Goal: Task Accomplishment & Management: Use online tool/utility

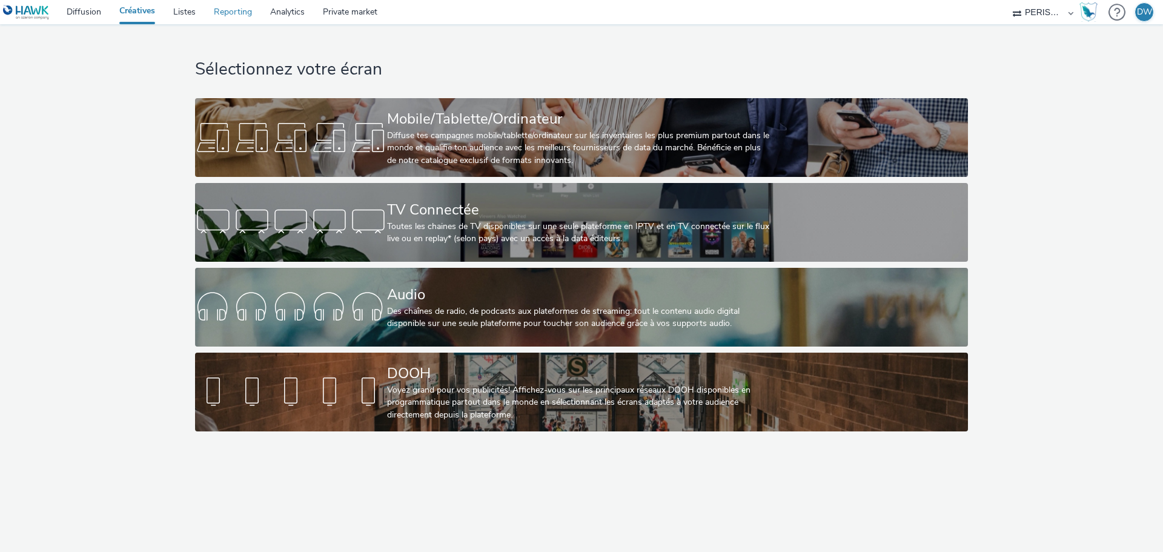
click at [235, 15] on link "Reporting" at bounding box center [233, 12] width 56 height 24
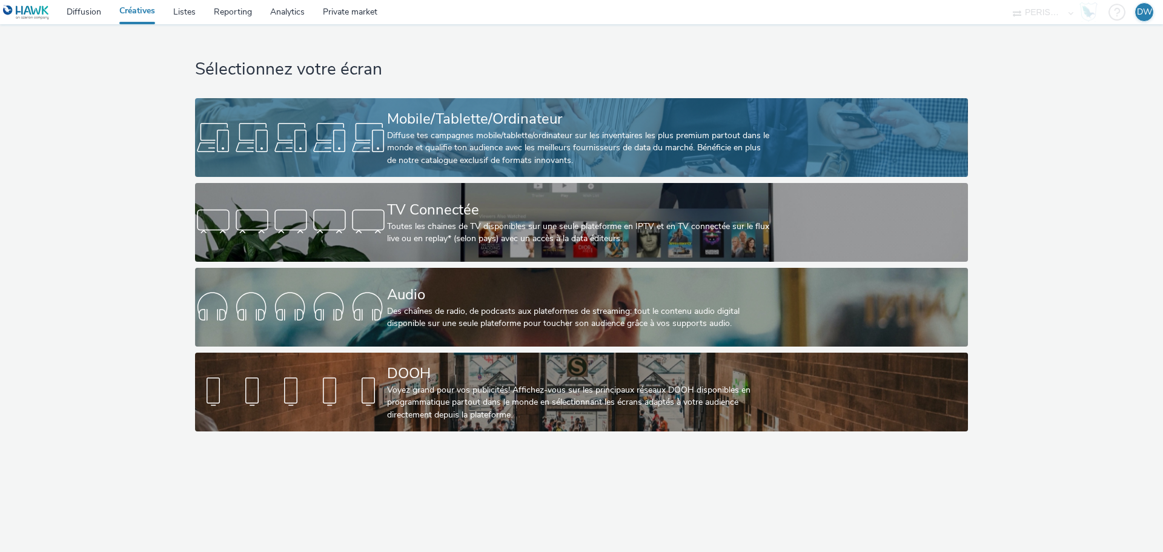
click at [517, 144] on div "Diffuse tes campagnes mobile/tablette/ordinateur sur les inventaires les plus p…" at bounding box center [579, 148] width 384 height 37
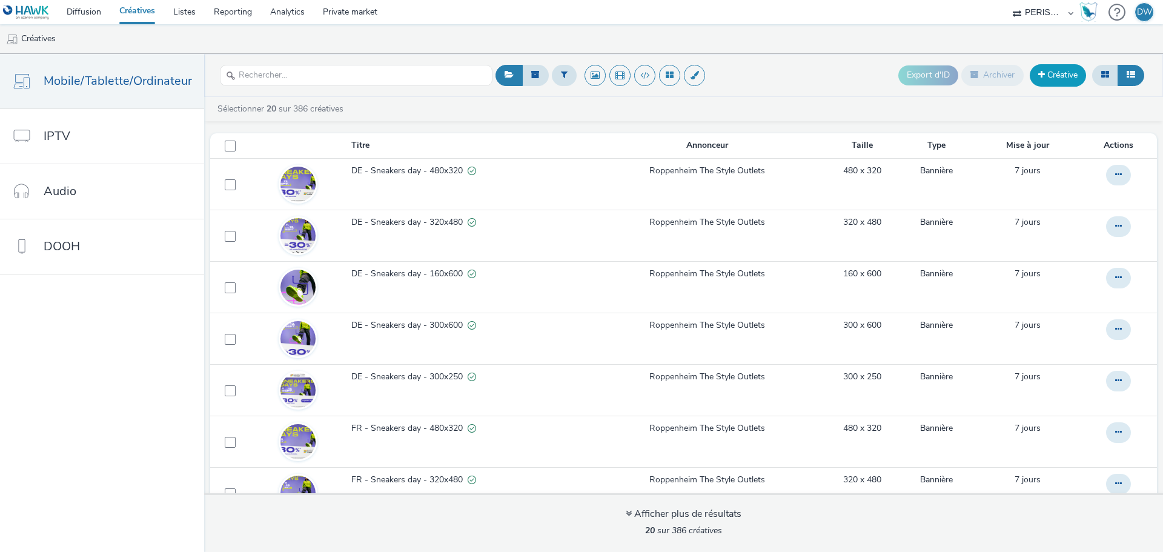
click at [1039, 78] on span at bounding box center [1042, 74] width 7 height 8
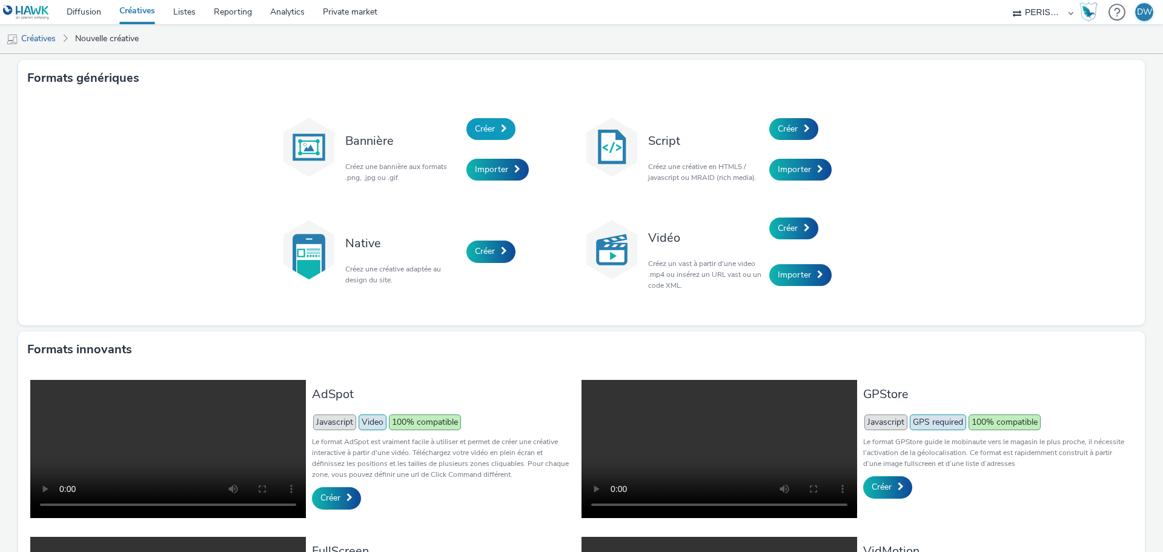
click at [486, 129] on span "Créer" at bounding box center [485, 129] width 20 height 12
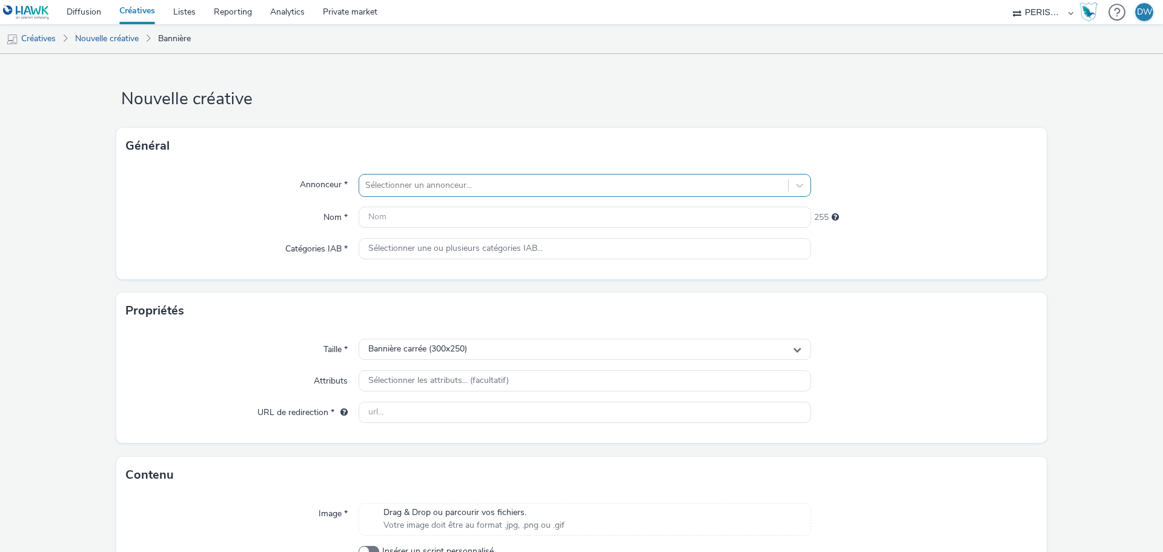
click at [368, 185] on div at bounding box center [573, 185] width 417 height 15
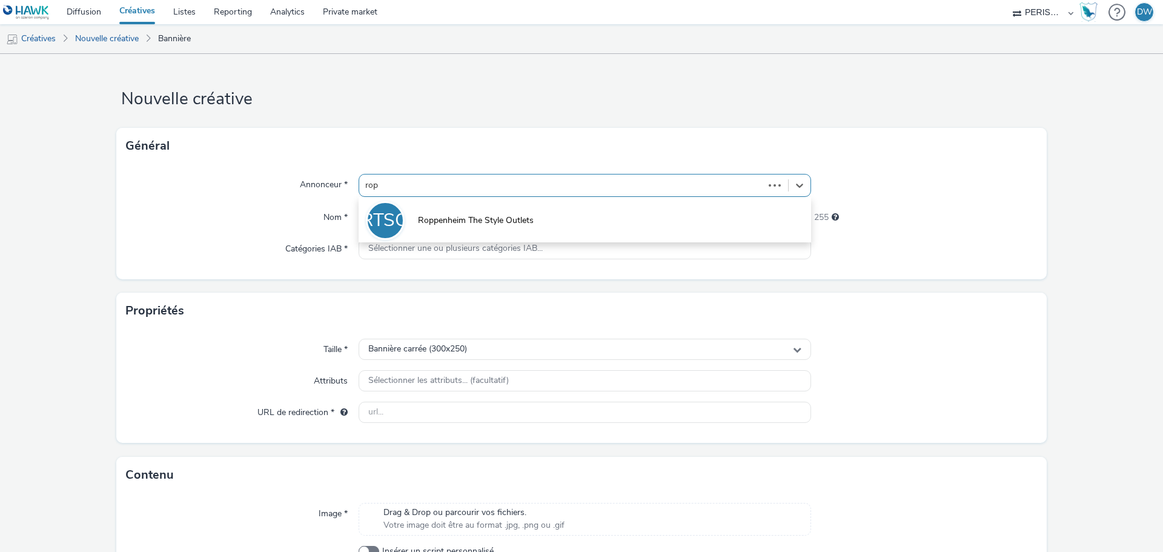
type input "[PERSON_NAME]"
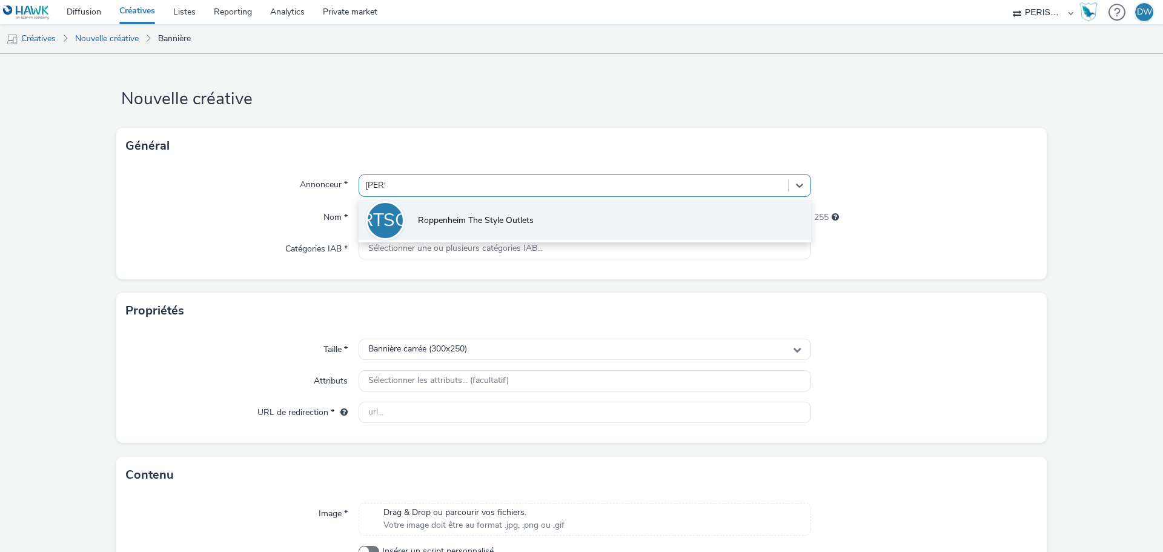
click at [402, 216] on li "RTSO Roppenheim The Style Outlets" at bounding box center [585, 219] width 453 height 41
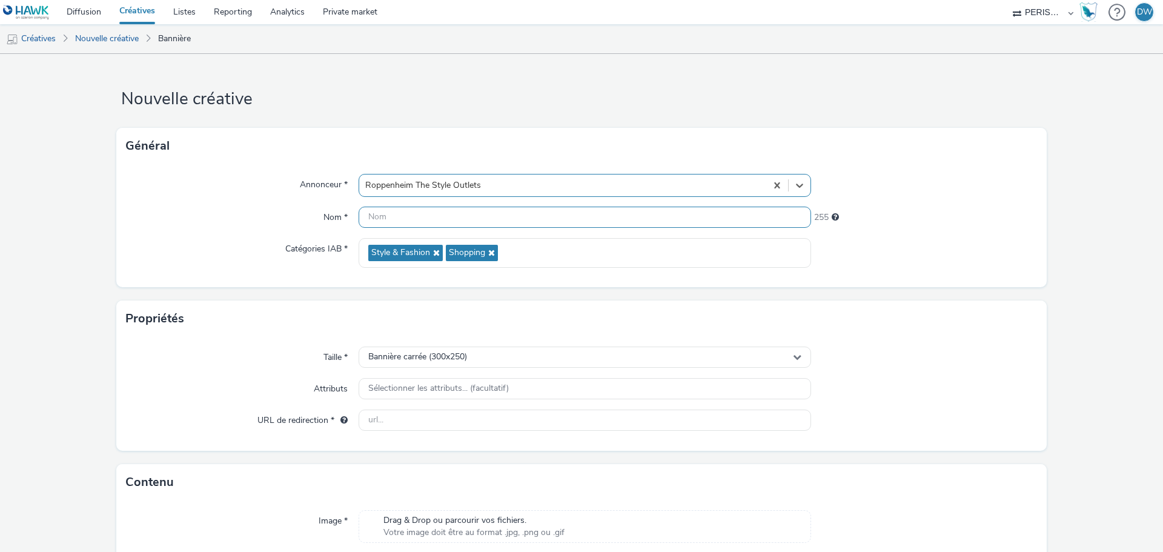
click at [382, 224] on input "text" at bounding box center [585, 217] width 453 height 21
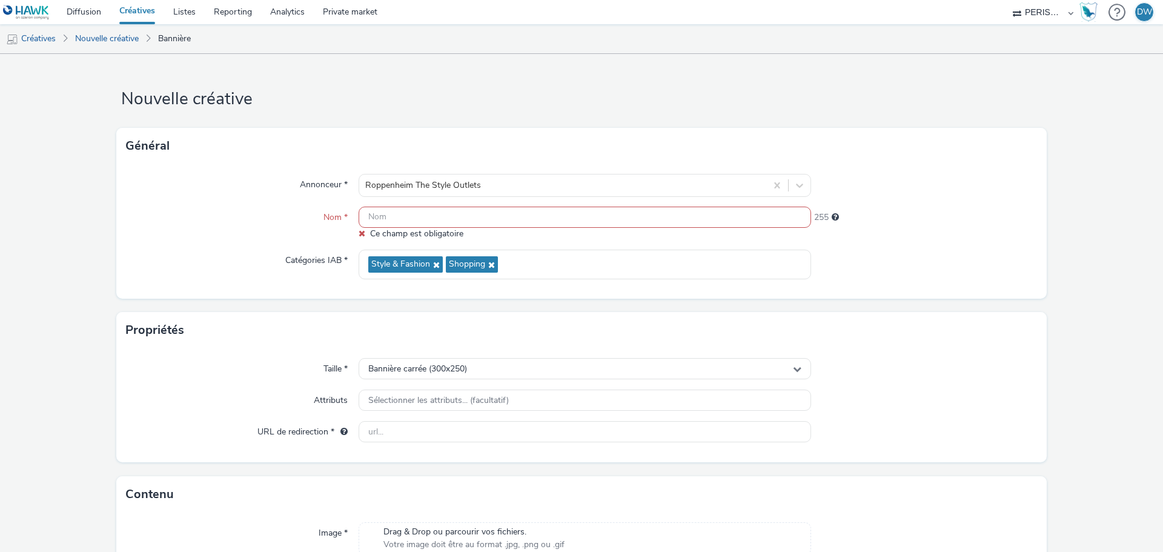
click at [368, 208] on input "text" at bounding box center [585, 217] width 453 height 21
type input "C"
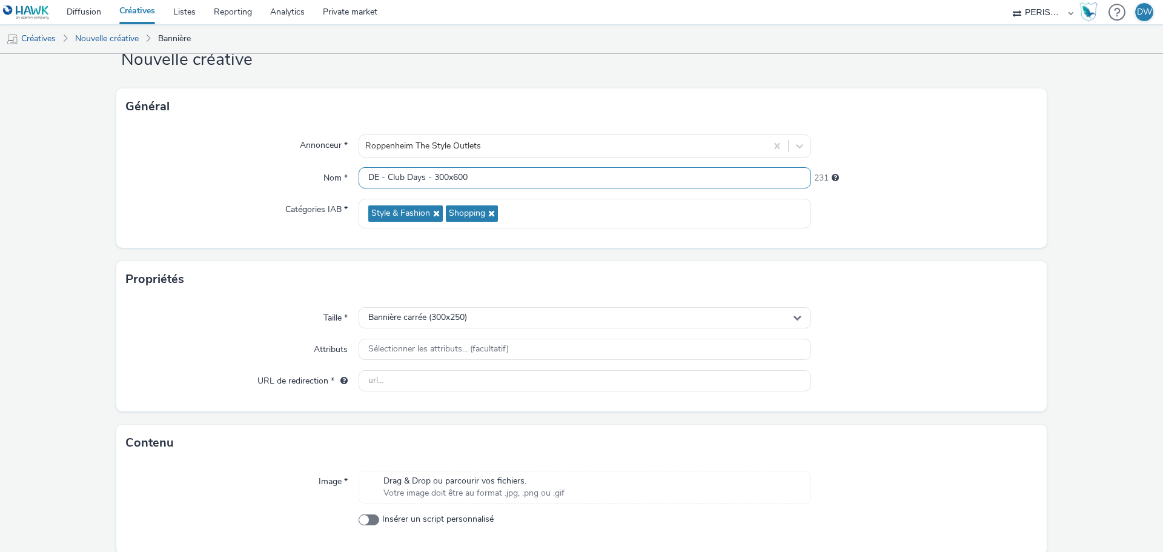
scroll to position [87, 0]
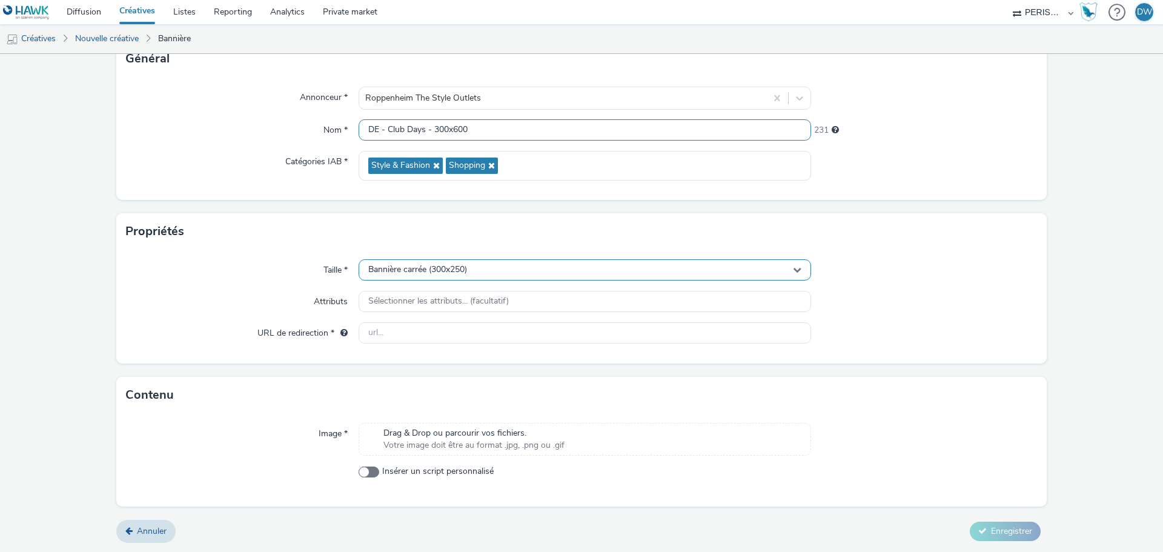
type input "DE - Club Days - 300x600"
click at [417, 273] on span "Bannière carrée (300x250)" at bounding box center [417, 270] width 99 height 10
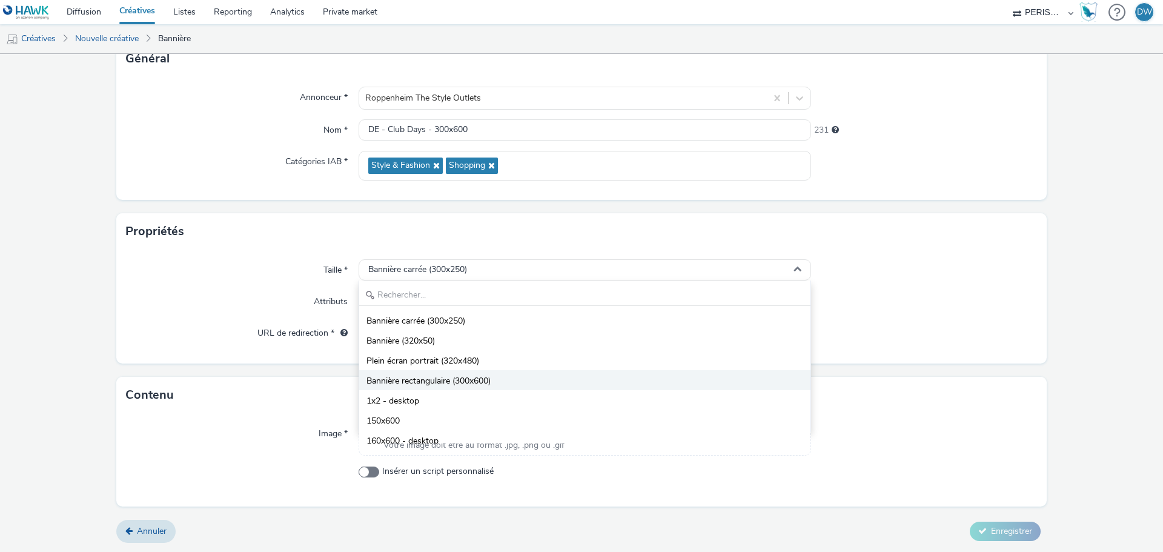
click at [483, 384] on span "Bannière rectangulaire (300x600)" at bounding box center [429, 381] width 124 height 12
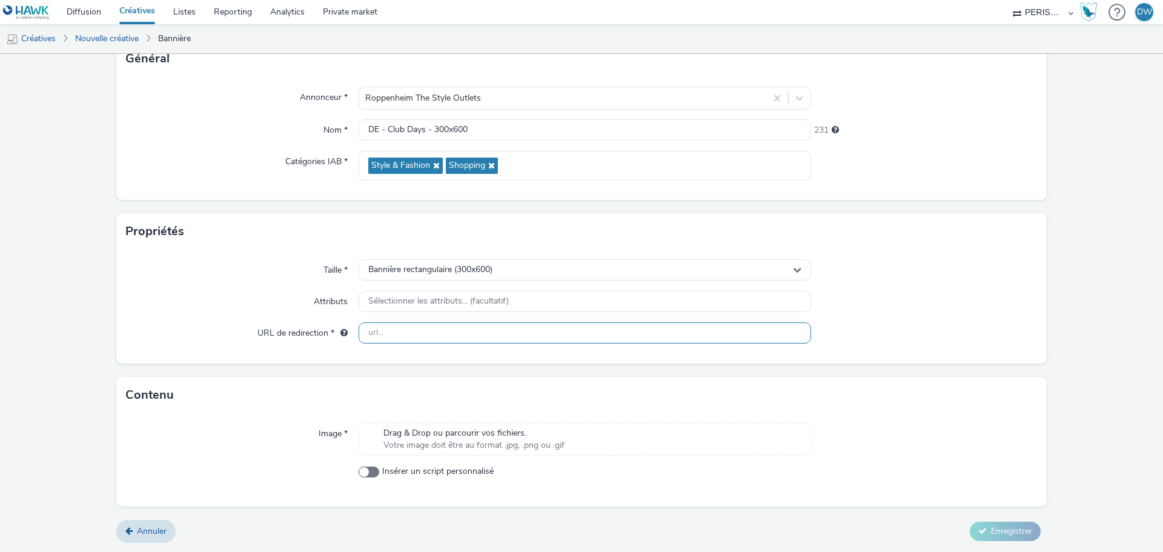
click at [379, 335] on input "text" at bounding box center [585, 332] width 453 height 21
paste input "[URL][DOMAIN_NAME]"
type input "[URL][DOMAIN_NAME]"
click at [465, 374] on form "Nouvelle créative Général Annonceur * Roppenheim The Style Outlets Nom * DE - C…" at bounding box center [581, 259] width 1163 height 585
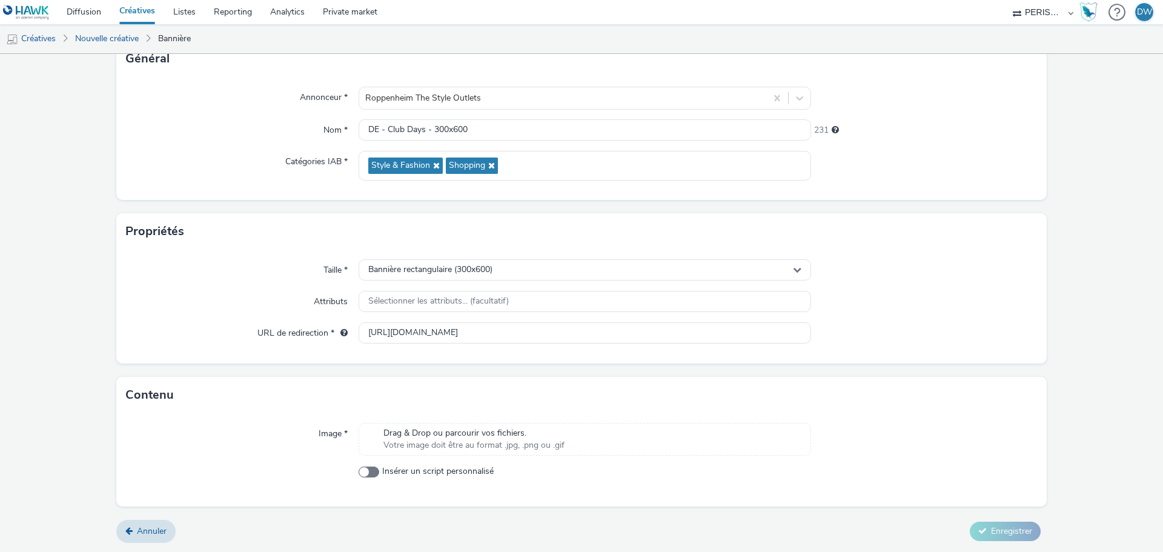
scroll to position [0, 0]
click at [410, 450] on span "Votre image doit être au format .jpg, .png ou .gif" at bounding box center [474, 445] width 181 height 12
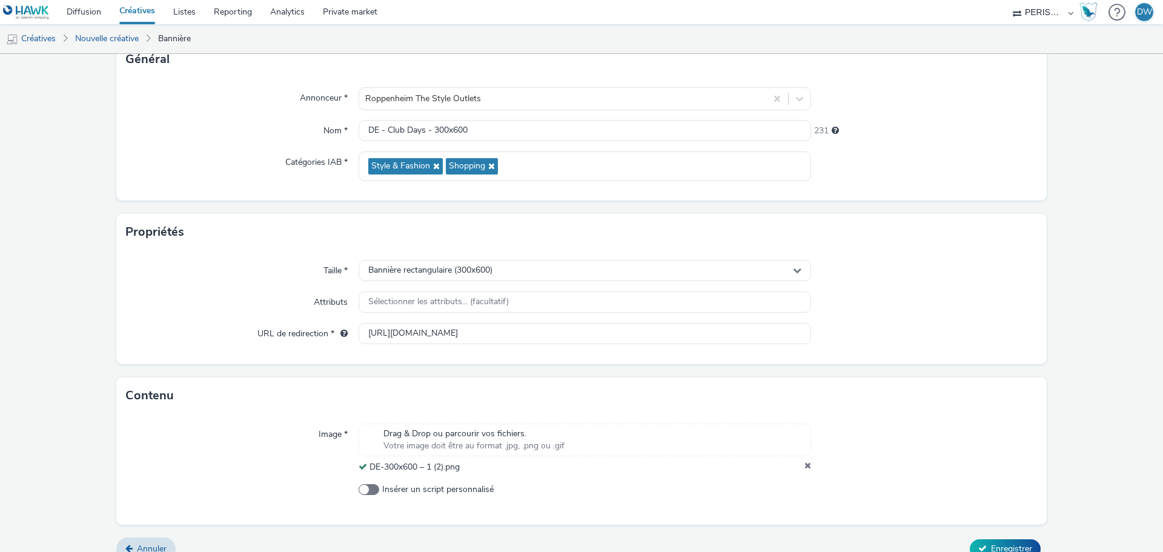
scroll to position [104, 0]
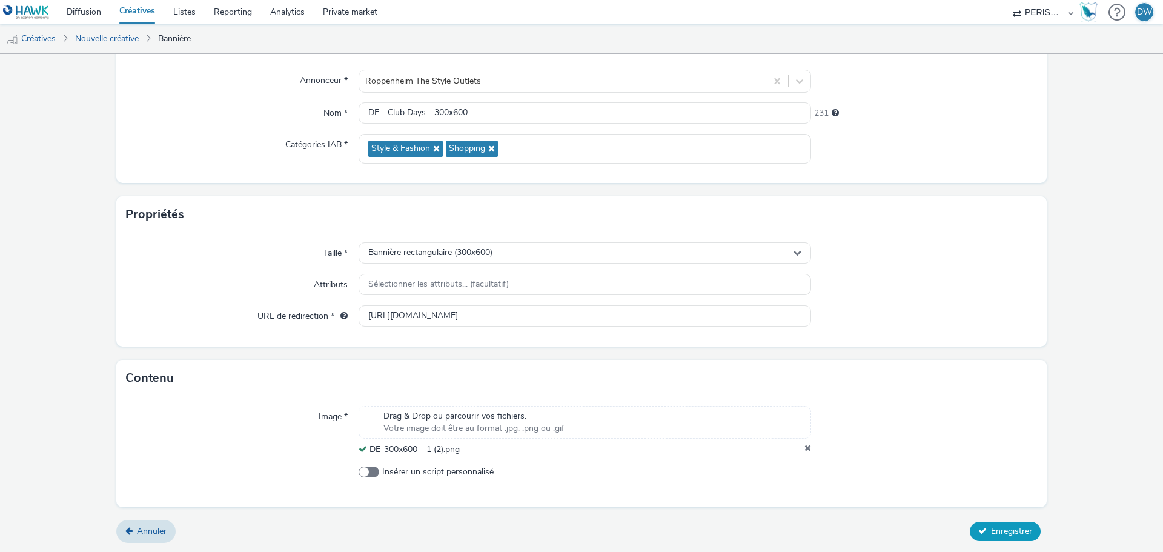
click at [1003, 529] on span "Enregistrer" at bounding box center [1011, 531] width 41 height 12
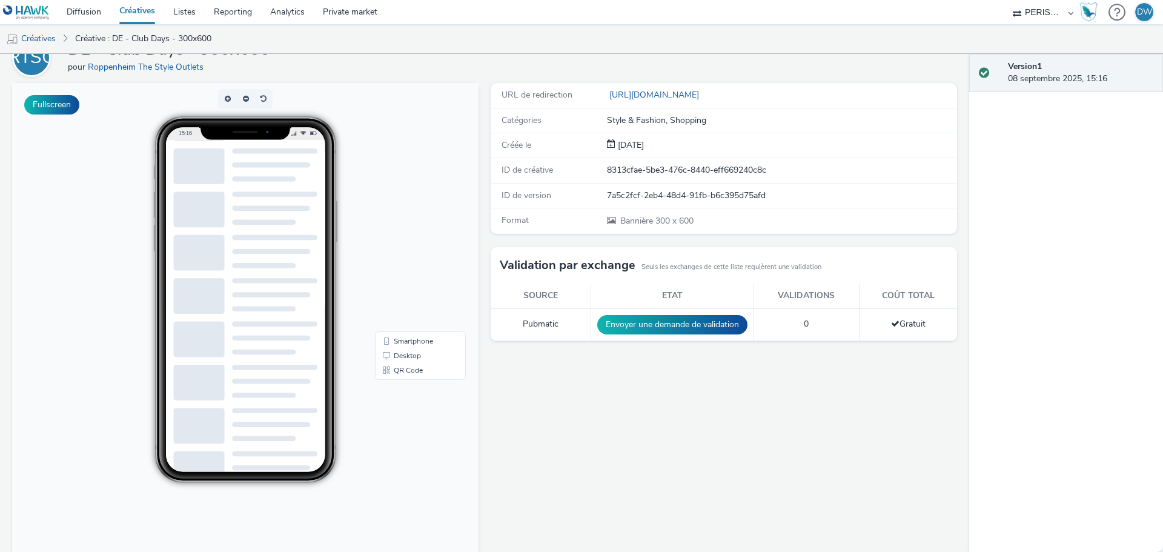
scroll to position [102, 0]
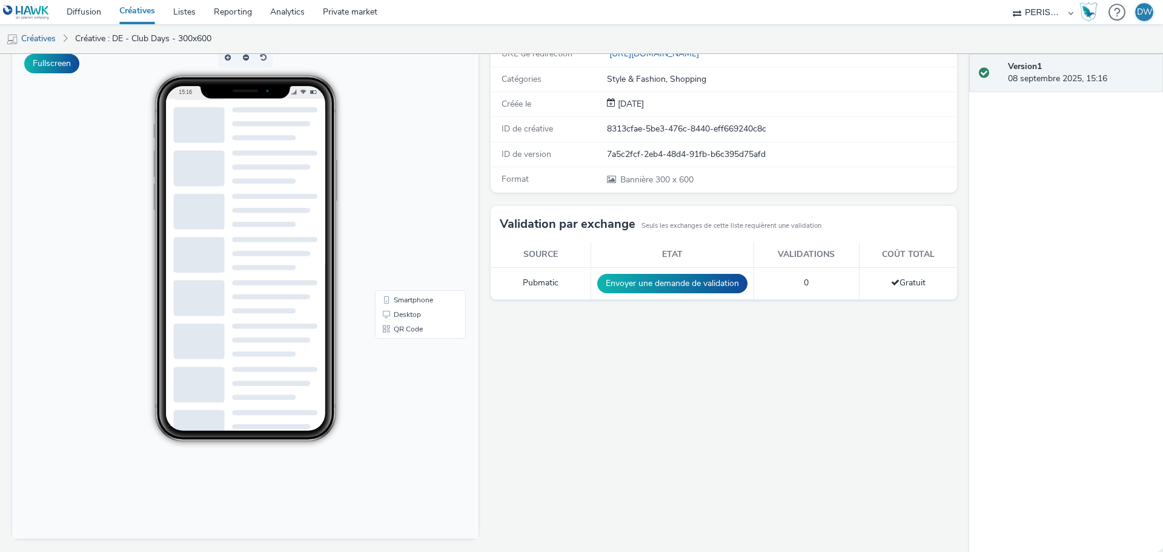
click at [661, 445] on div "URL de redirection https://promos.crm-nv.com/712/clubdaysde_b?utm_source=progra…" at bounding box center [721, 297] width 473 height 510
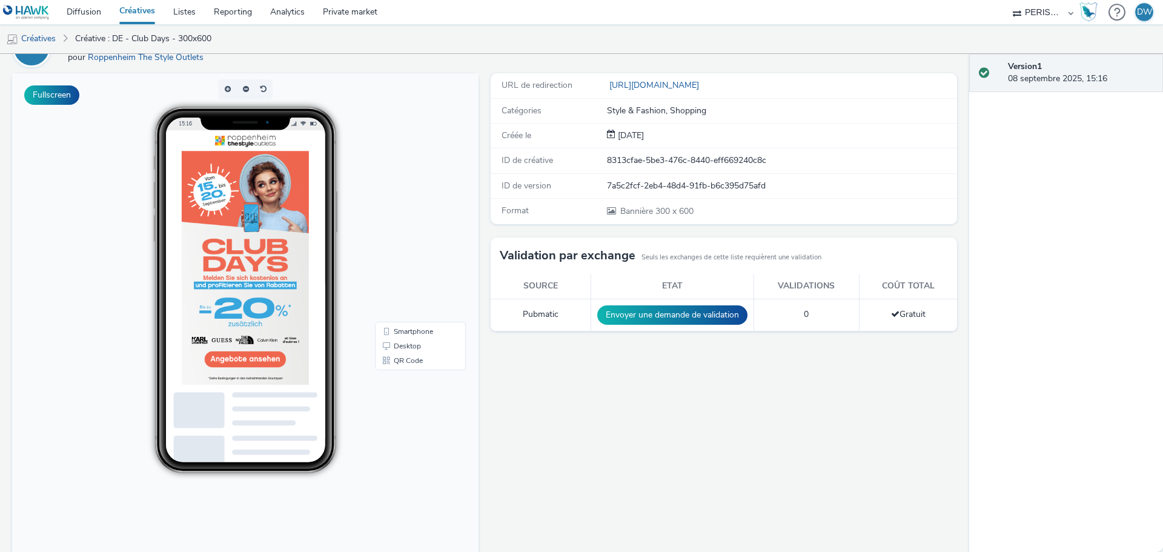
scroll to position [0, 0]
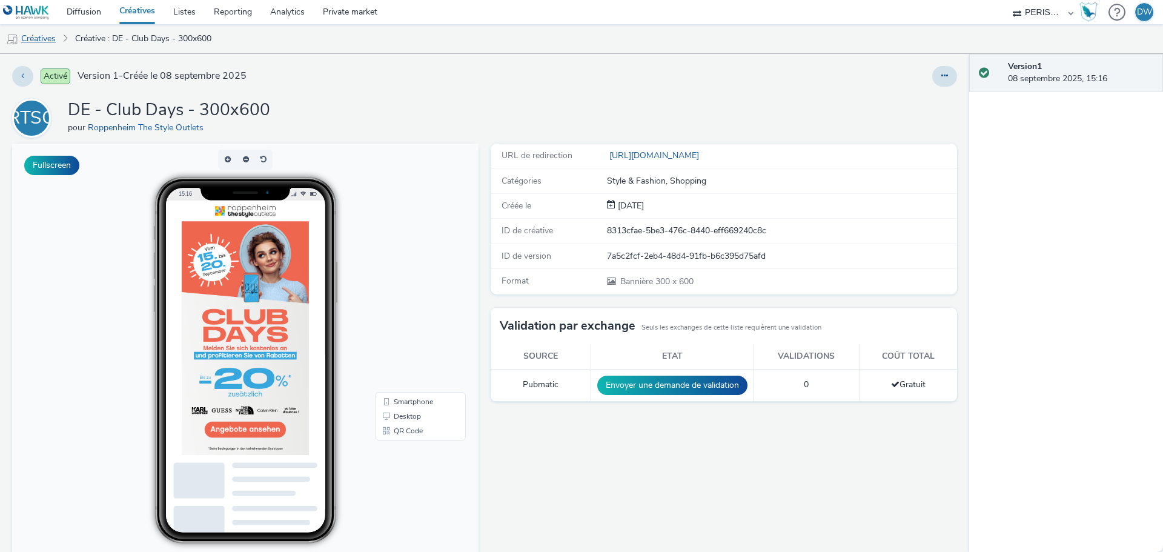
click at [43, 39] on link "Créatives" at bounding box center [31, 38] width 62 height 29
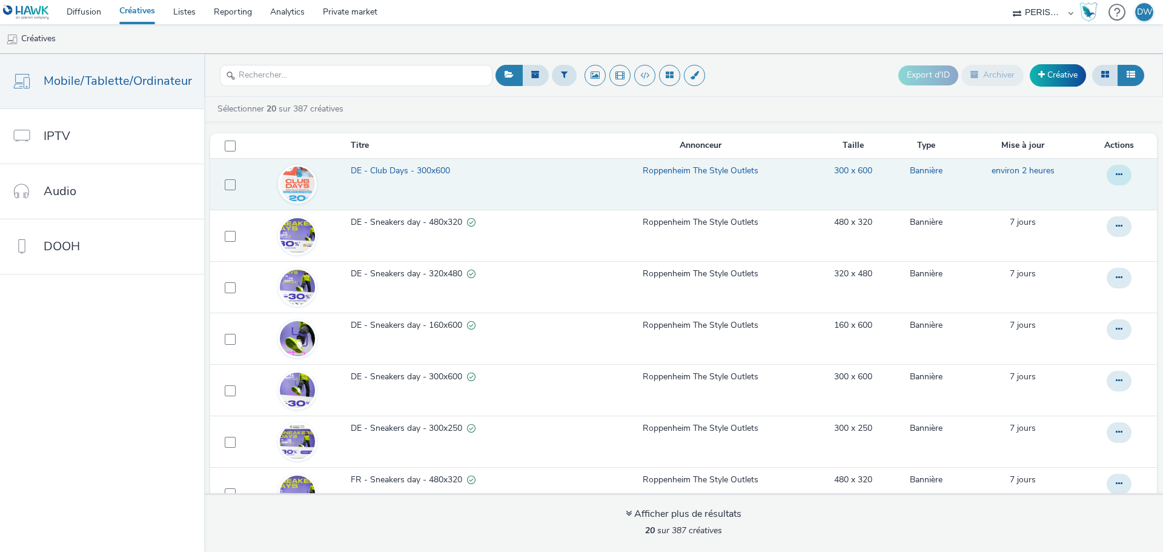
click at [1116, 176] on icon at bounding box center [1119, 174] width 7 height 8
click at [1078, 225] on link "Dupliquer" at bounding box center [1086, 223] width 91 height 24
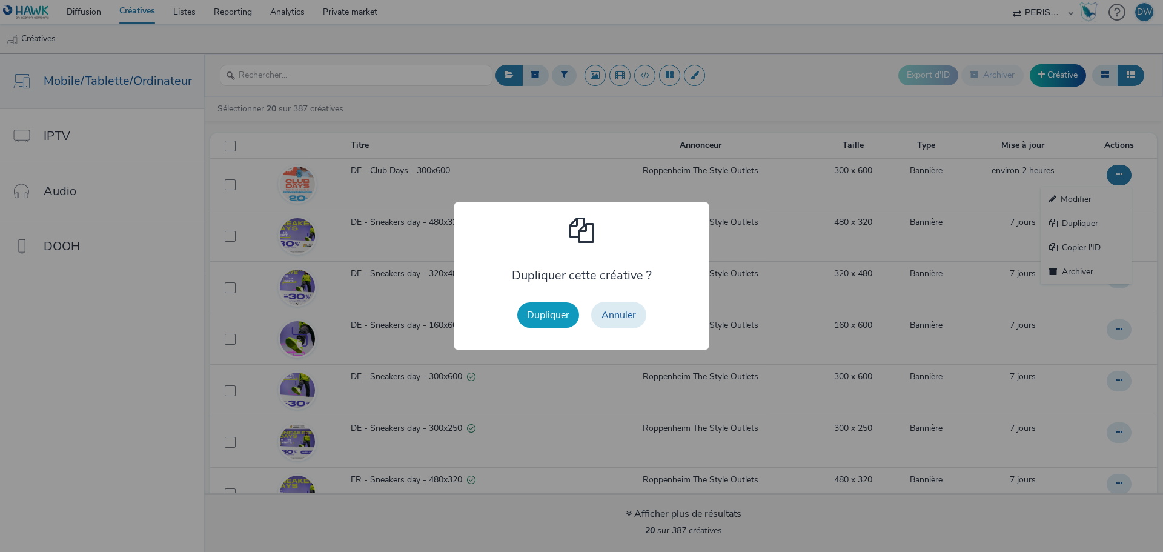
click at [545, 321] on button "Dupliquer" at bounding box center [548, 314] width 62 height 25
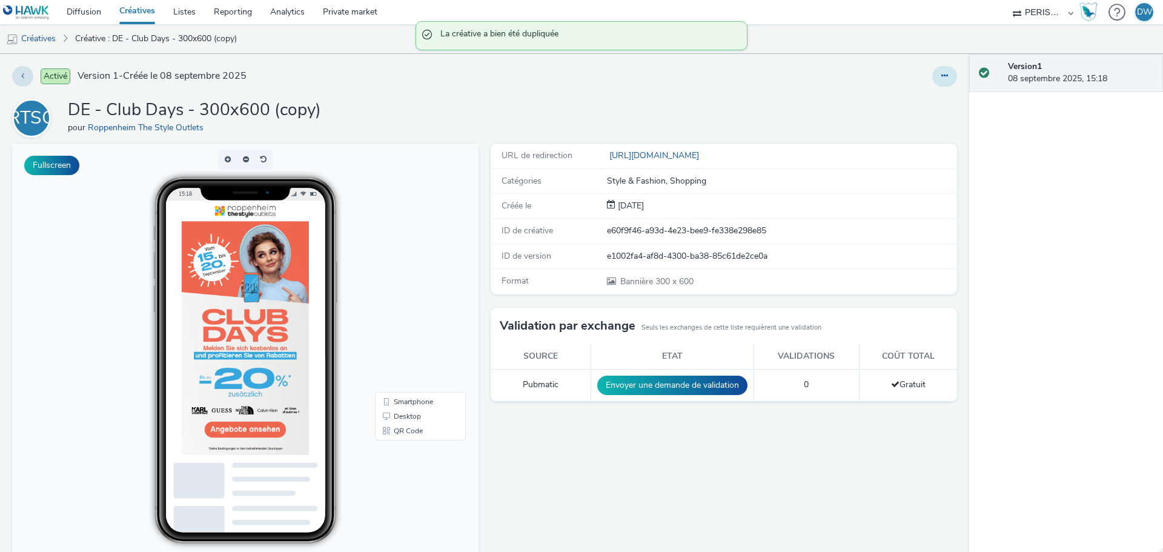
click at [947, 77] on button at bounding box center [945, 76] width 25 height 21
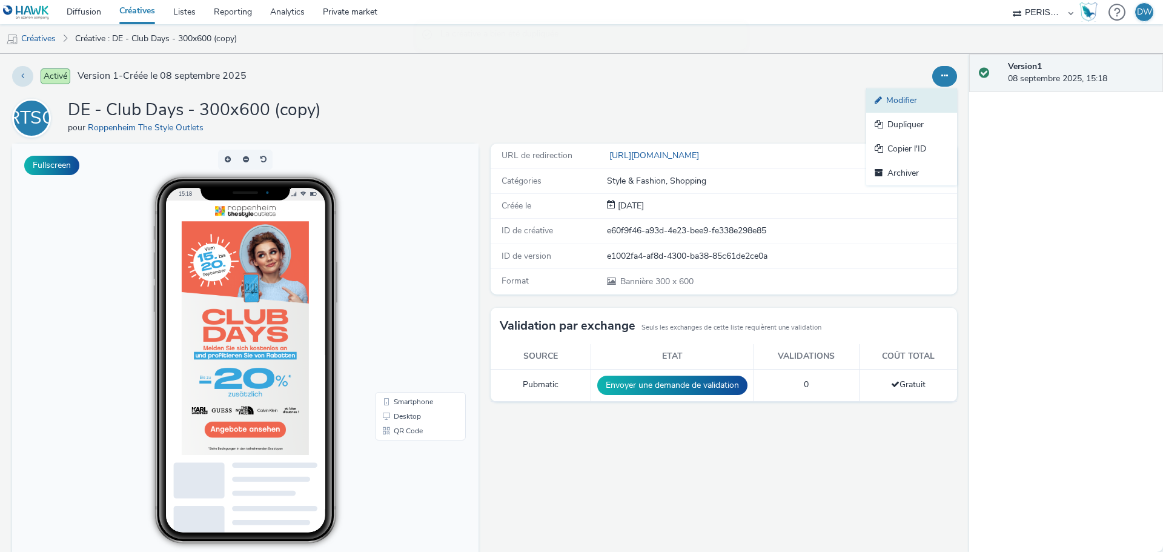
click at [897, 99] on link "Modifier" at bounding box center [912, 100] width 91 height 24
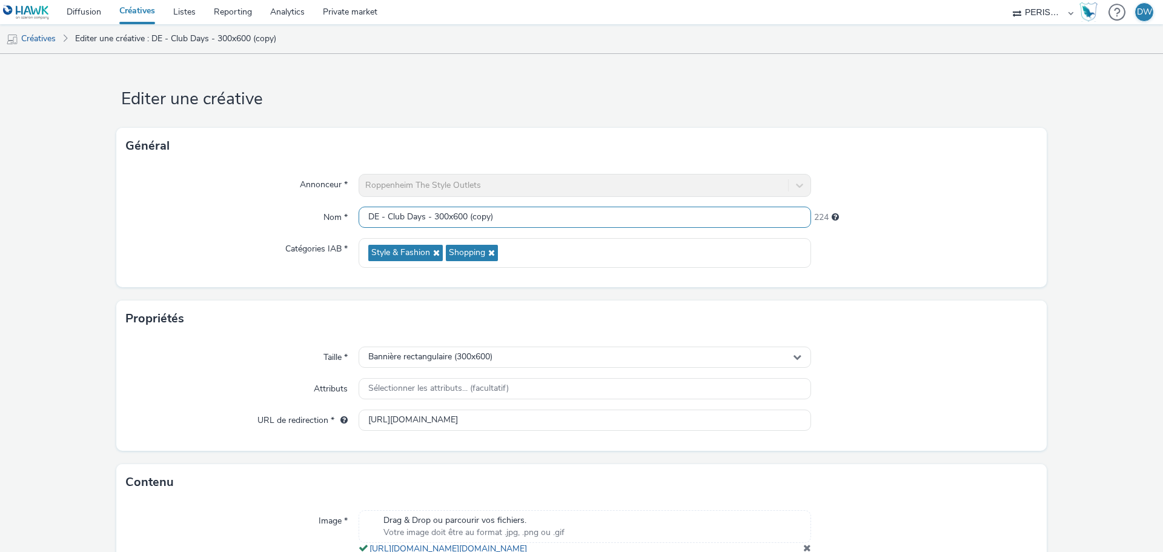
click at [441, 216] on input "DE - Club Days - 300x600 (copy)" at bounding box center [585, 217] width 453 height 21
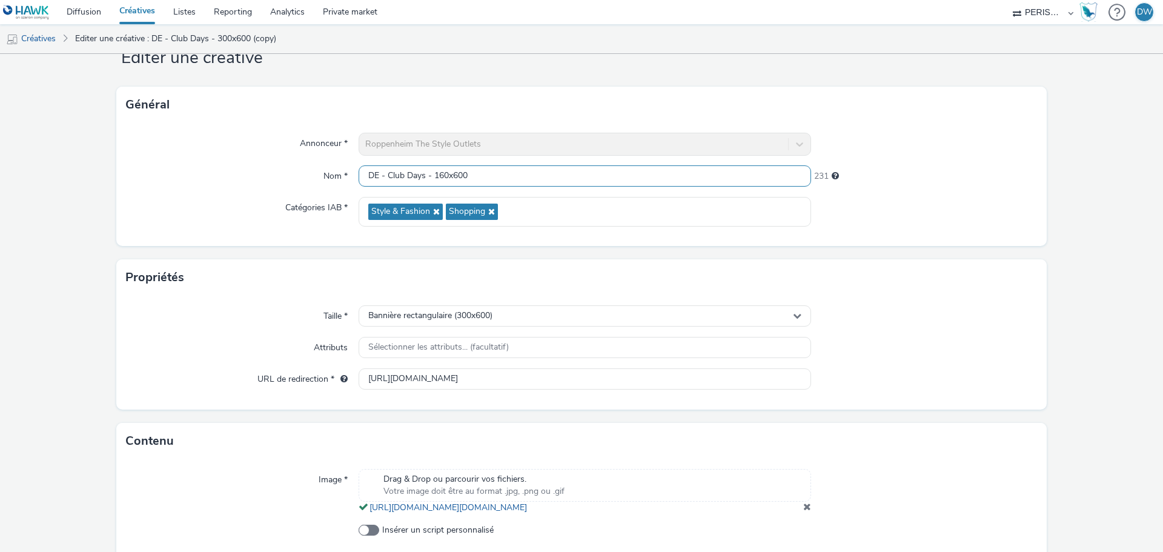
scroll to position [61, 0]
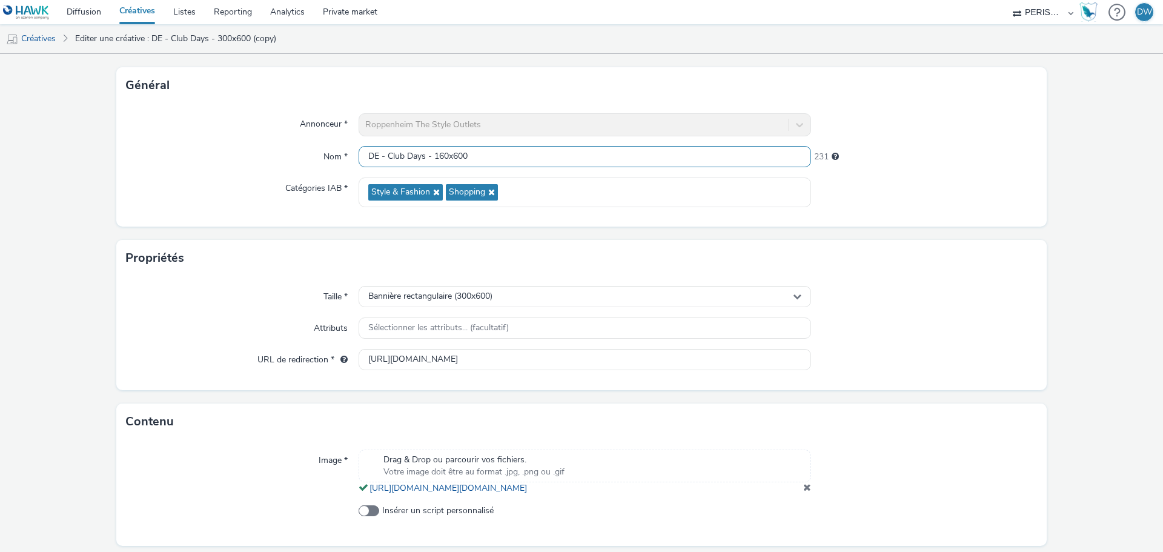
type input "DE - Club Days - 160x600"
click at [497, 295] on div "Bannière rectangulaire (300x600)" at bounding box center [585, 296] width 453 height 21
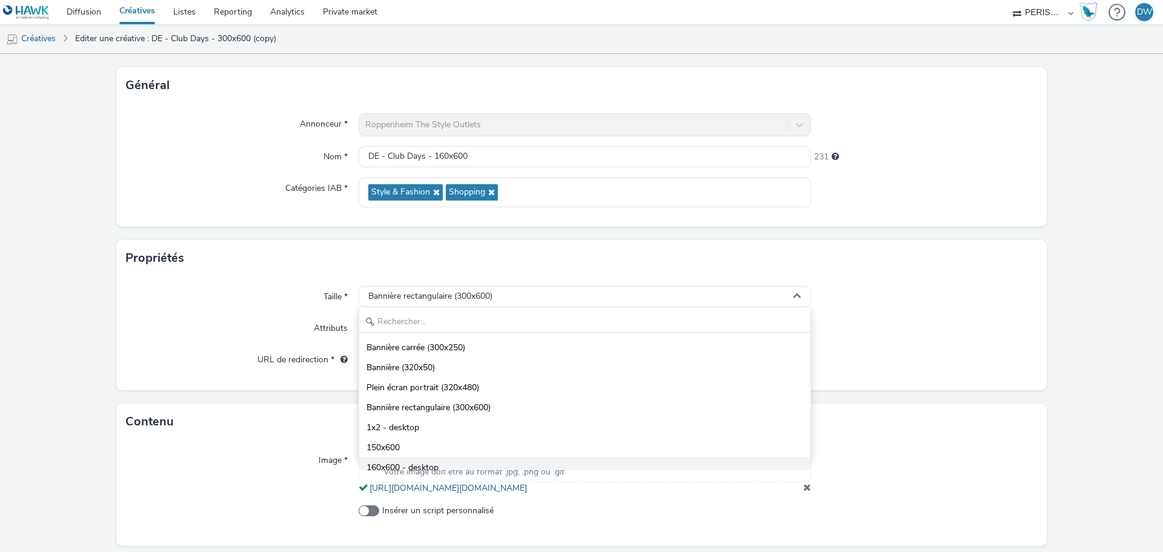
click at [370, 463] on span "160x600 - desktop" at bounding box center [403, 468] width 72 height 12
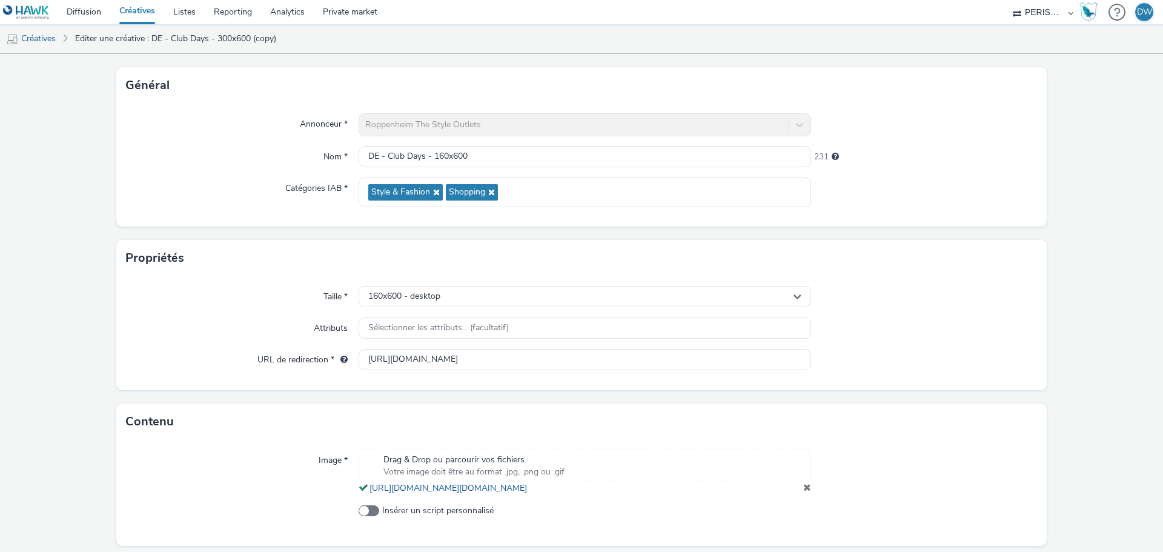
click at [224, 436] on div "Contenu" at bounding box center [581, 422] width 931 height 36
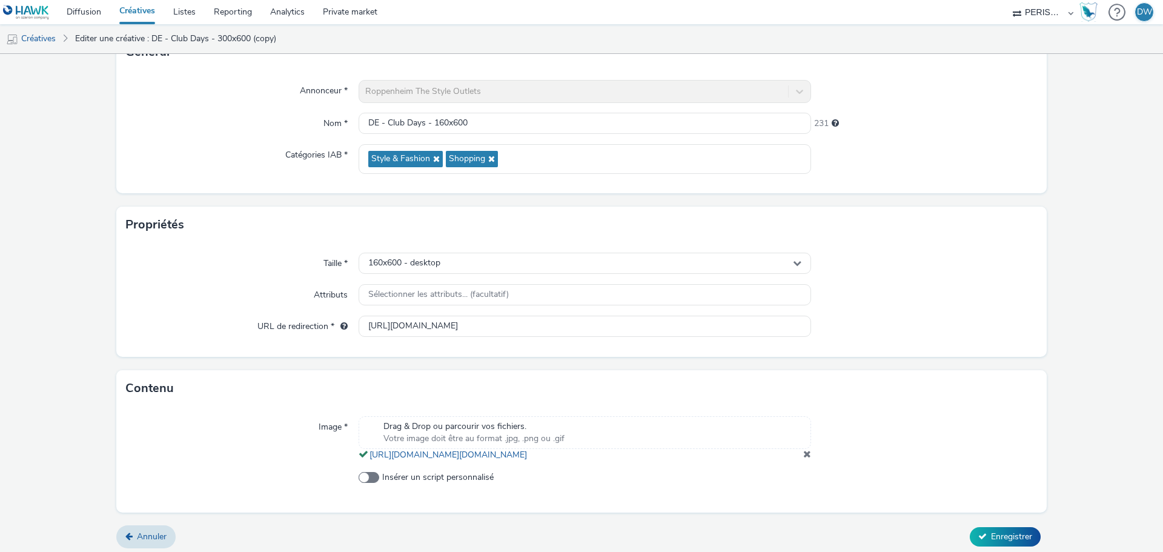
scroll to position [112, 0]
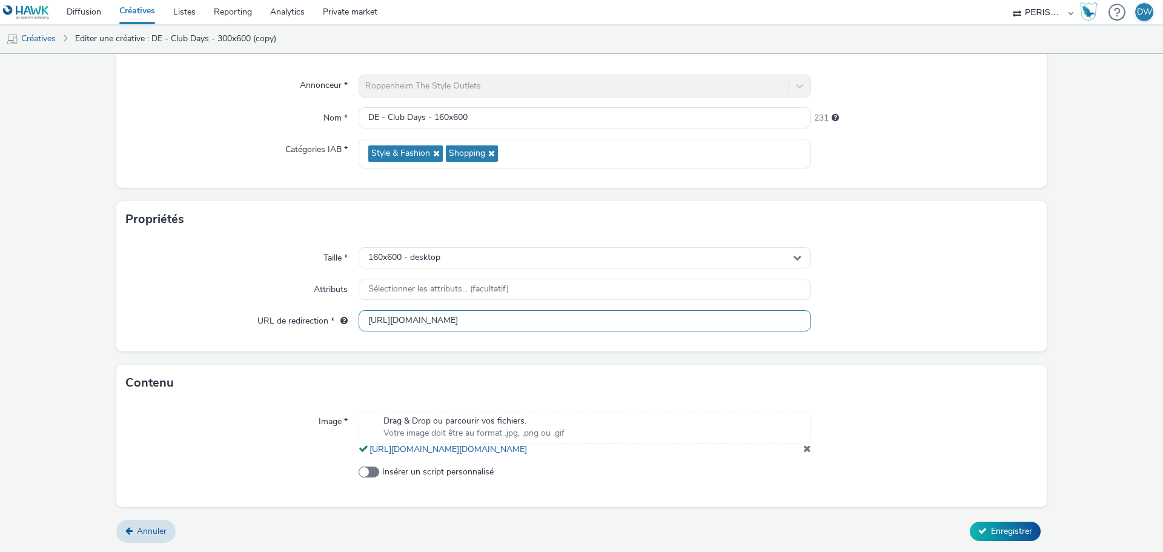
click at [414, 310] on input "https://promos.crm-nv.com/712/clubdaysde_b?utm_source=programmatique&utm_medium…" at bounding box center [585, 320] width 453 height 21
paste input "16"
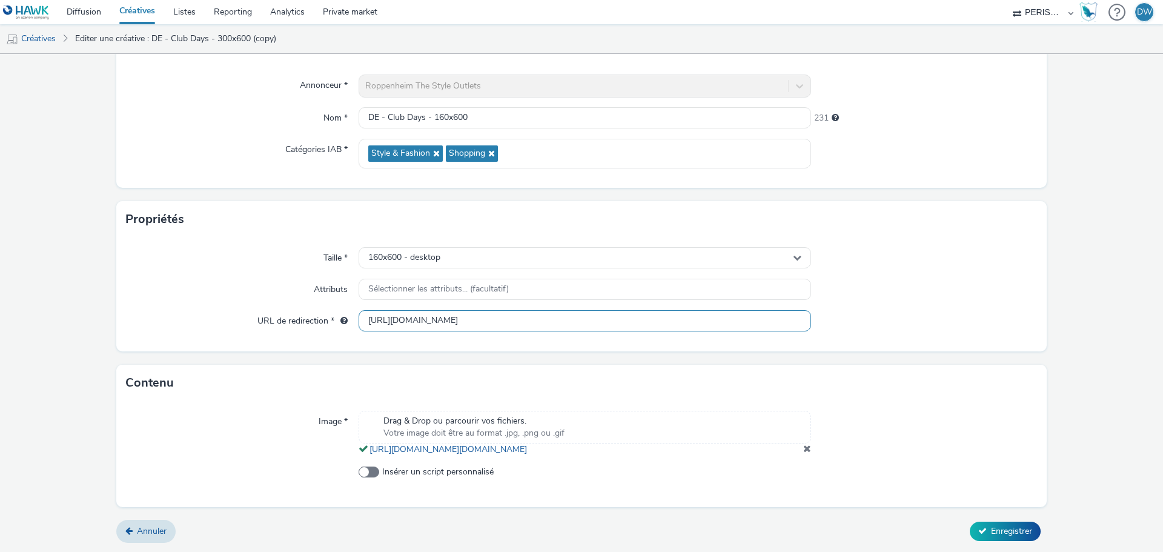
type input "https://promos.crm-nv.com/712/clubdaysde_b?utm_source=programmatique&utm_medium…"
click at [908, 346] on form "Editer une créative Général Annonceur * Roppenheim The Style Outlets Nom * DE -…" at bounding box center [581, 253] width 1163 height 597
click at [804, 450] on span at bounding box center [808, 449] width 8 height 10
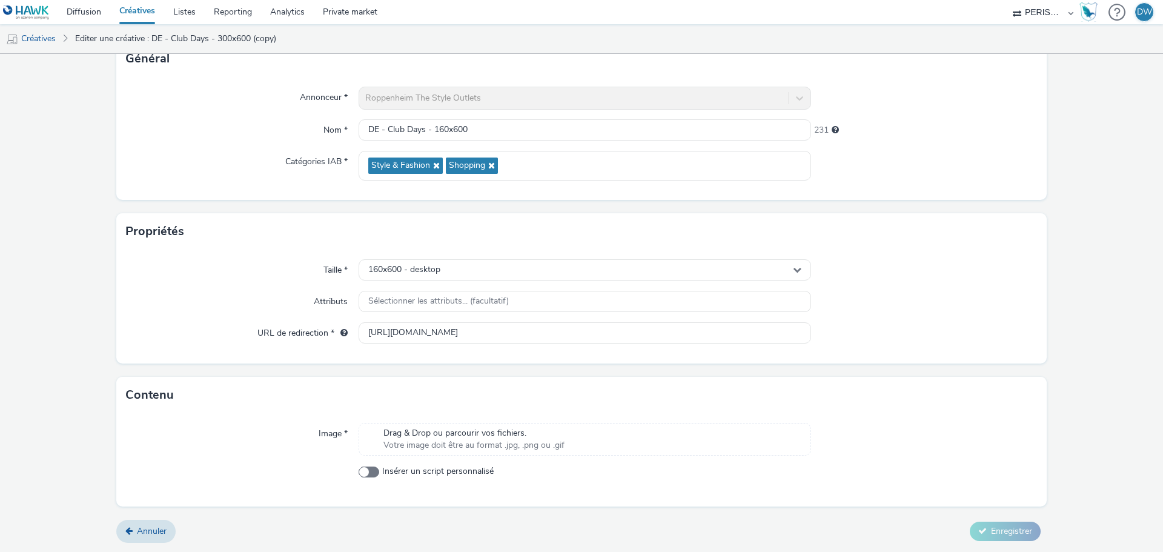
click at [507, 444] on span "Votre image doit être au format .jpg, .png ou .gif" at bounding box center [474, 445] width 181 height 12
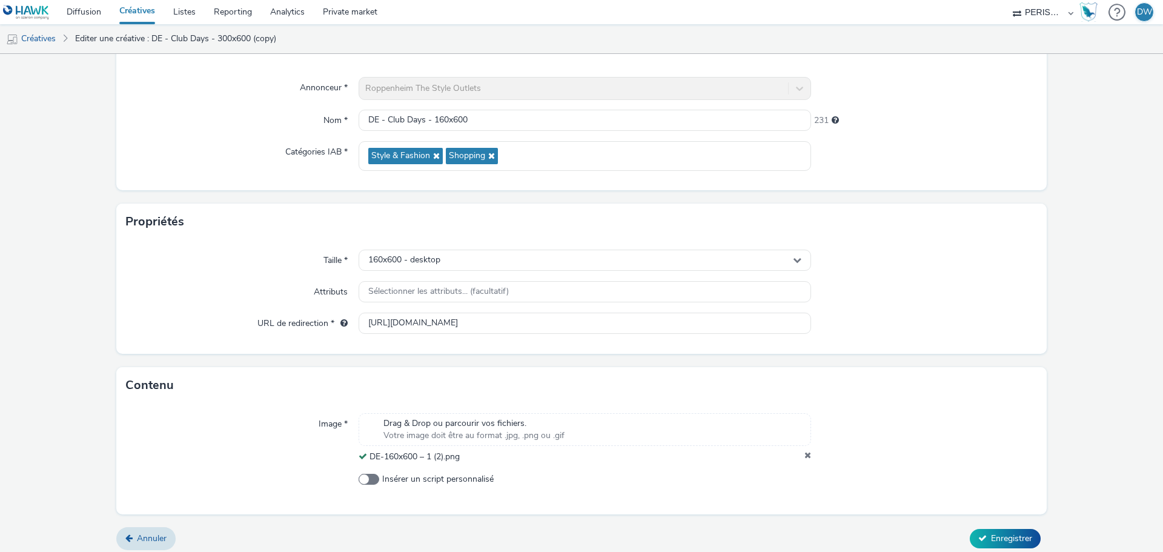
scroll to position [104, 0]
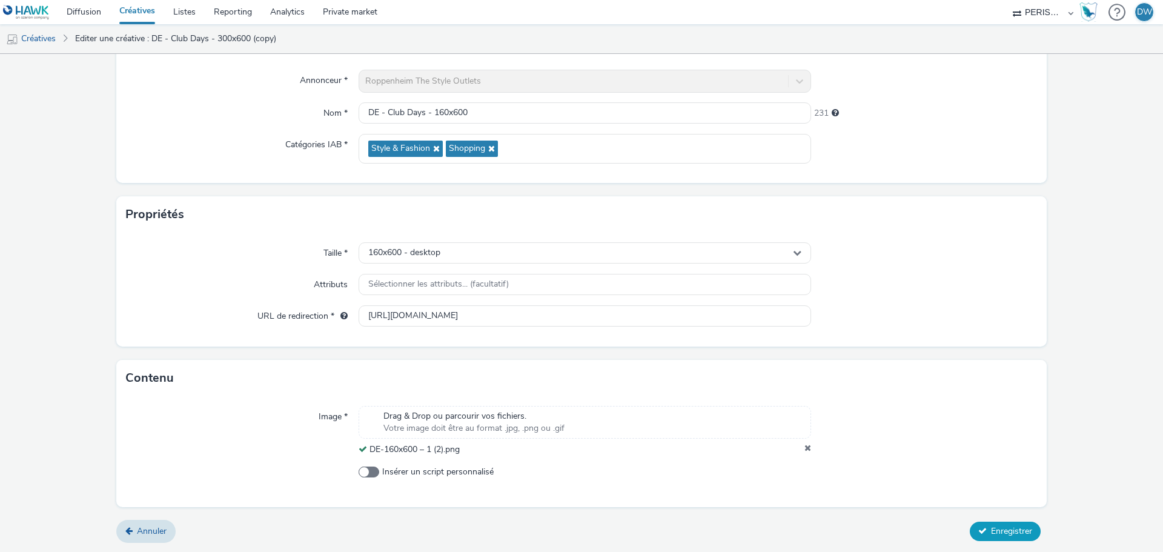
click at [997, 531] on span "Enregistrer" at bounding box center [1011, 531] width 41 height 12
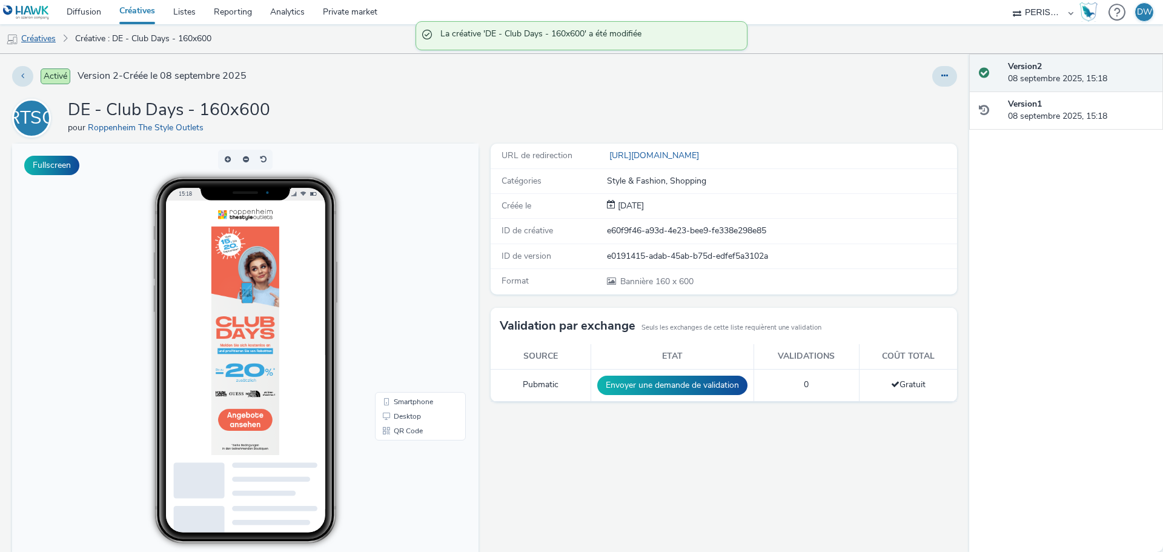
click at [46, 36] on link "Créatives" at bounding box center [31, 38] width 62 height 29
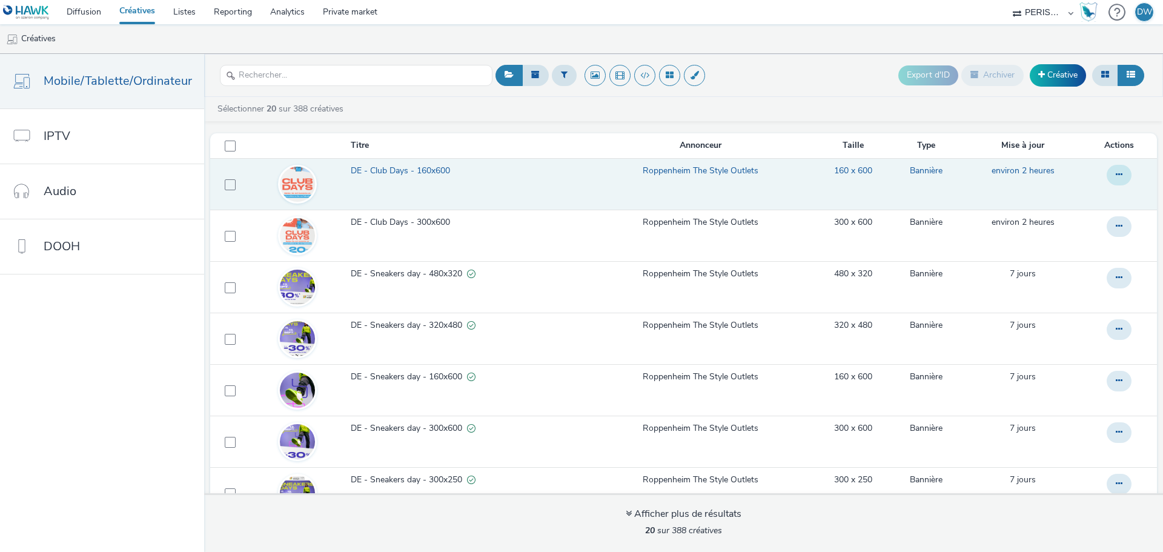
click at [1109, 174] on button at bounding box center [1119, 175] width 25 height 21
click at [1075, 224] on link "Dupliquer" at bounding box center [1086, 223] width 91 height 24
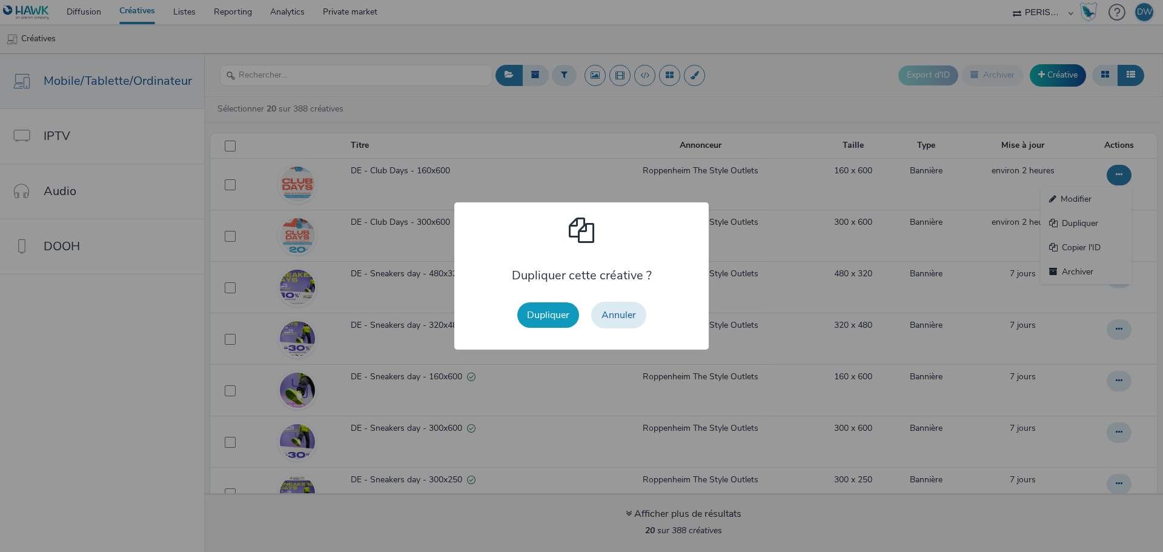
click at [554, 322] on button "Dupliquer" at bounding box center [548, 314] width 62 height 25
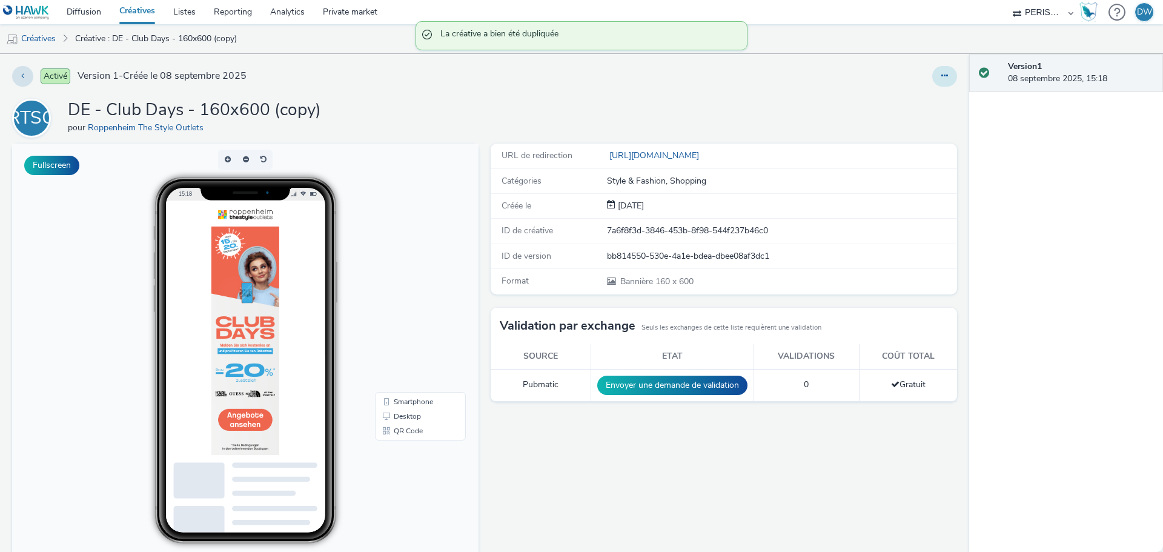
click at [933, 84] on button at bounding box center [945, 76] width 25 height 21
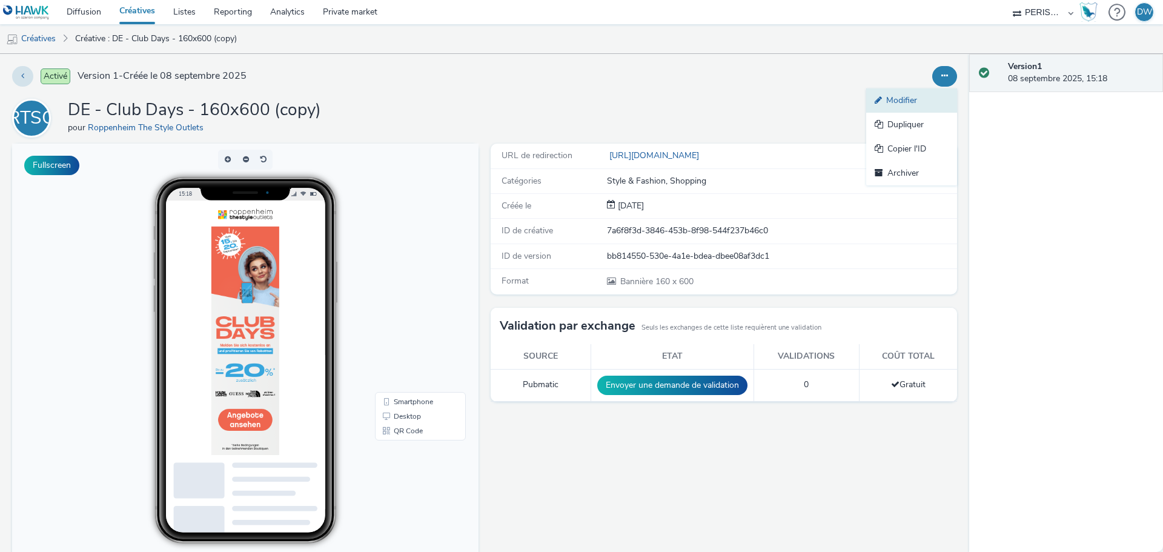
click at [893, 102] on link "Modifier" at bounding box center [912, 100] width 91 height 24
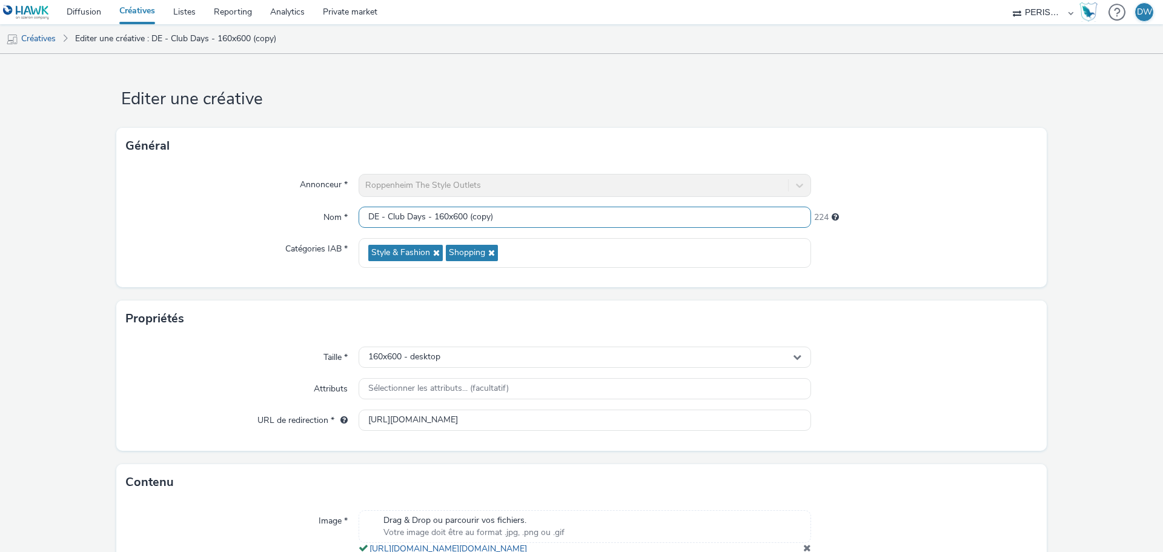
drag, startPoint x: 433, startPoint y: 216, endPoint x: 683, endPoint y: 234, distance: 250.9
click at [683, 234] on div "Annonceur * Roppenheim The Style Outlets Nom * DE - Club Days - 160x600 (copy) …" at bounding box center [581, 225] width 931 height 123
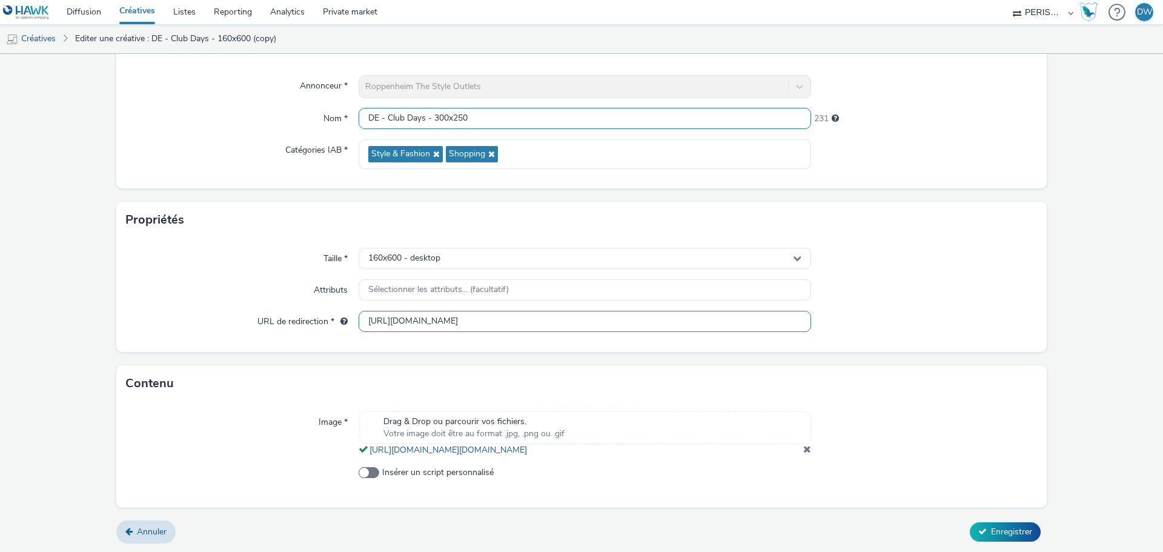
scroll to position [112, 0]
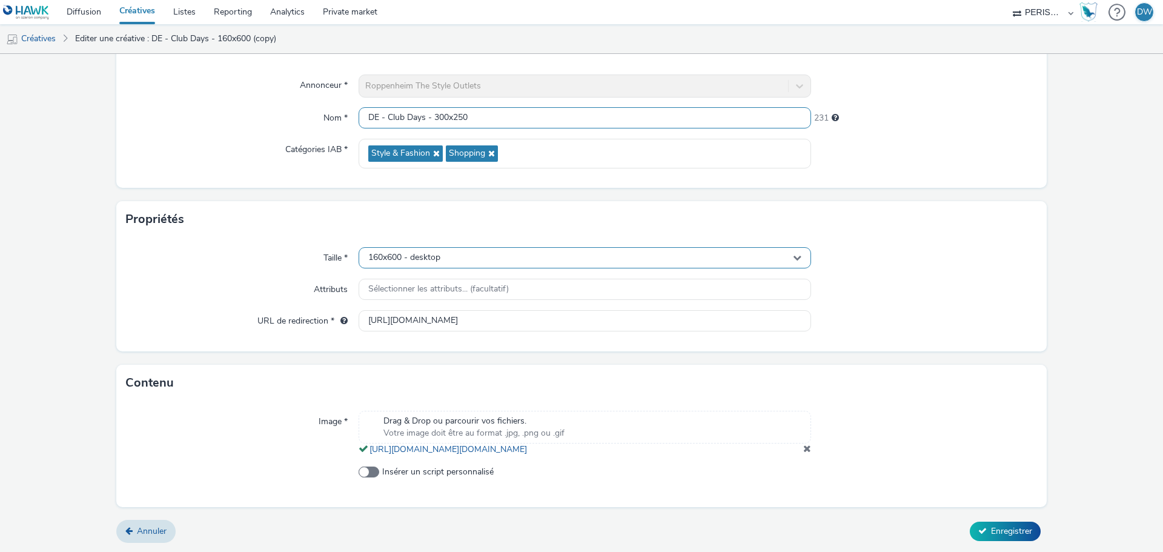
type input "DE - Club Days - 300x250"
click at [402, 253] on span "160x600 - desktop" at bounding box center [404, 258] width 72 height 10
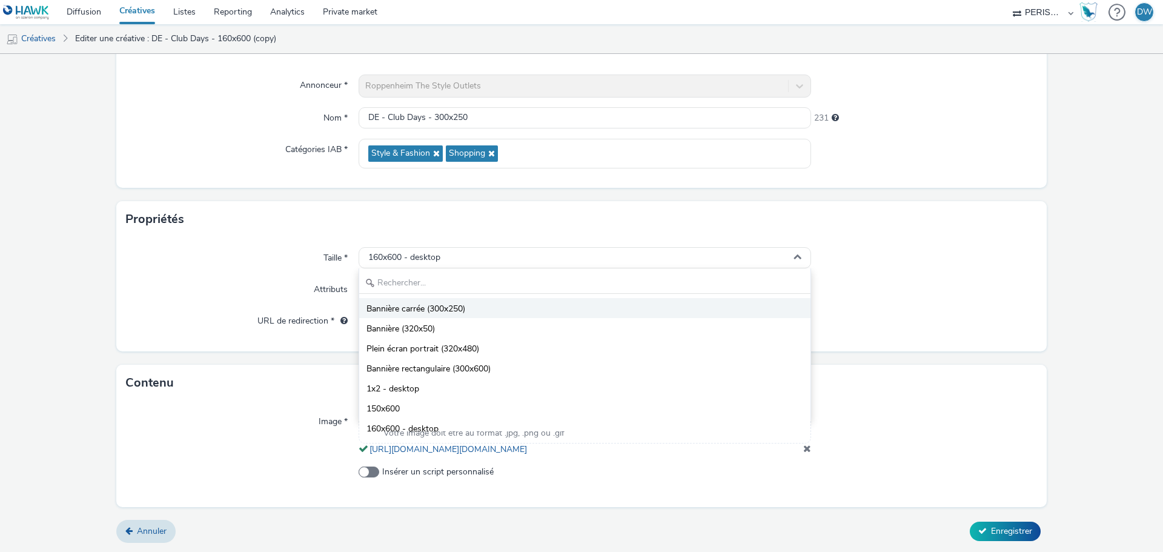
click at [427, 303] on span "Bannière carrée (300x250)" at bounding box center [416, 309] width 99 height 12
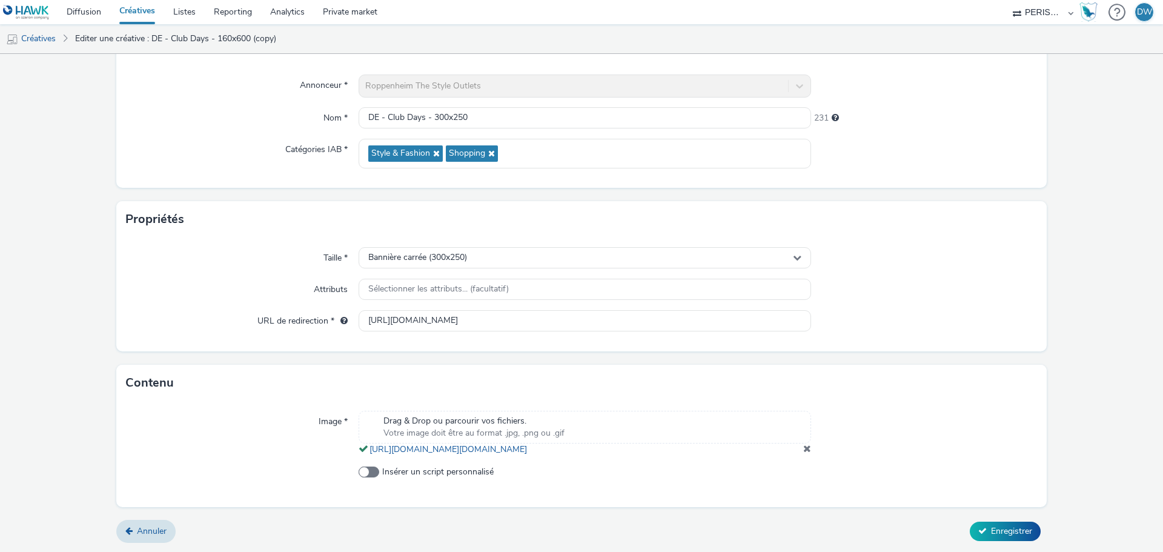
click at [1018, 338] on div "Taille * Bannière carrée (300x250) Attributs Sélectionner les attributs... (fac…" at bounding box center [581, 295] width 931 height 114
click at [414, 312] on input "https://promos.crm-nv.com/712/clubdaysde_b?utm_source=programmatique&utm_medium…" at bounding box center [585, 320] width 453 height 21
paste input "300x25"
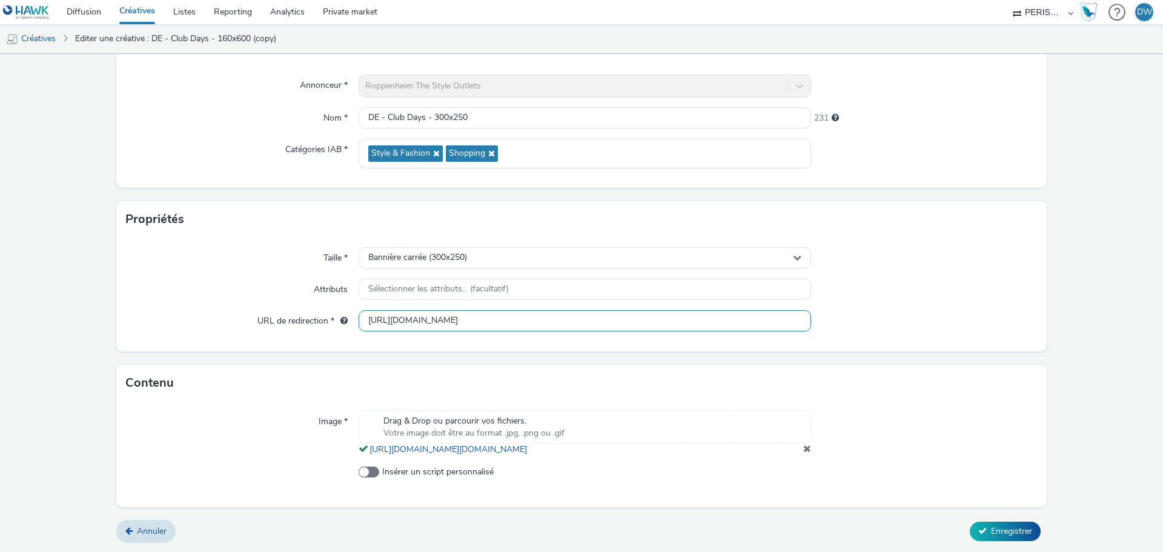
scroll to position [0, 139]
type input "https://promos.crm-nv.com/712/clubdaysde_b?utm_source=programmatique&utm_medium…"
click at [1031, 338] on div "Taille * Bannière carrée (300x250) Attributs Sélectionner les attributs... (fac…" at bounding box center [581, 295] width 931 height 114
click at [812, 443] on div at bounding box center [924, 433] width 227 height 45
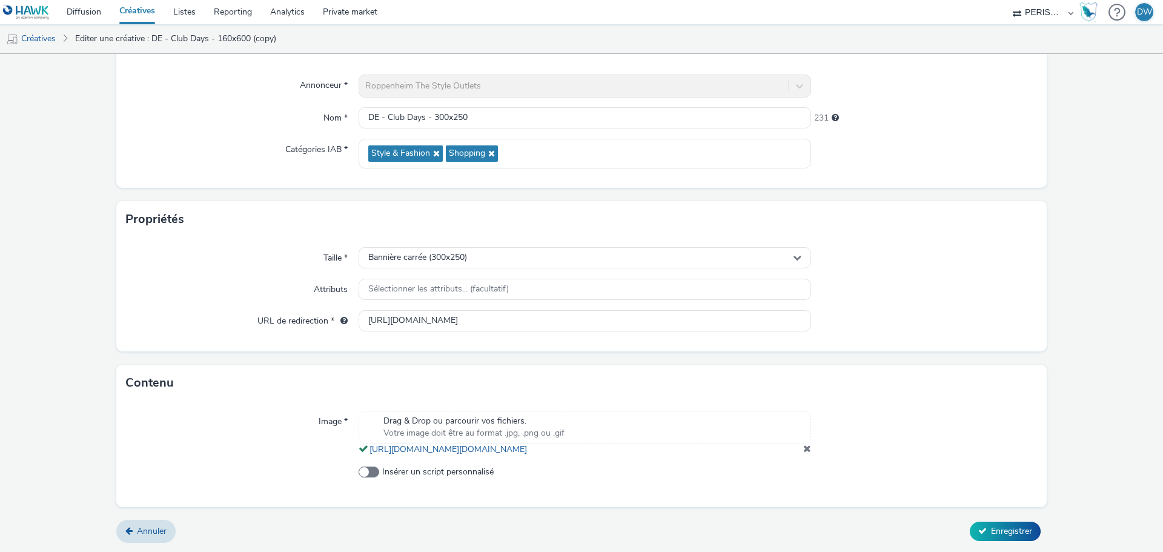
click at [804, 449] on span at bounding box center [808, 449] width 8 height 10
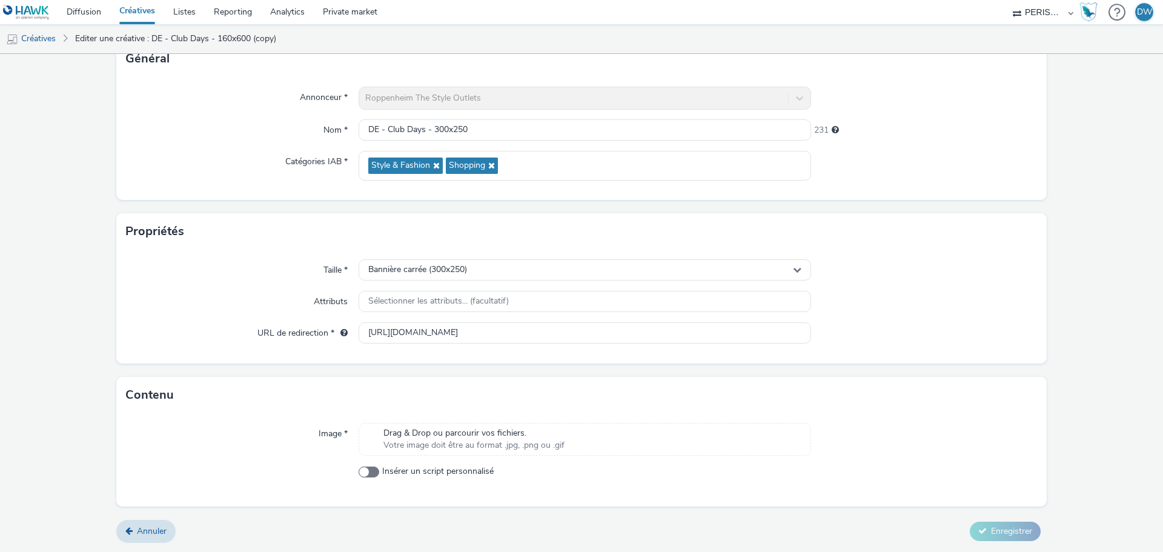
click at [610, 428] on div "Drag & Drop ou parcourir vos fichiers. Votre image doit être au format .jpg, .p…" at bounding box center [585, 439] width 453 height 33
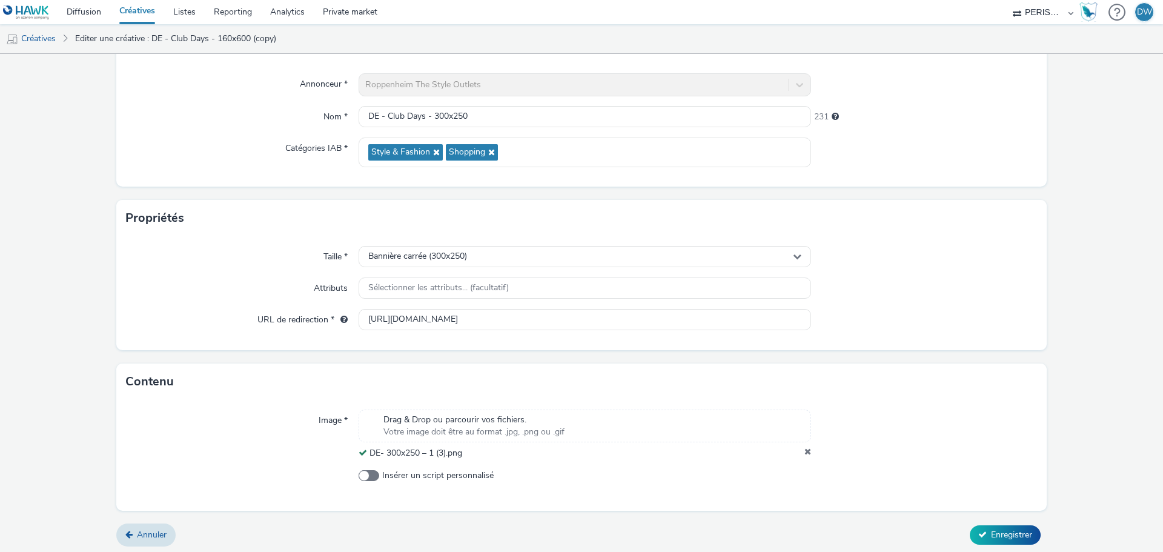
scroll to position [104, 0]
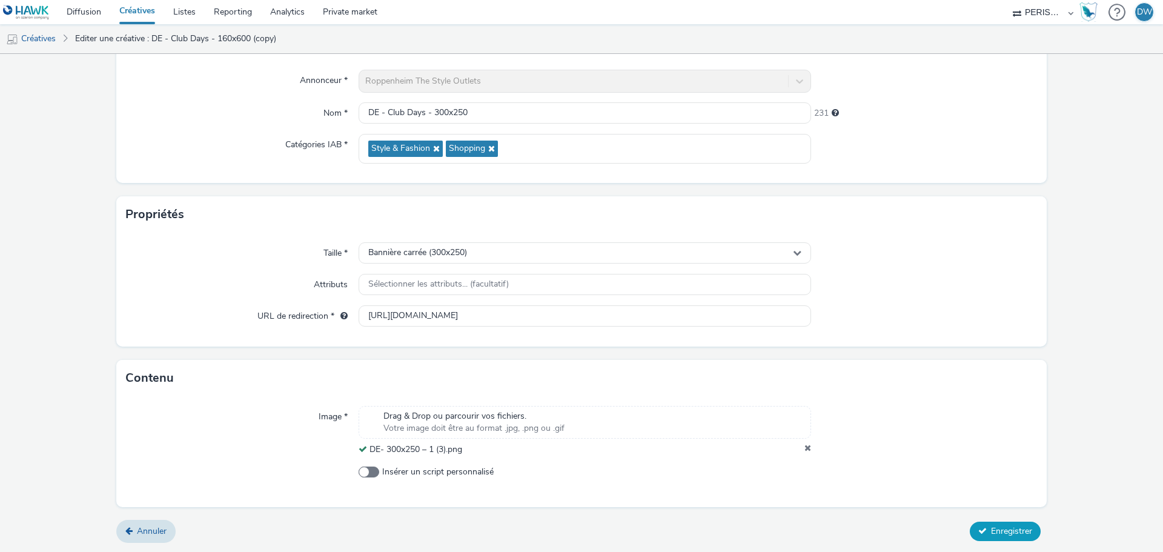
click at [998, 529] on span "Enregistrer" at bounding box center [1011, 531] width 41 height 12
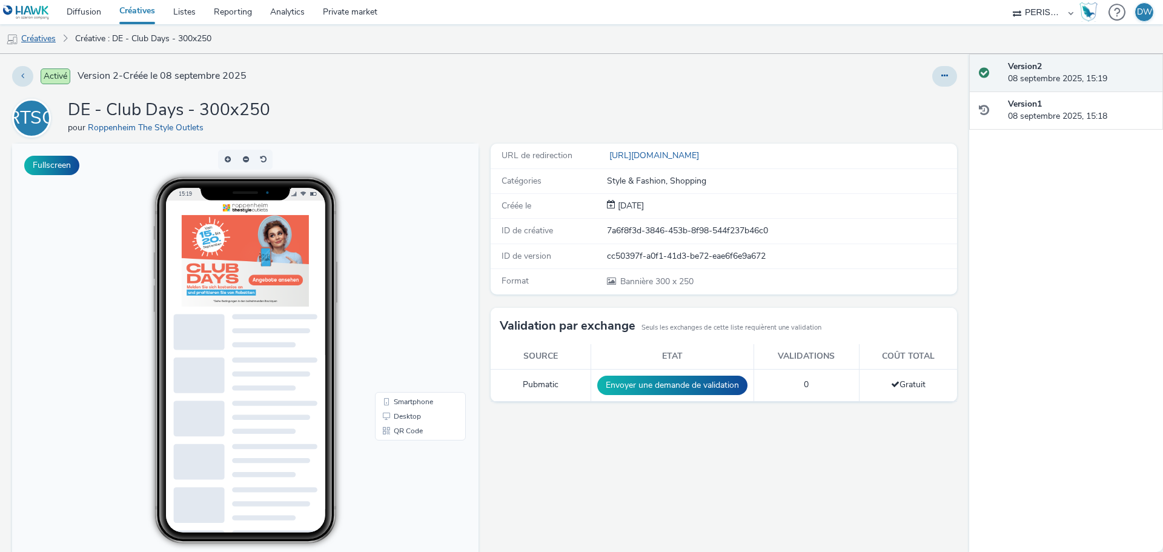
click at [42, 37] on link "Créatives" at bounding box center [31, 38] width 62 height 29
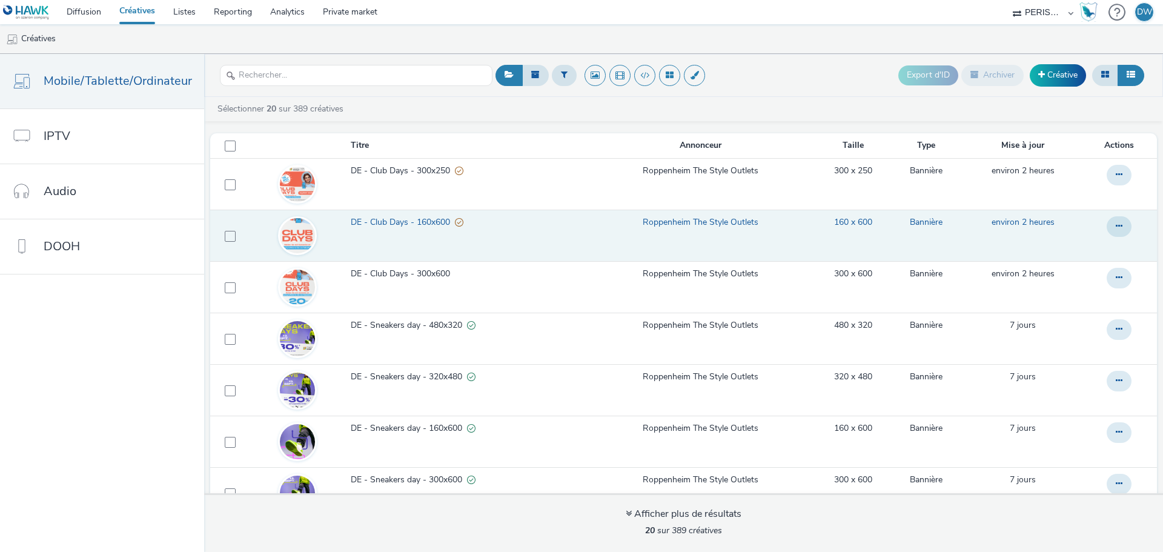
click at [373, 216] on span "DE - Club Days - 160x600" at bounding box center [403, 222] width 104 height 12
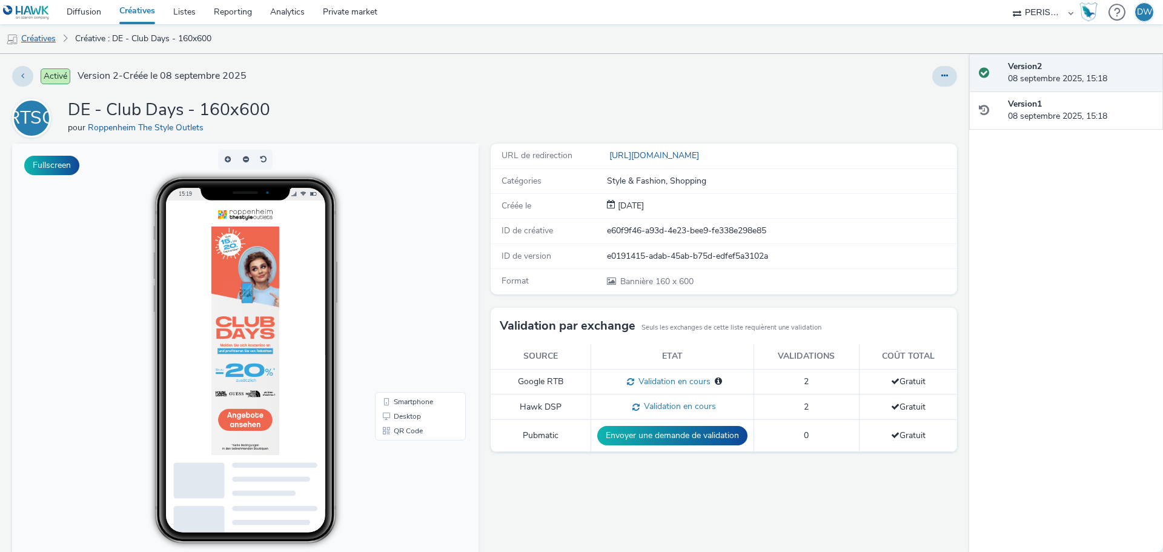
click at [50, 35] on link "Créatives" at bounding box center [31, 38] width 62 height 29
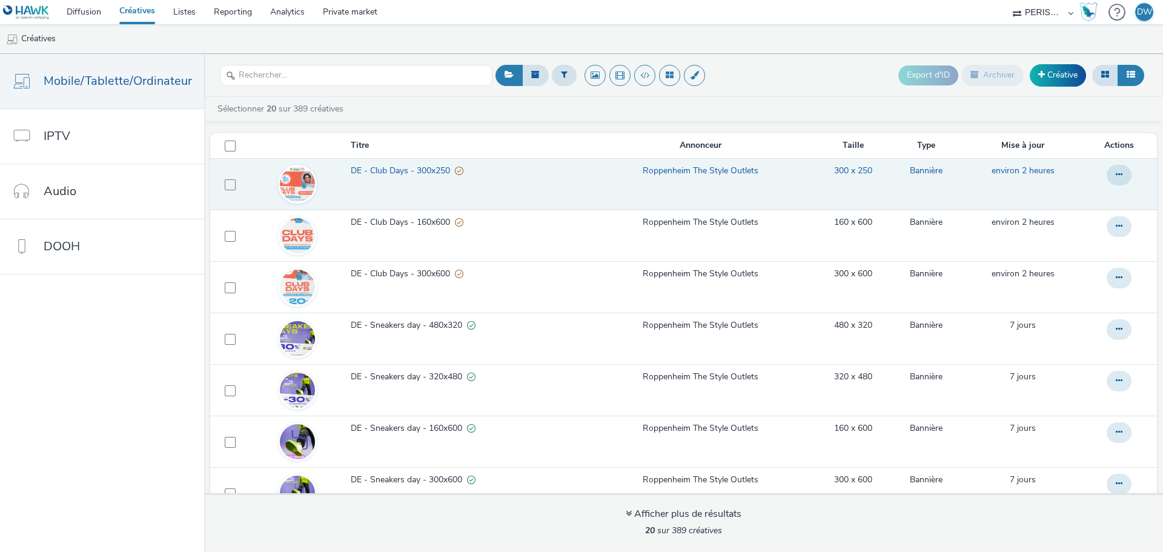
click at [362, 169] on span "DE - Club Days - 300x250" at bounding box center [403, 171] width 104 height 12
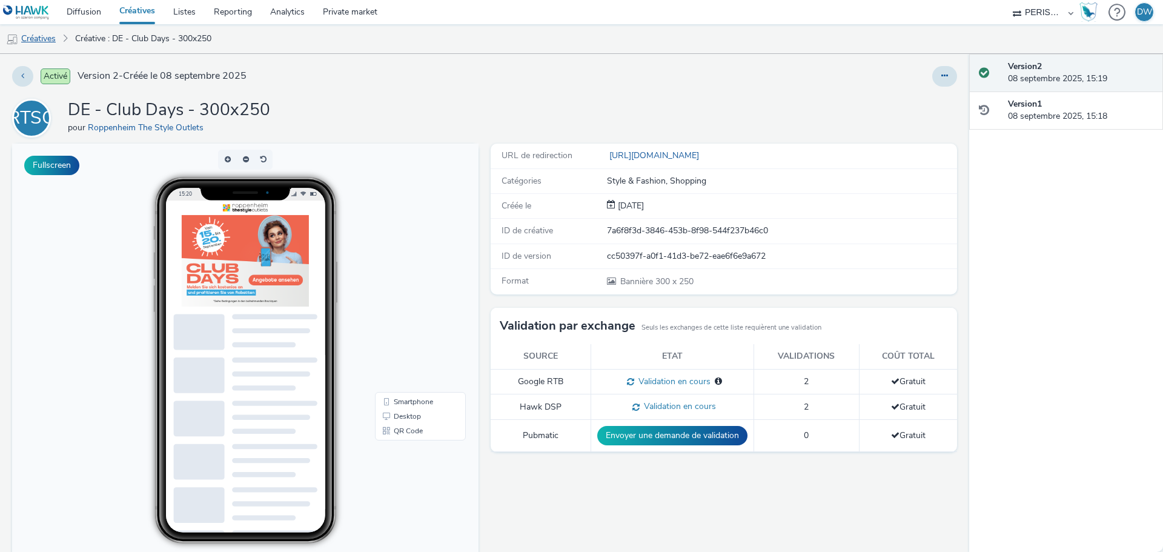
click at [45, 41] on link "Créatives" at bounding box center [31, 38] width 62 height 29
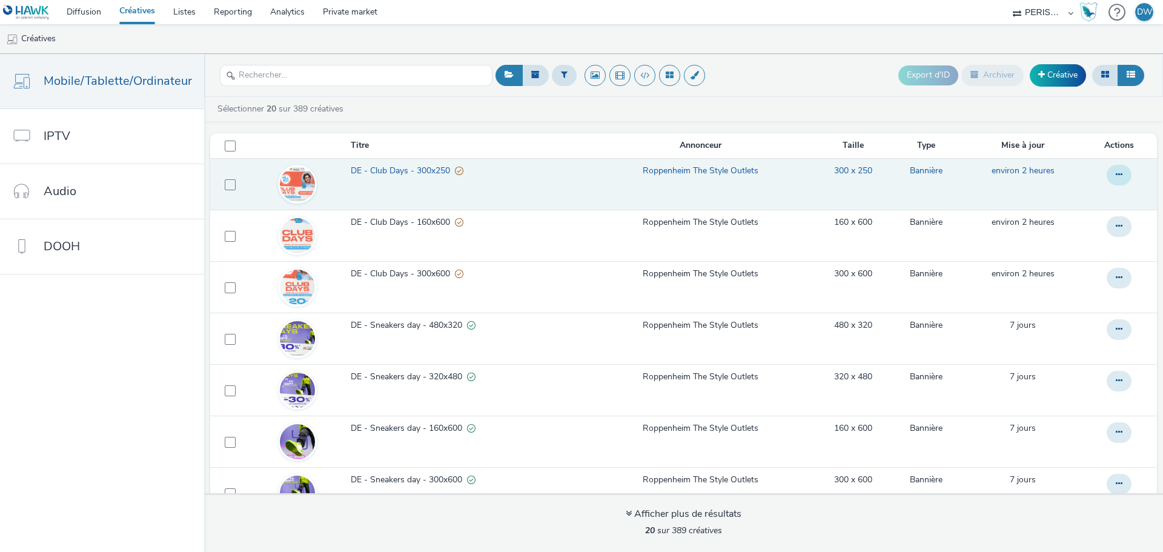
click at [1111, 173] on button at bounding box center [1119, 175] width 25 height 21
click at [1096, 224] on link "Dupliquer" at bounding box center [1086, 223] width 91 height 24
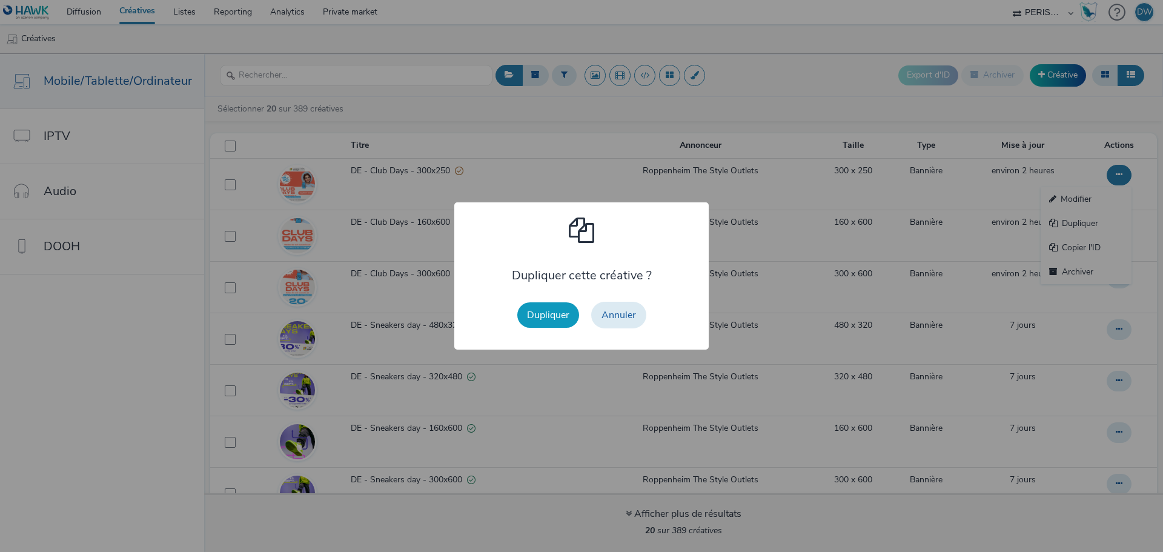
click at [530, 321] on button "Dupliquer" at bounding box center [548, 314] width 62 height 25
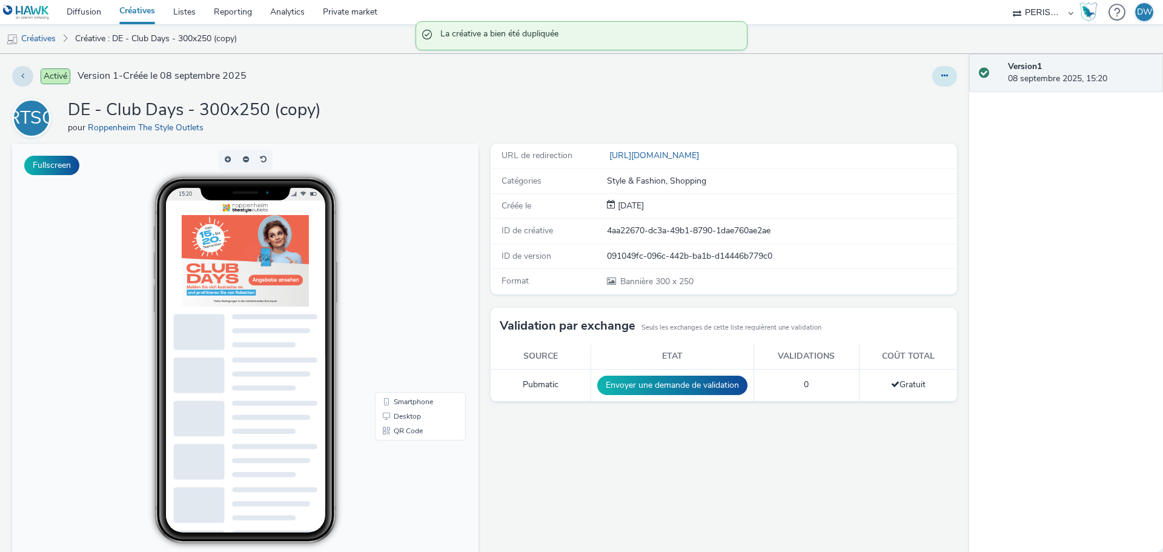
click at [933, 79] on button at bounding box center [945, 76] width 25 height 21
click at [897, 105] on link "Modifier" at bounding box center [912, 100] width 91 height 24
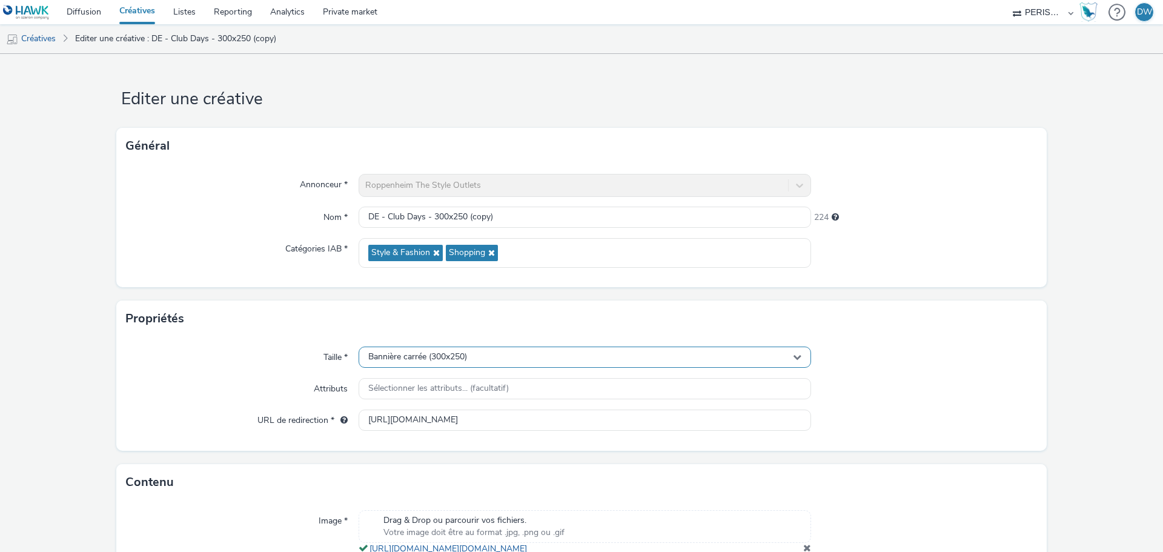
click at [470, 356] on div "Bannière carrée (300x250)" at bounding box center [585, 357] width 453 height 21
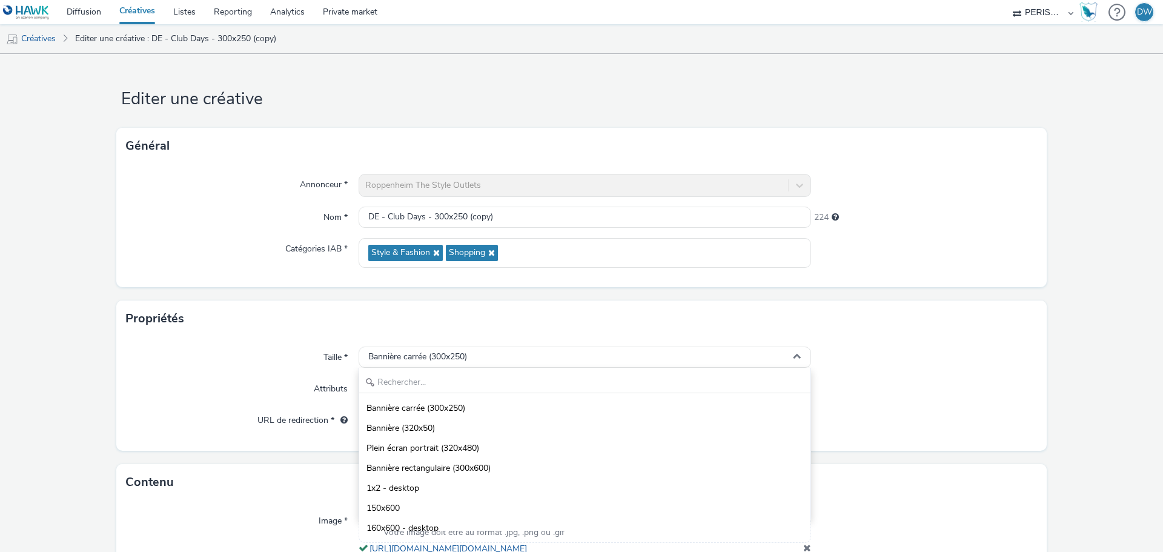
click at [949, 426] on div at bounding box center [924, 421] width 227 height 22
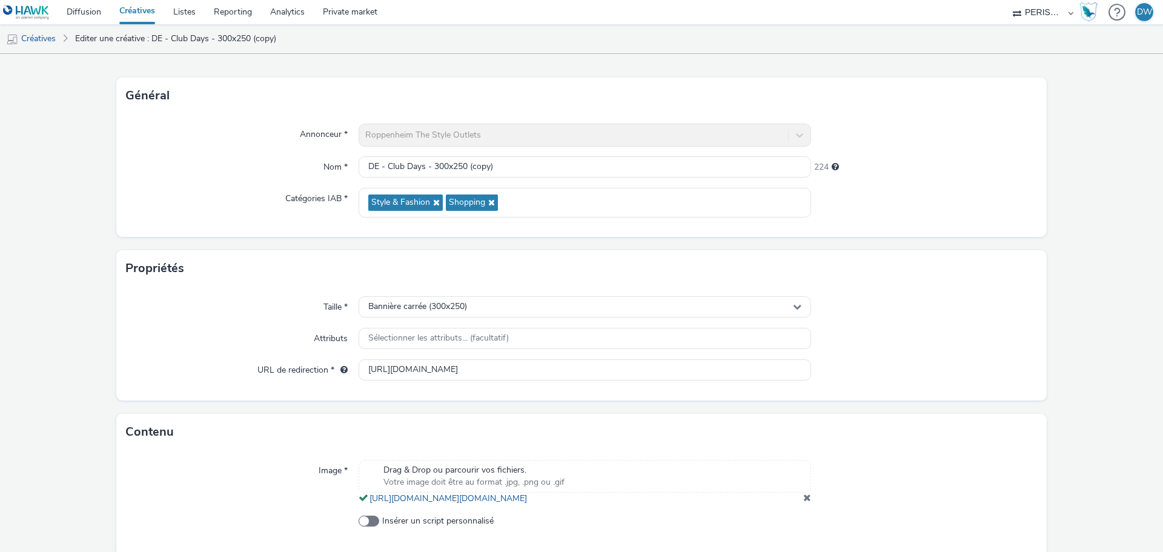
scroll to position [112, 0]
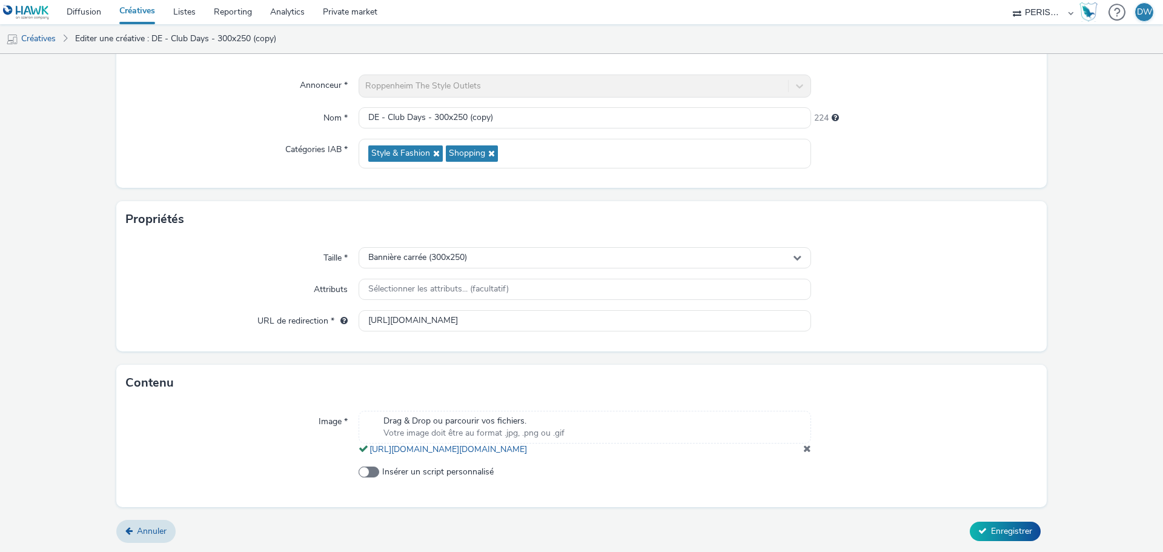
click at [804, 451] on span at bounding box center [808, 449] width 8 height 10
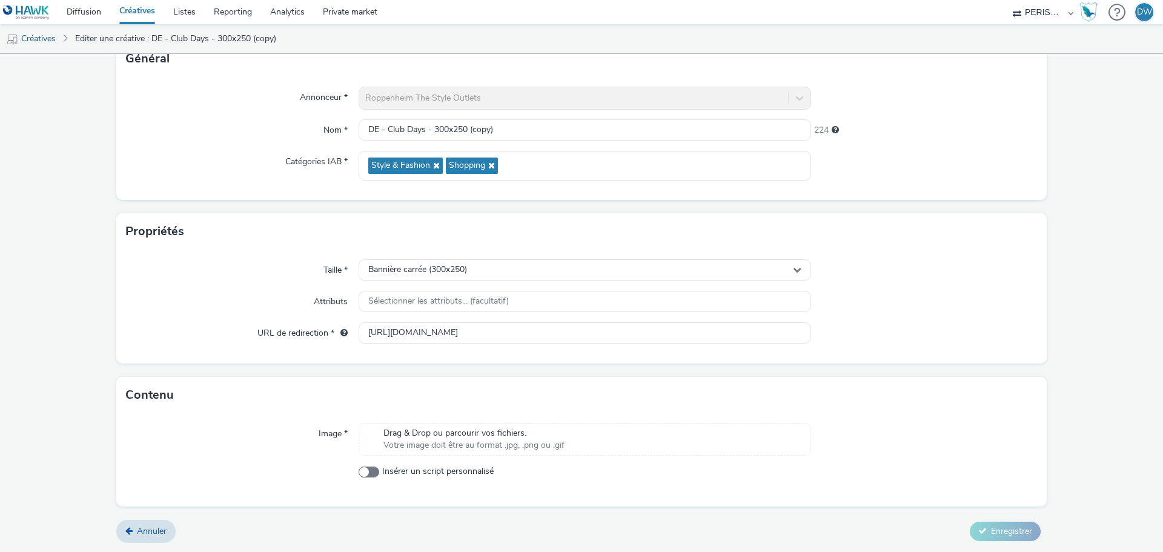
click at [522, 442] on span "Votre image doit être au format .jpg, .png ou .gif" at bounding box center [474, 445] width 181 height 12
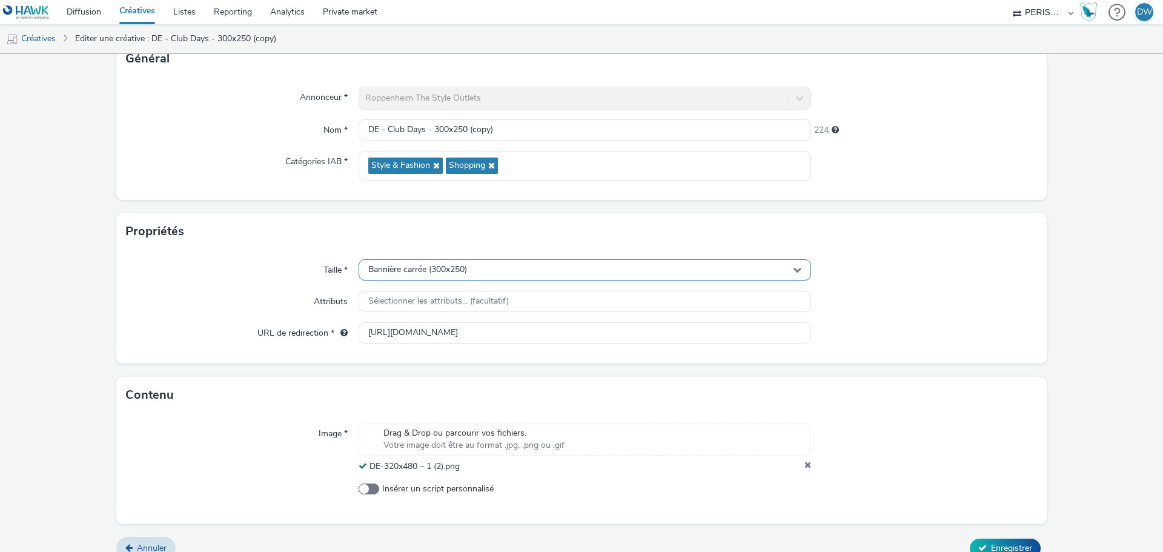
click at [784, 271] on div "Bannière carrée (300x250)" at bounding box center [585, 269] width 453 height 21
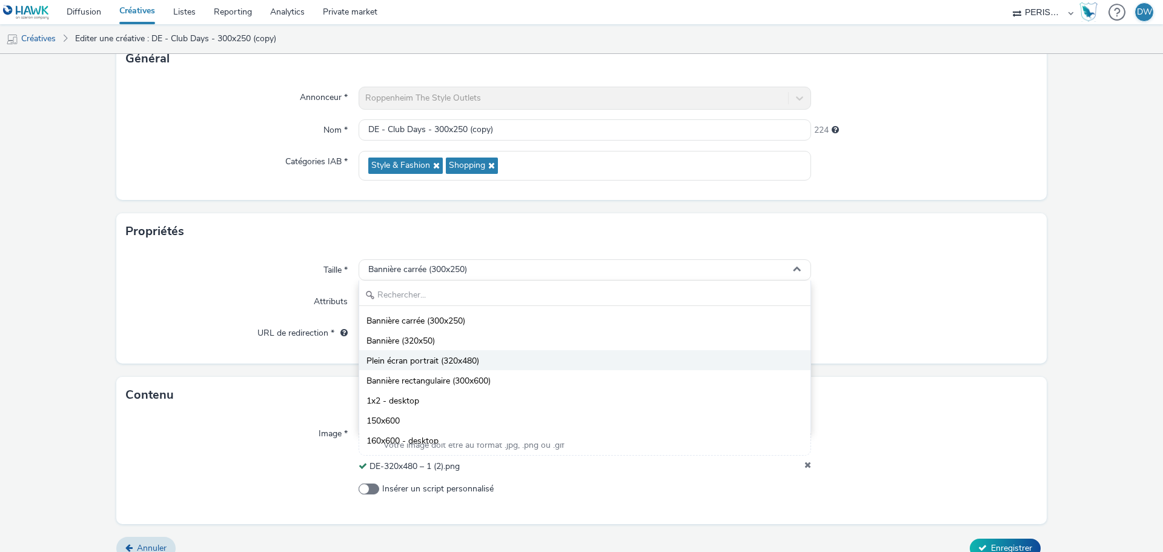
click at [438, 356] on span "Plein écran portrait (320x480)" at bounding box center [423, 361] width 113 height 12
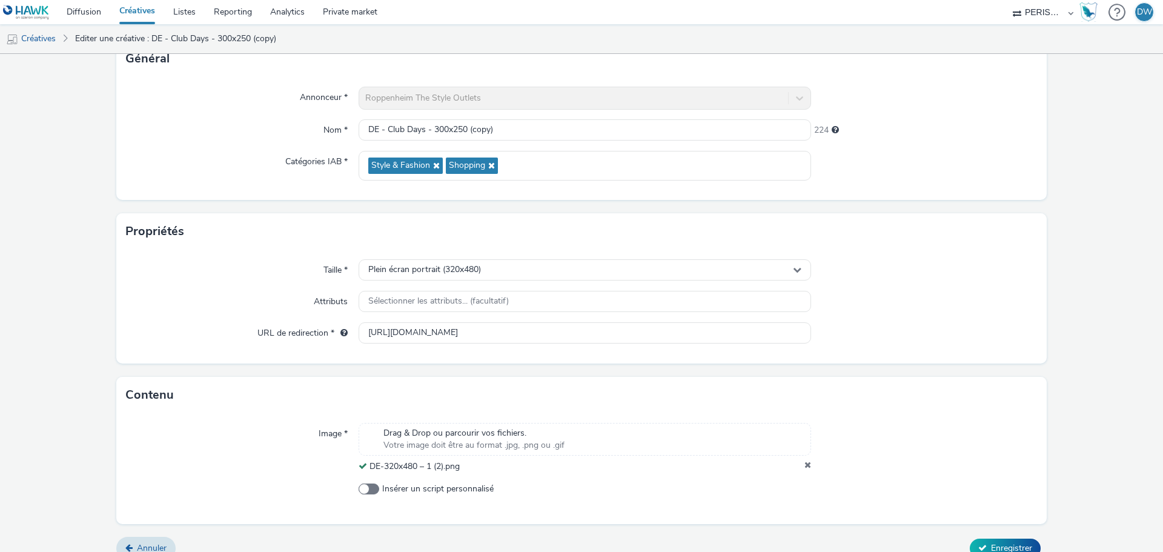
click at [1041, 382] on form "Editer une créative Général Annonceur * Roppenheim The Style Outlets Nom * DE -…" at bounding box center [581, 268] width 1163 height 602
click at [485, 333] on input "https://promos.crm-nv.com/712/clubdaysde_b?utm_source=programmatique&utm_medium…" at bounding box center [585, 332] width 453 height 21
paste input "20x48"
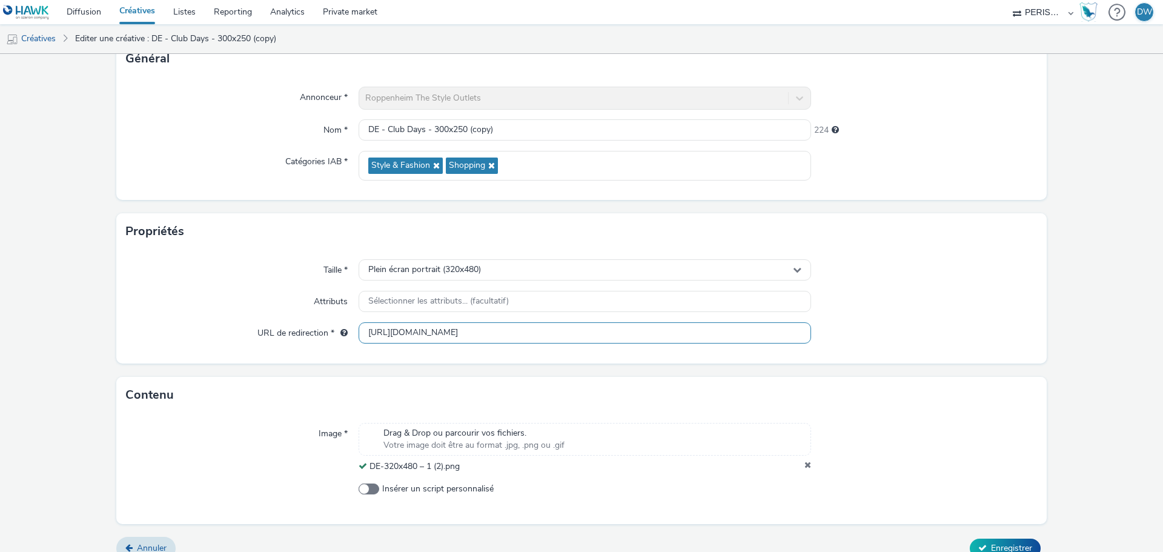
scroll to position [0, 139]
type input "https://promos.crm-nv.com/712/clubdaysde_b?utm_source=programmatique&utm_medium…"
click at [954, 304] on div at bounding box center [924, 302] width 227 height 22
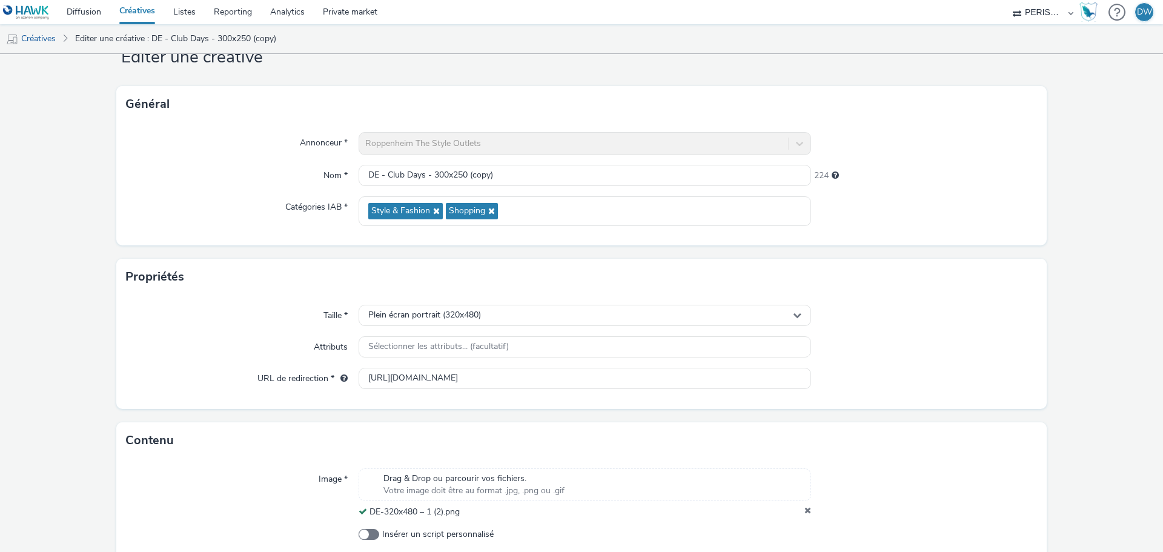
scroll to position [0, 0]
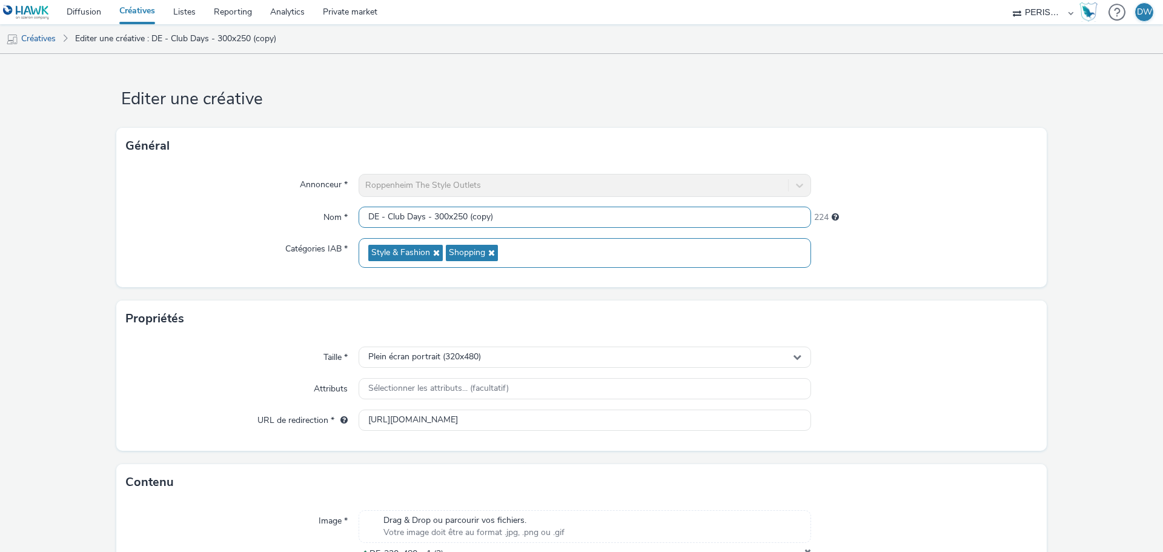
drag, startPoint x: 433, startPoint y: 215, endPoint x: 683, endPoint y: 245, distance: 252.1
click at [682, 245] on div "Annonceur * Roppenheim The Style Outlets Nom * DE - Club Days - 300x250 (copy) …" at bounding box center [581, 225] width 931 height 123
type input "DE - Club Days - 320x480"
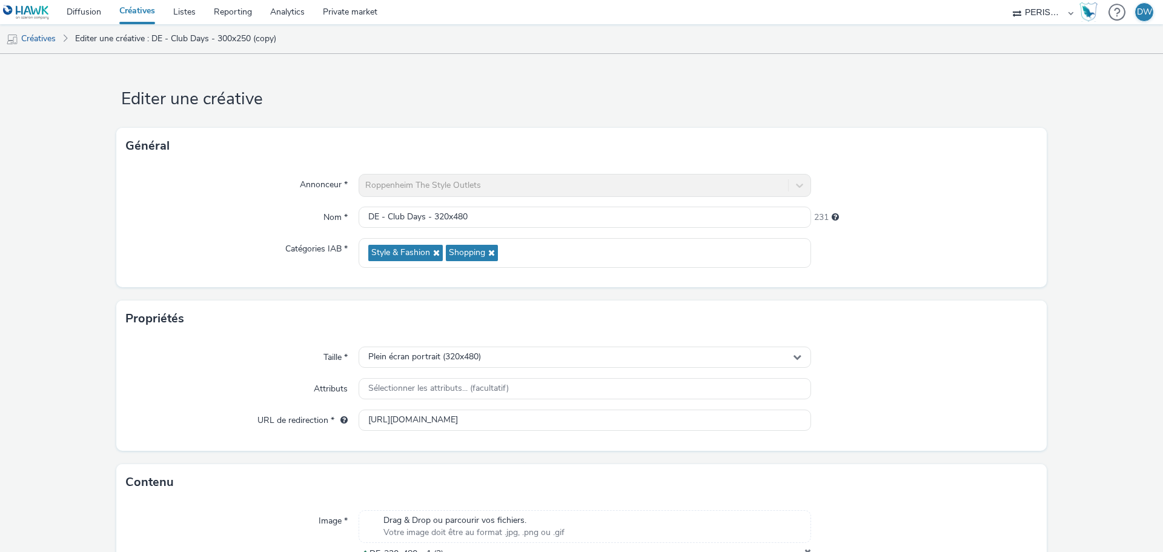
click at [1113, 361] on form "Editer une créative Général Annonceur * Roppenheim The Style Outlets Nom * DE -…" at bounding box center [581, 355] width 1163 height 602
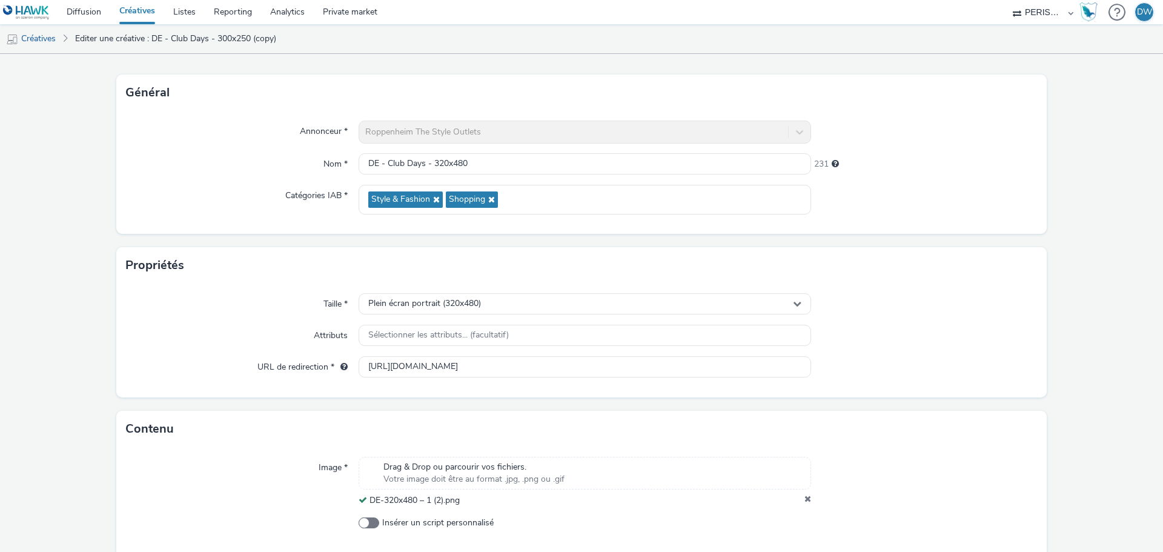
scroll to position [104, 0]
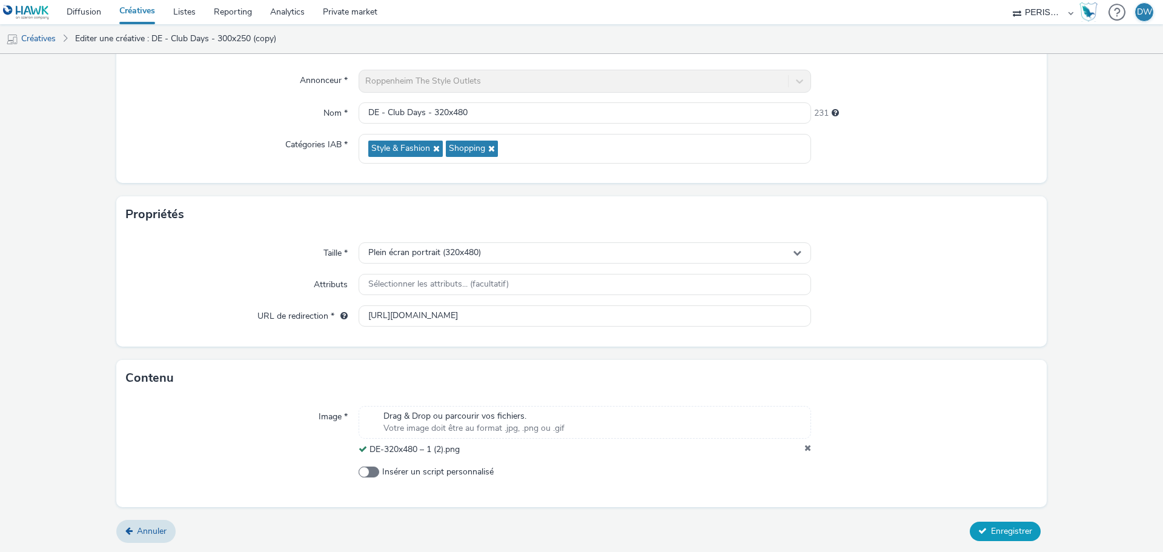
click at [991, 530] on span "Enregistrer" at bounding box center [1011, 531] width 41 height 12
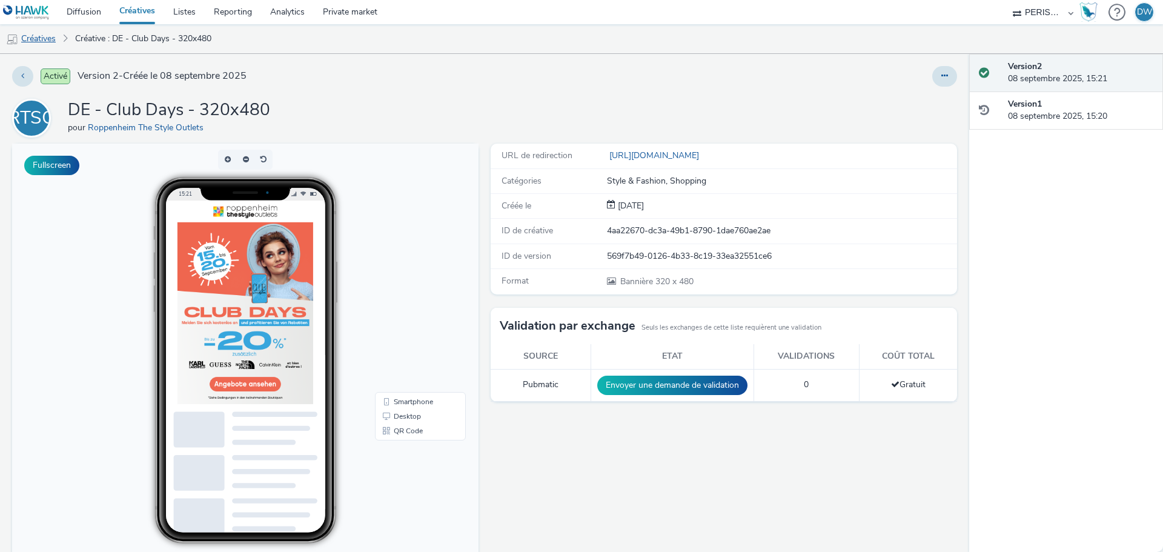
click at [51, 45] on link "Créatives" at bounding box center [31, 38] width 62 height 29
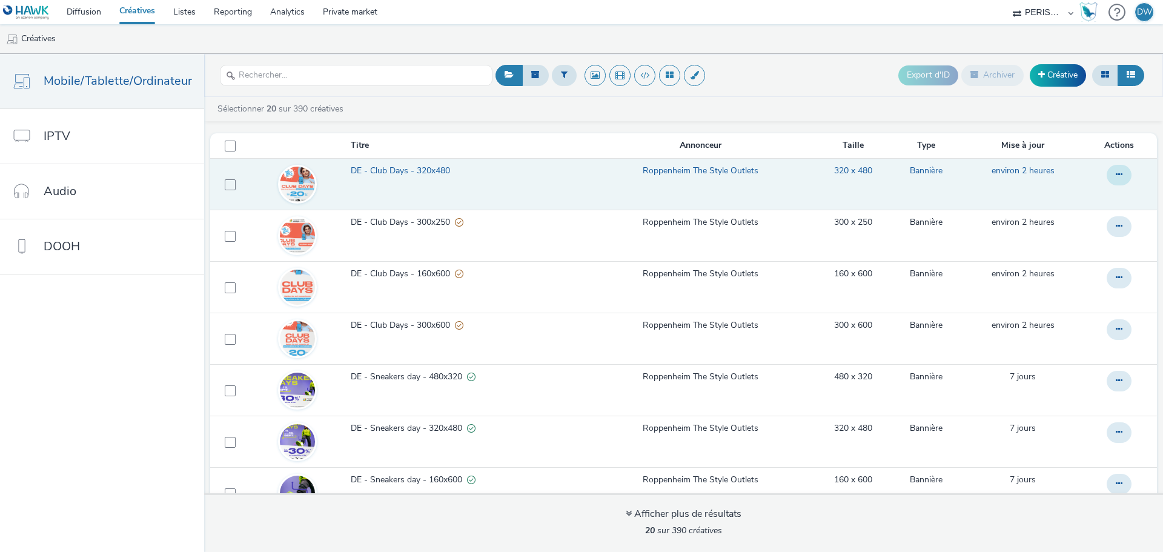
click at [1108, 176] on button at bounding box center [1119, 175] width 25 height 21
click at [1077, 221] on link "Dupliquer" at bounding box center [1086, 223] width 91 height 24
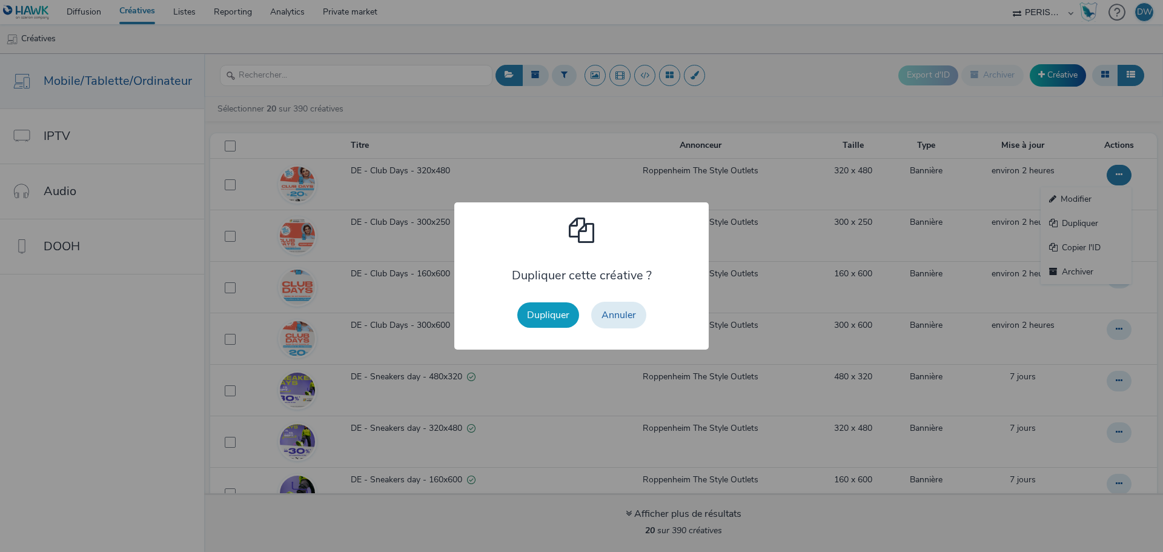
click at [528, 320] on button "Dupliquer" at bounding box center [548, 314] width 62 height 25
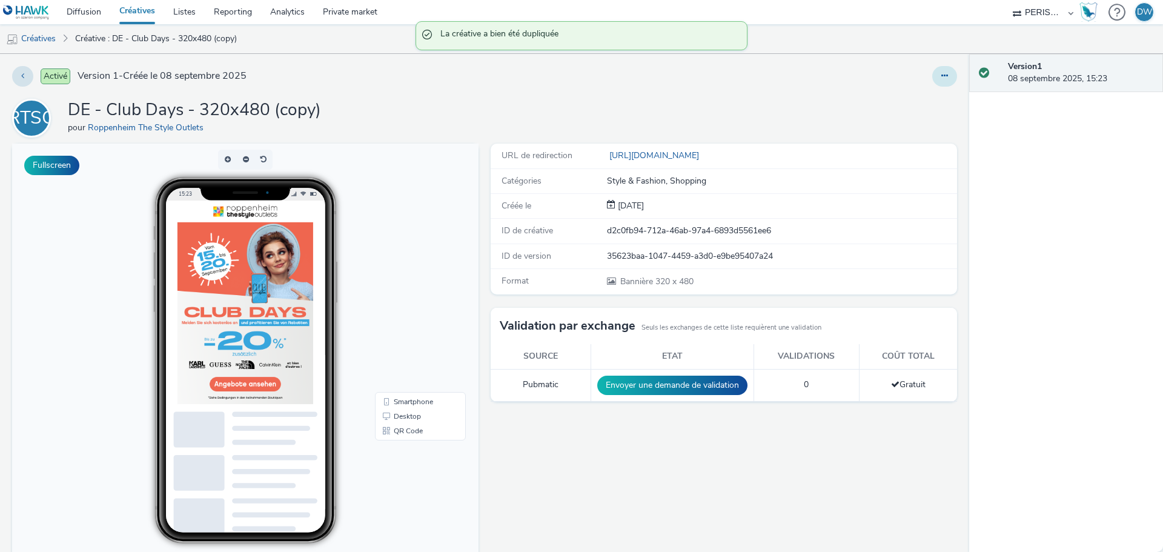
click at [942, 78] on icon at bounding box center [945, 76] width 7 height 8
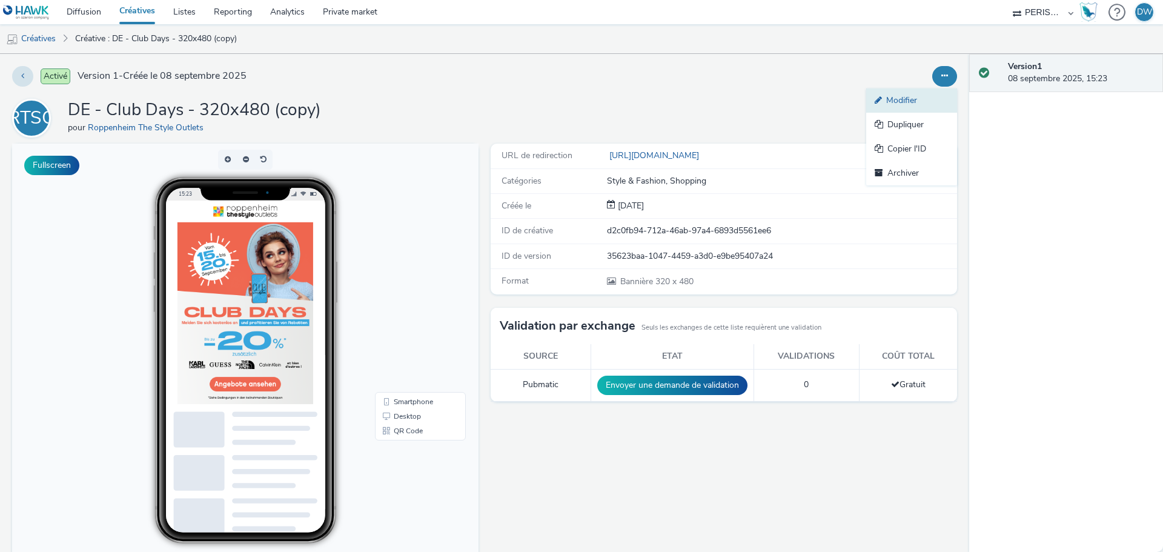
click at [897, 102] on link "Modifier" at bounding box center [912, 100] width 91 height 24
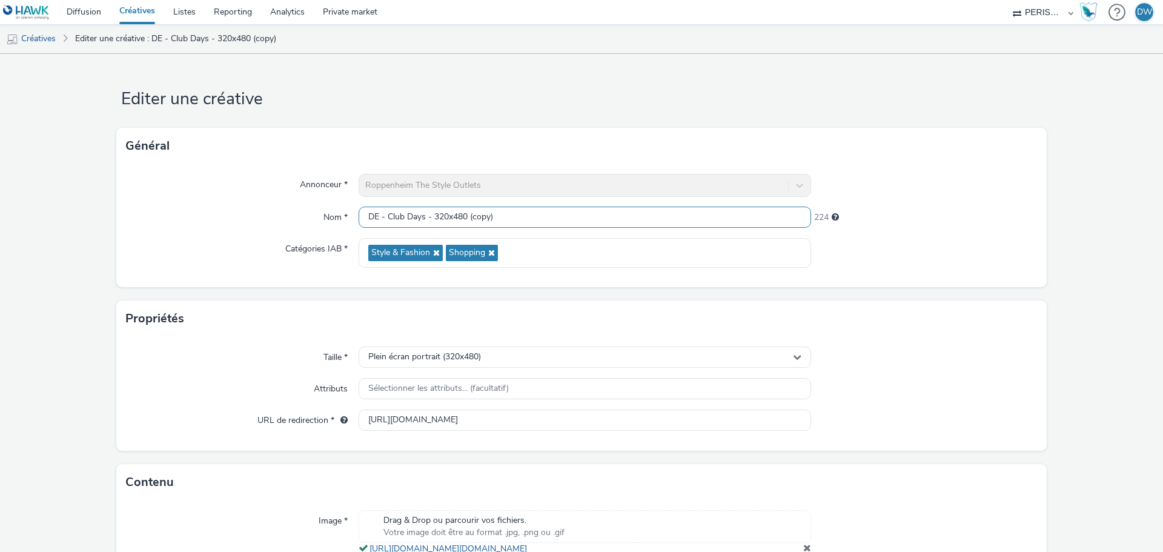
drag, startPoint x: 433, startPoint y: 218, endPoint x: 824, endPoint y: 228, distance: 391.0
click at [823, 228] on div "Nom * DE - Club Days - 320x480 (copy) 224" at bounding box center [581, 218] width 911 height 22
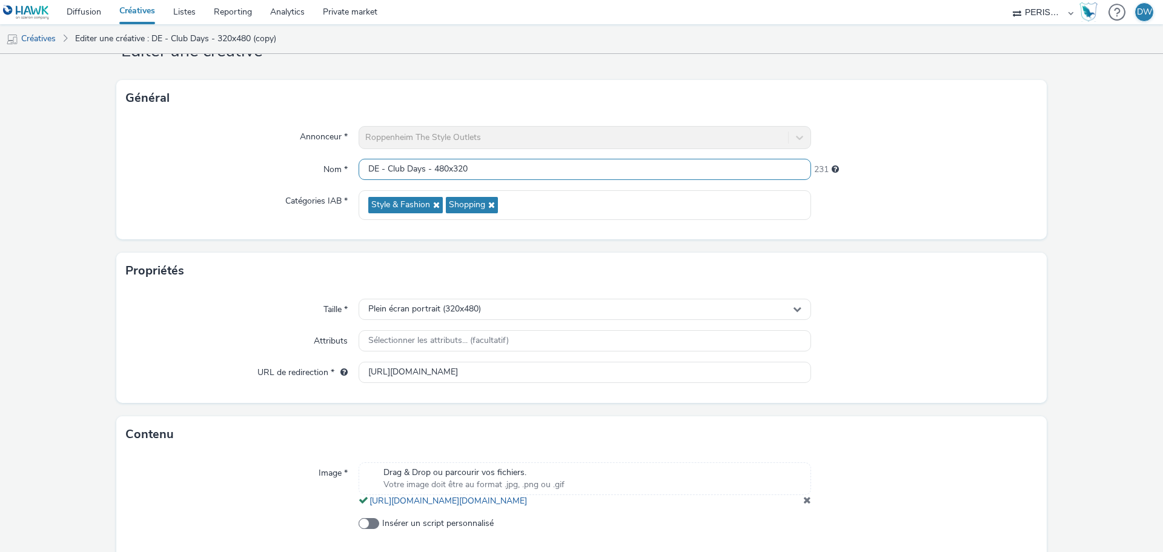
scroll to position [112, 0]
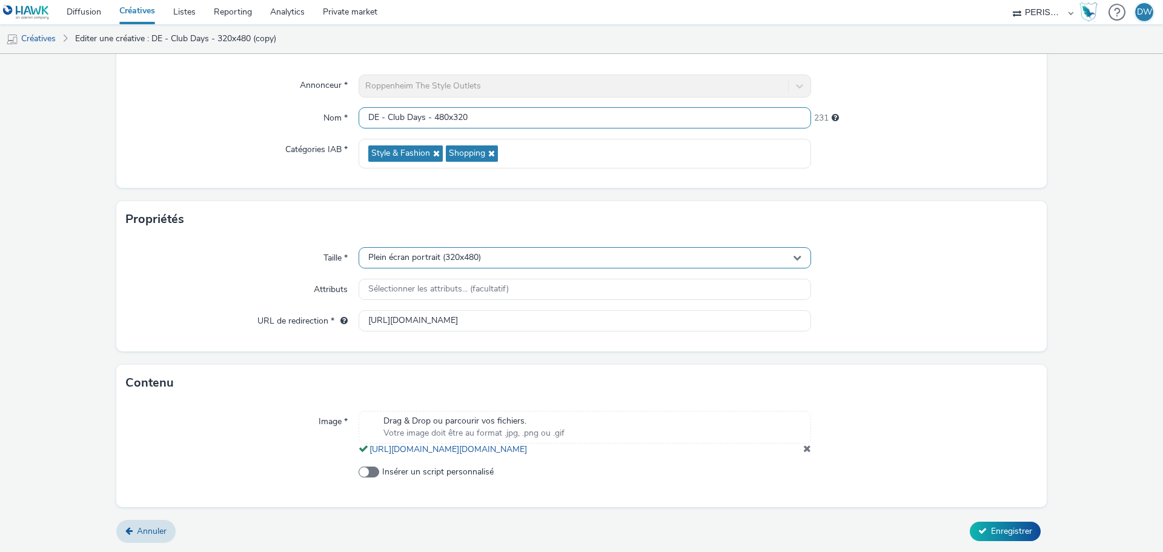
type input "DE - Club Days - 480x320"
click at [539, 247] on div "Plein écran portrait (320x480)" at bounding box center [585, 257] width 453 height 21
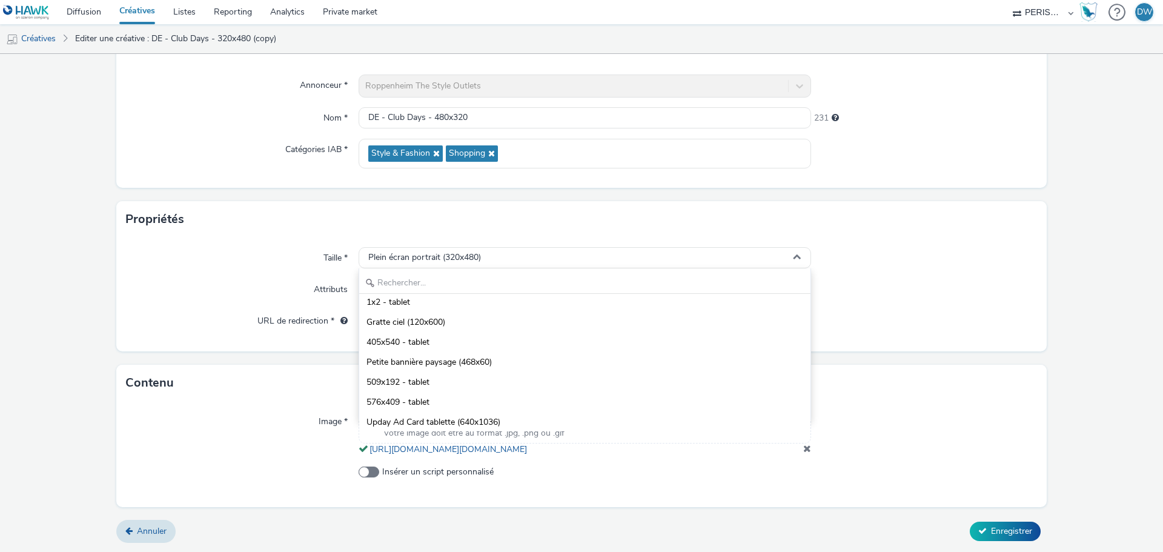
scroll to position [1845, 0]
click at [419, 273] on input "text" at bounding box center [584, 283] width 451 height 21
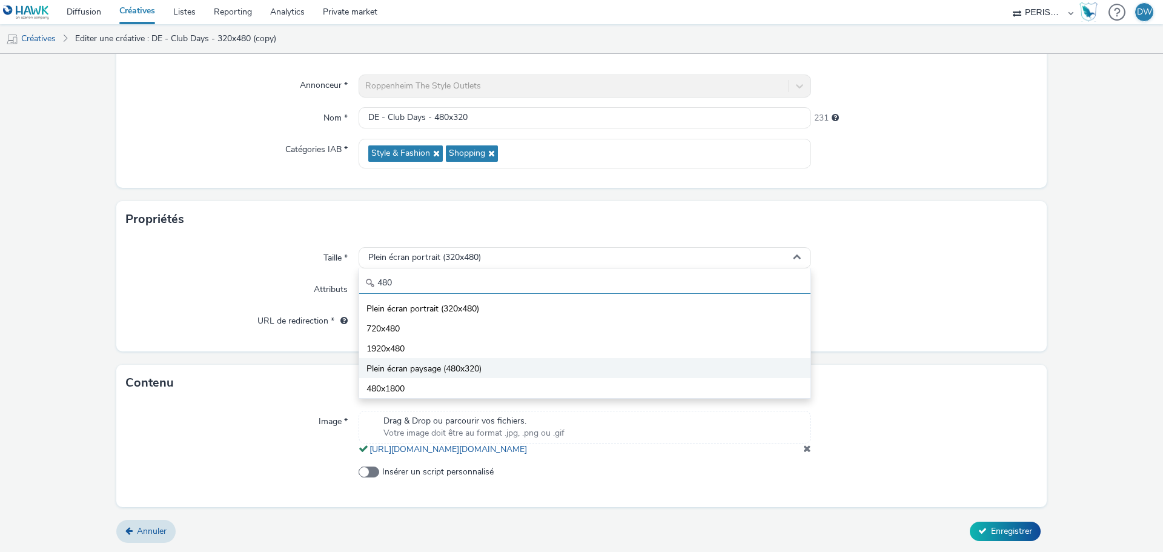
type input "480"
click at [414, 363] on span "Plein écran paysage (480x320)" at bounding box center [424, 369] width 115 height 12
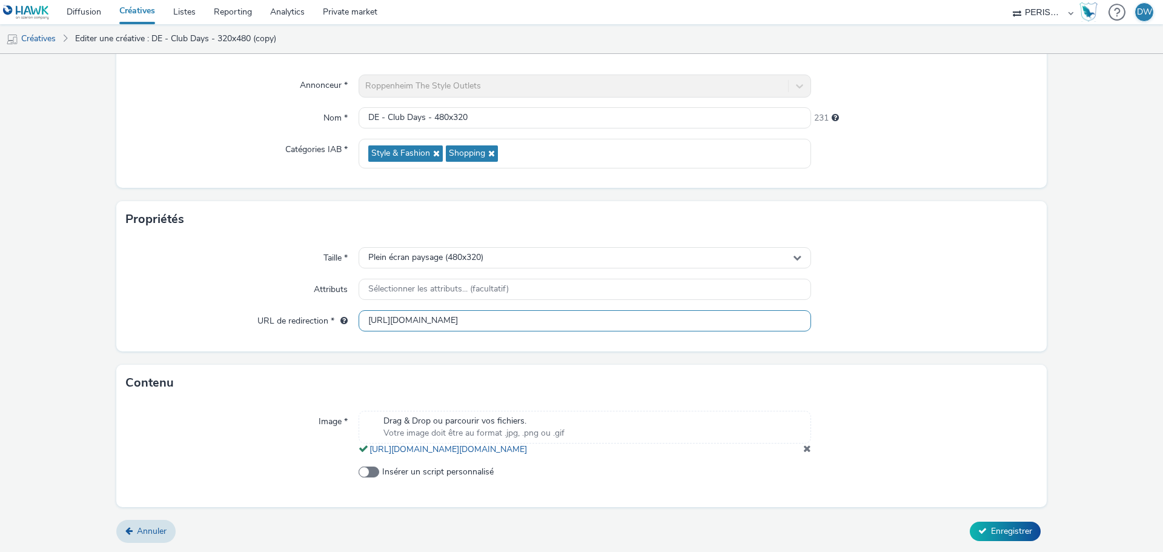
click at [481, 311] on input "https://promos.crm-nv.com/712/clubdaysde_b?utm_source=programmatique&utm_medium…" at bounding box center [585, 320] width 453 height 21
paste input "480x32"
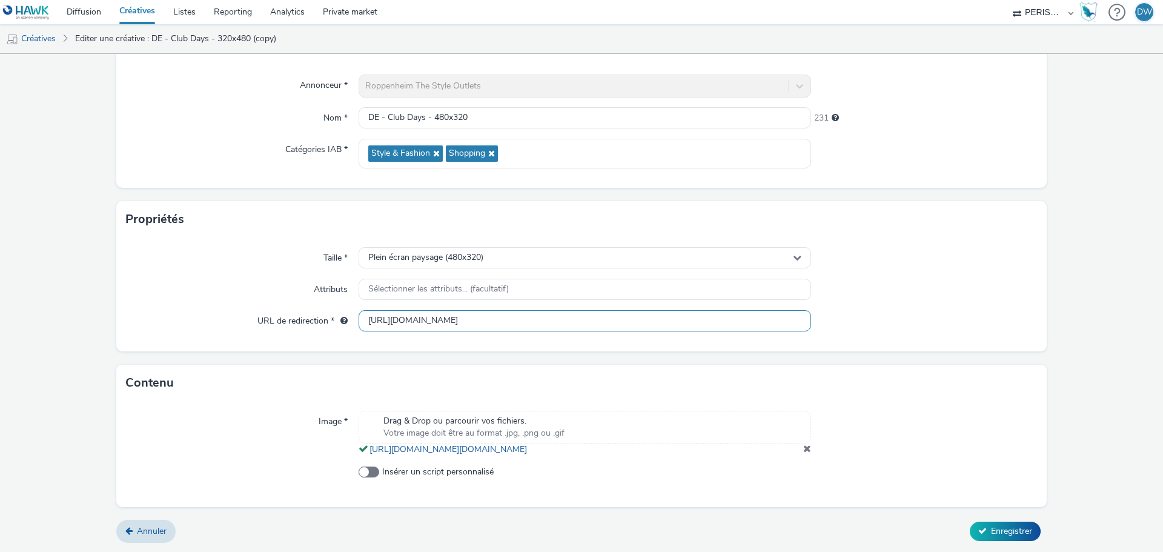
type input "https://promos.crm-nv.com/712/clubdaysde_b?utm_source=programmatique&utm_medium…"
click at [958, 285] on div at bounding box center [924, 290] width 227 height 22
click at [804, 450] on span at bounding box center [808, 449] width 8 height 10
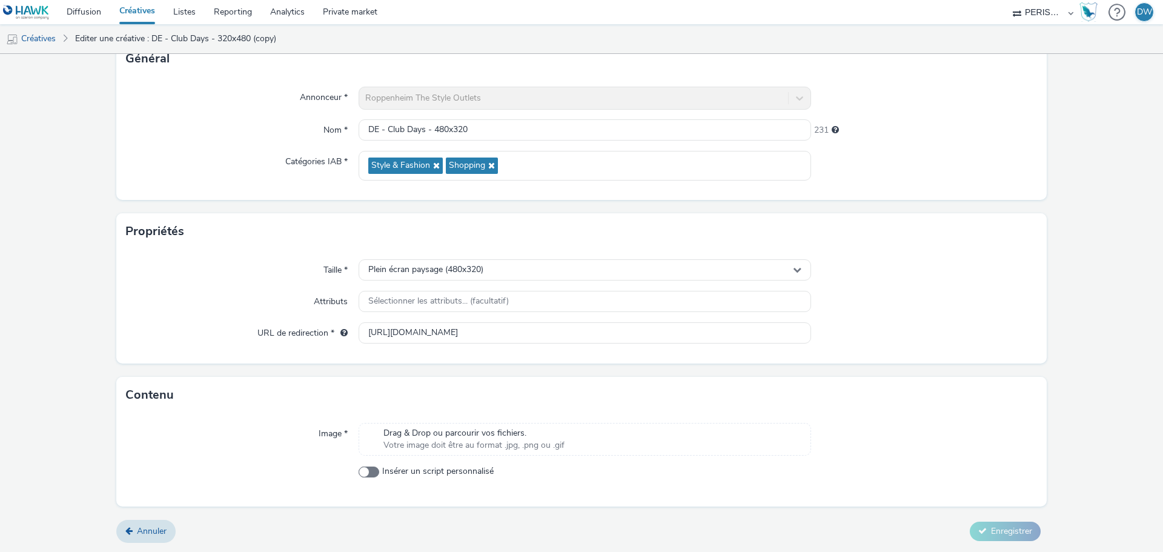
click at [501, 433] on span "Drag & Drop ou parcourir vos fichiers." at bounding box center [474, 433] width 181 height 12
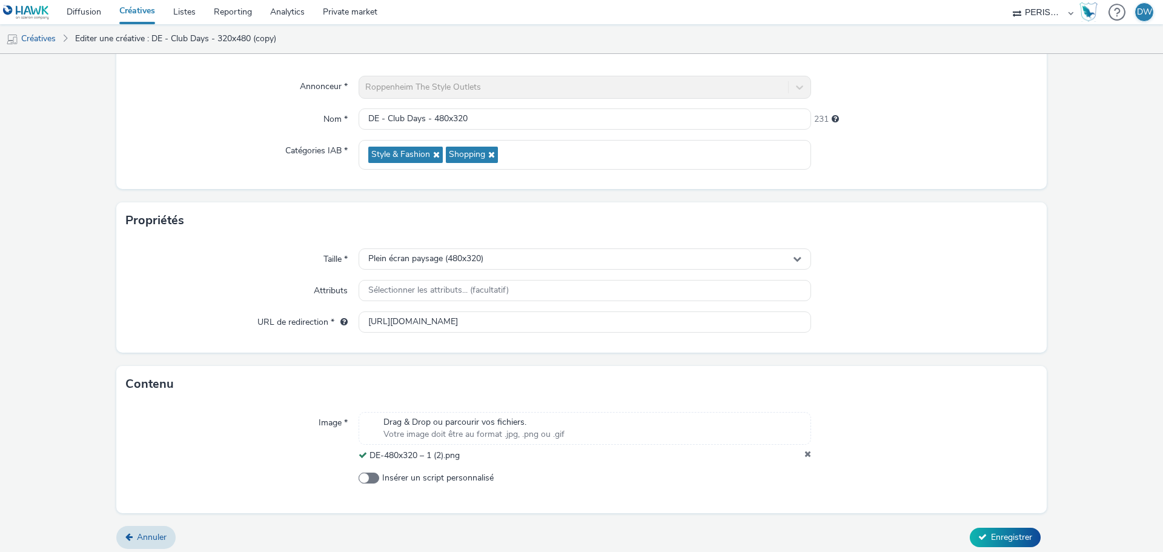
scroll to position [104, 0]
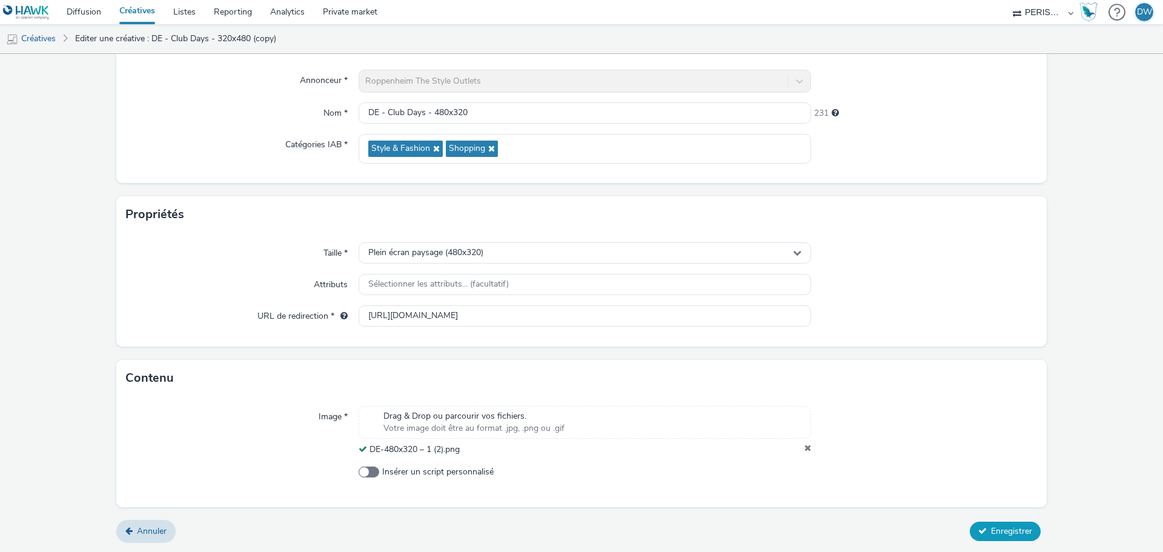
click at [1003, 522] on button "Enregistrer" at bounding box center [1005, 531] width 71 height 19
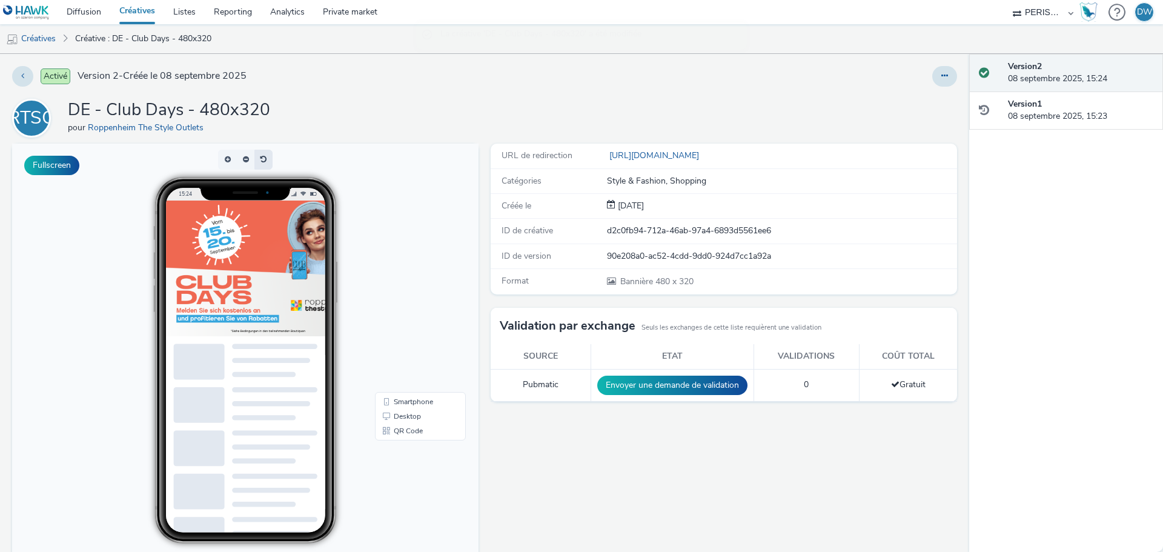
click at [259, 157] on button "button" at bounding box center [264, 160] width 18 height 20
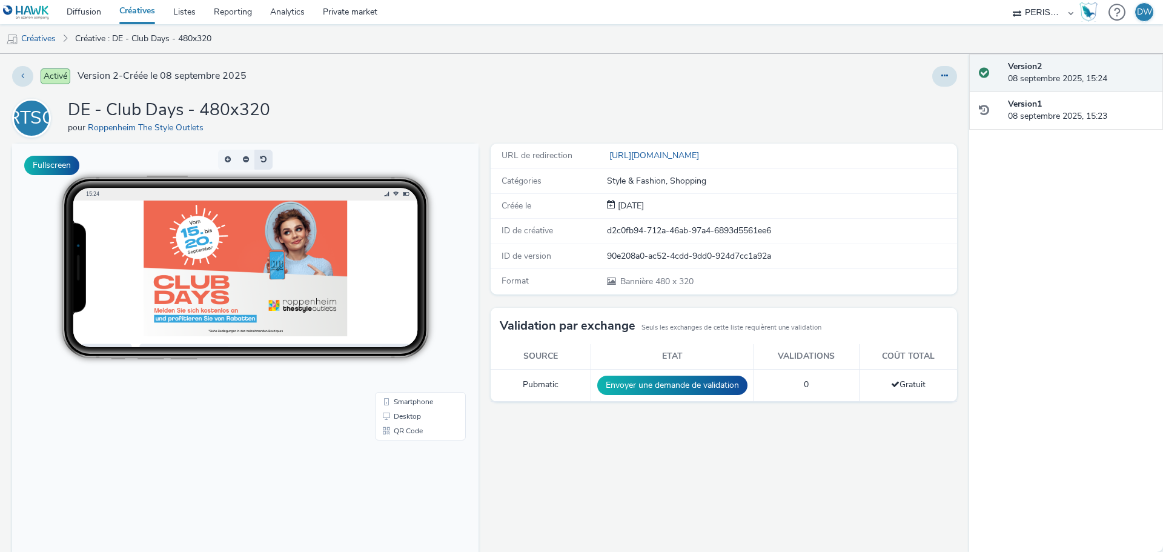
click at [259, 157] on button "button" at bounding box center [264, 160] width 18 height 20
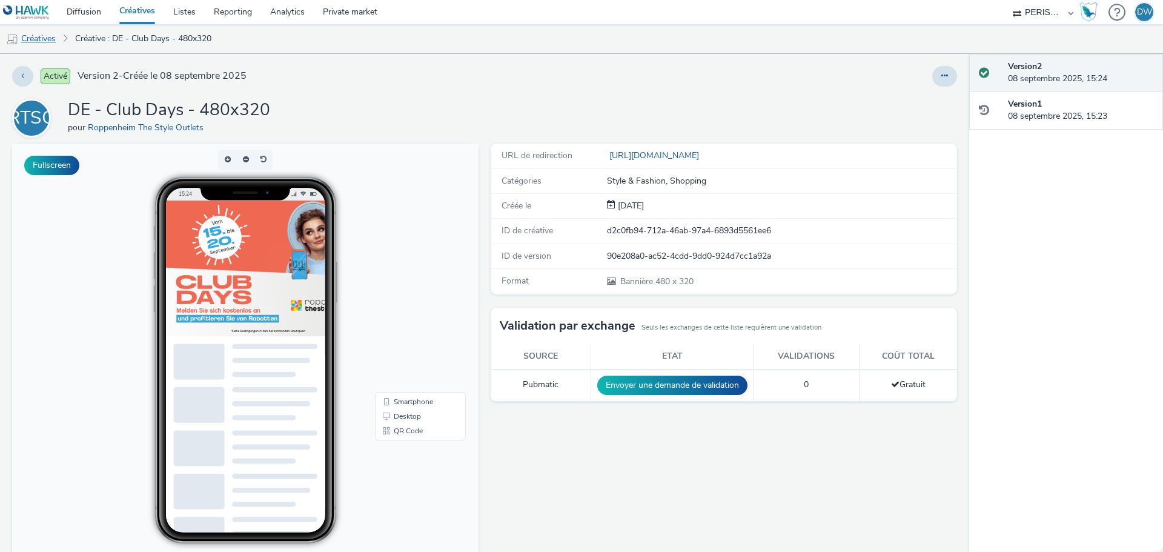
click at [50, 36] on link "Créatives" at bounding box center [31, 38] width 62 height 29
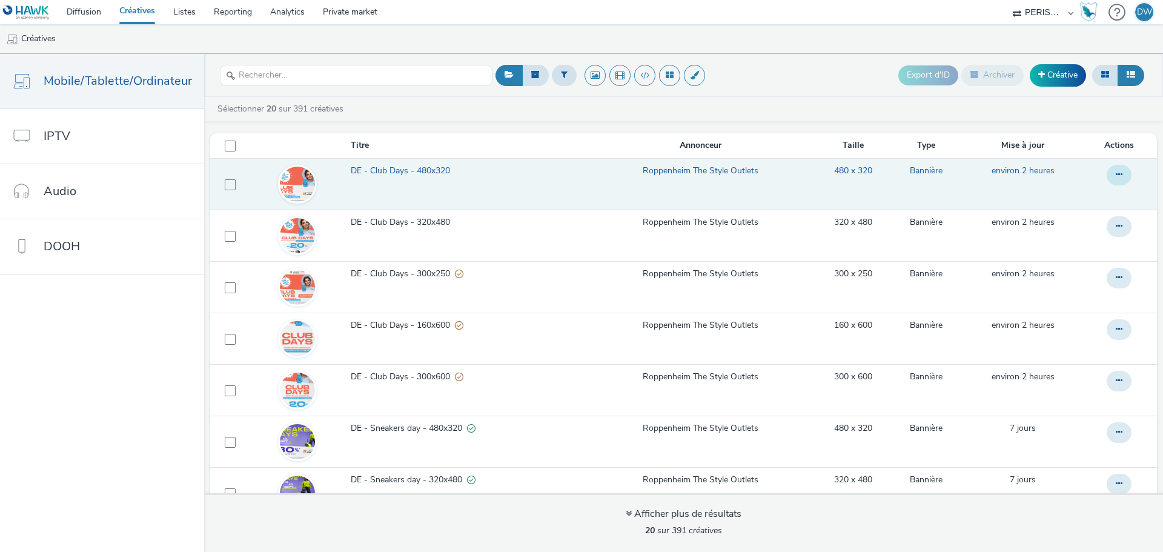
click at [1107, 179] on button at bounding box center [1119, 175] width 25 height 21
click at [1086, 229] on link "Dupliquer" at bounding box center [1086, 223] width 91 height 24
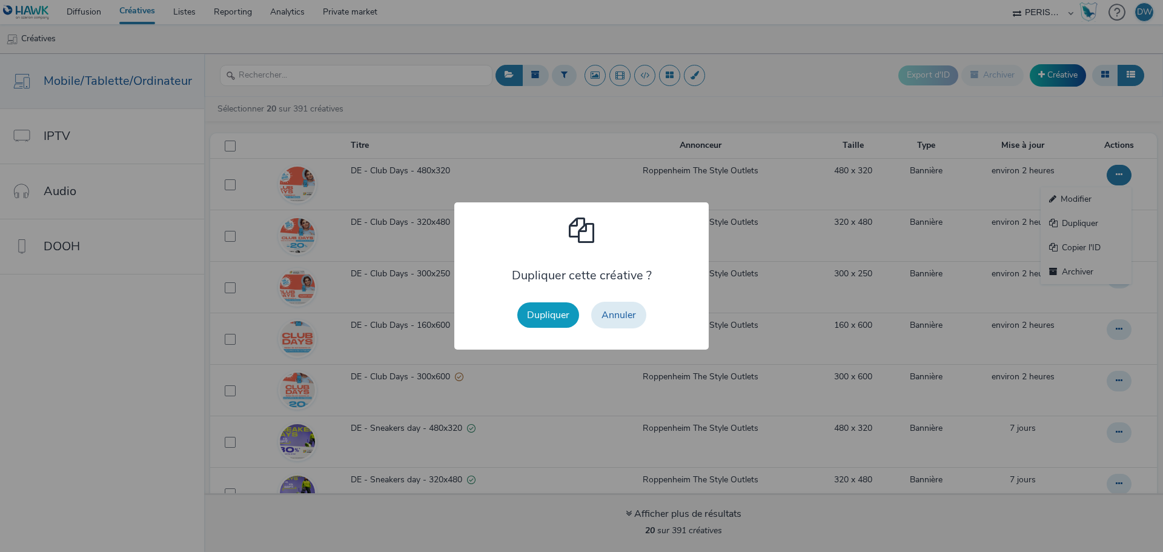
click at [553, 318] on button "Dupliquer" at bounding box center [548, 314] width 62 height 25
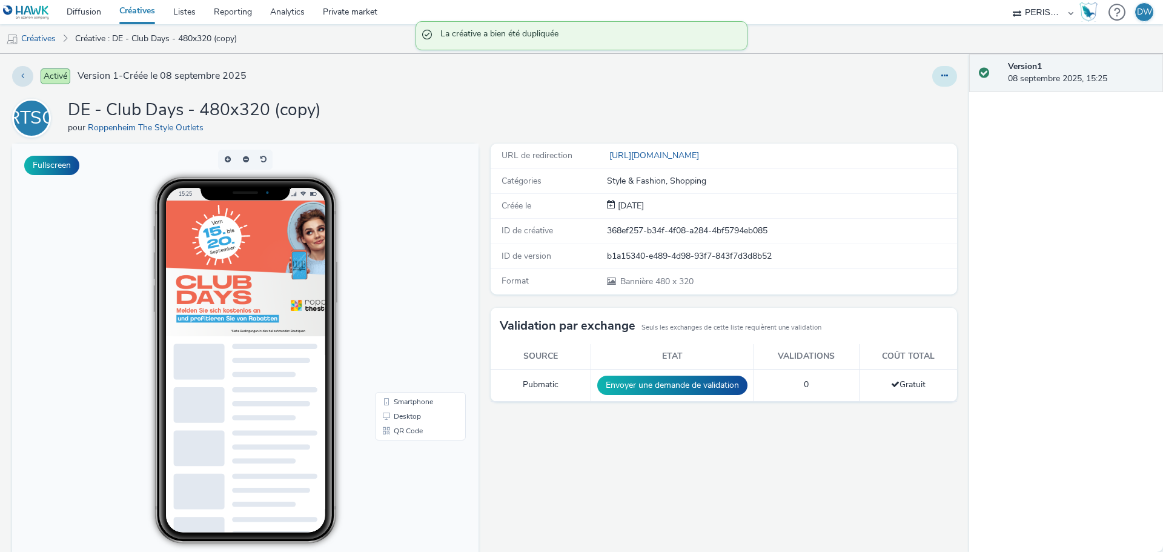
click at [942, 76] on icon at bounding box center [945, 76] width 7 height 8
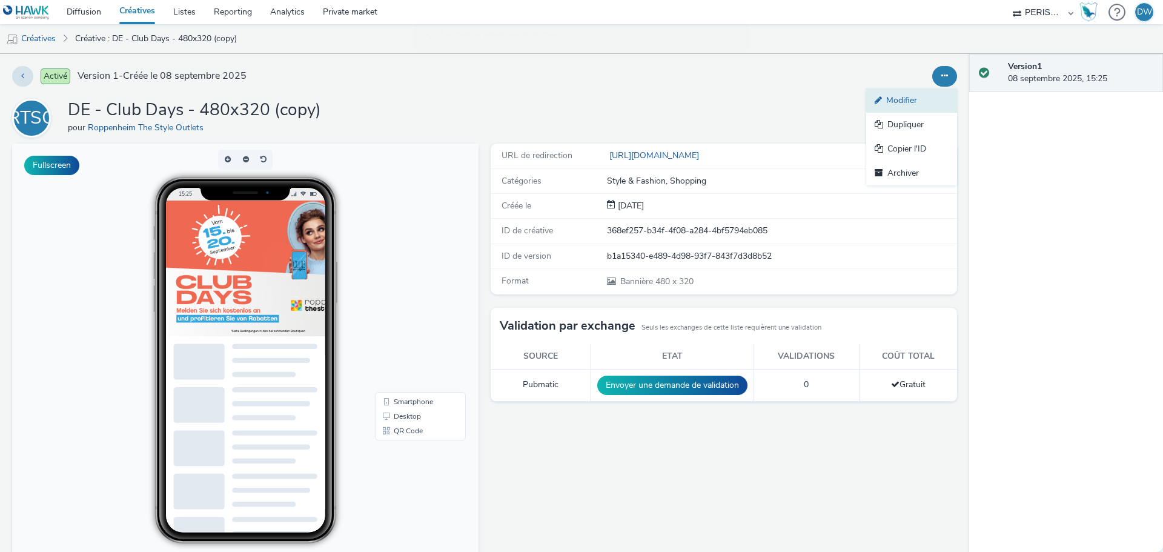
click at [899, 104] on link "Modifier" at bounding box center [912, 100] width 91 height 24
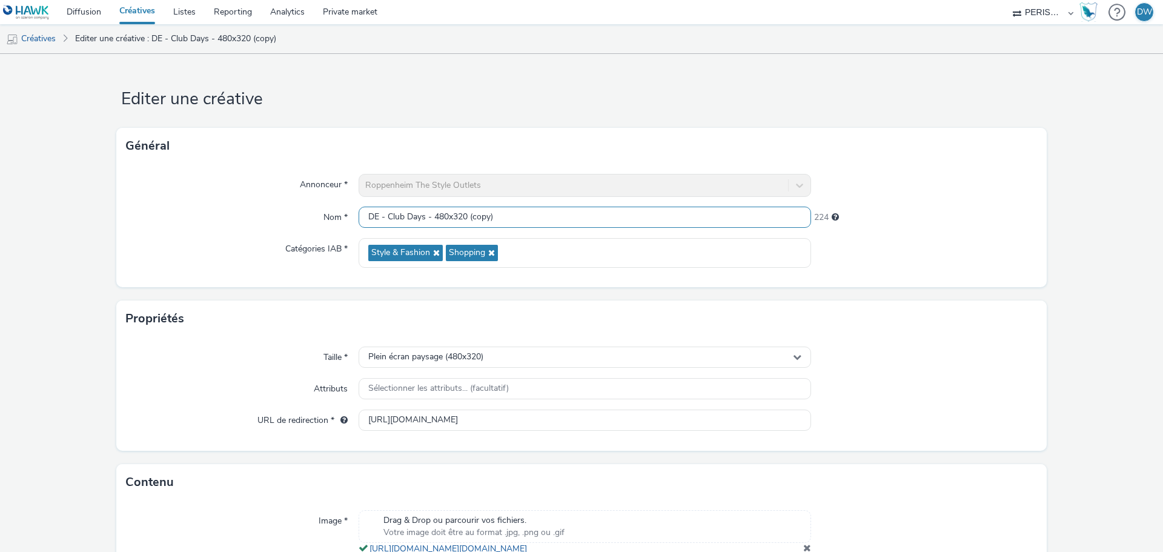
drag, startPoint x: 377, startPoint y: 217, endPoint x: 251, endPoint y: 218, distance: 125.4
click at [259, 218] on div "Nom * DE - Club Days - 480x320 (copy) 224" at bounding box center [581, 218] width 911 height 22
drag, startPoint x: 469, startPoint y: 222, endPoint x: 662, endPoint y: 234, distance: 193.7
click at [662, 234] on div "Annonceur * Roppenheim The Style Outlets Nom * FR - Club Days - 480x320 (copy) …" at bounding box center [581, 225] width 931 height 123
type input "FR - Club Days - 480x320"
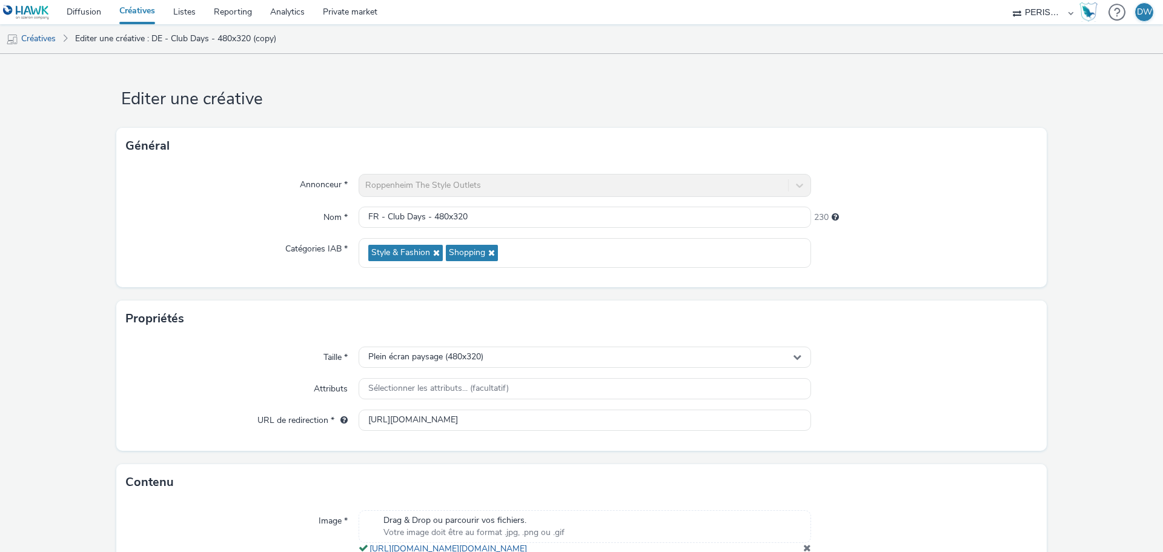
click at [1016, 356] on div at bounding box center [924, 358] width 227 height 22
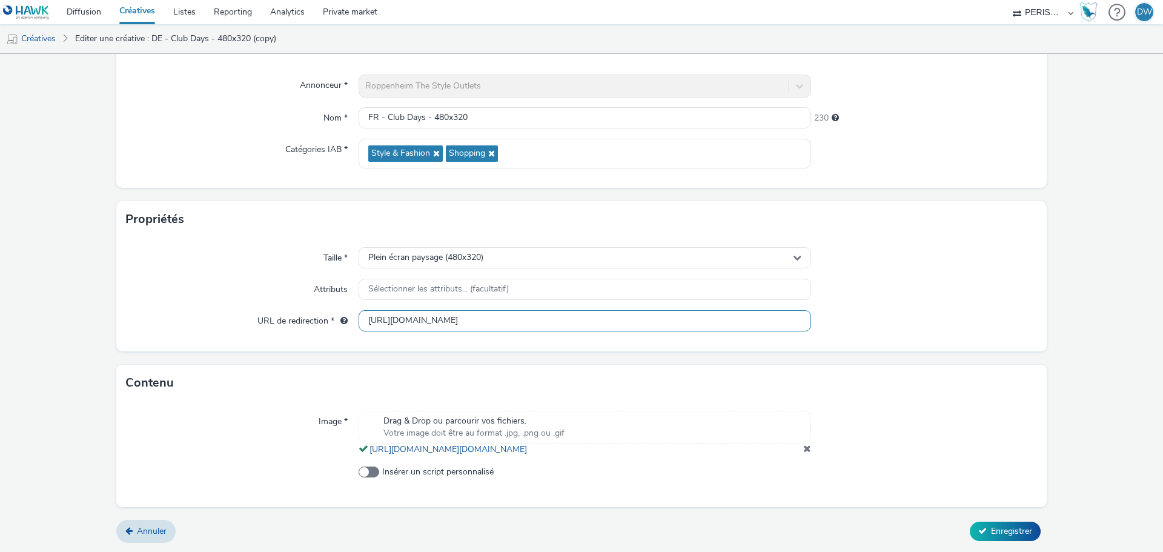
click at [413, 310] on input "https://promos.crm-nv.com/712/clubdaysde_b?utm_source=programmatique&utm_medium…" at bounding box center [585, 320] width 453 height 21
paste input "1/clubdaysfr"
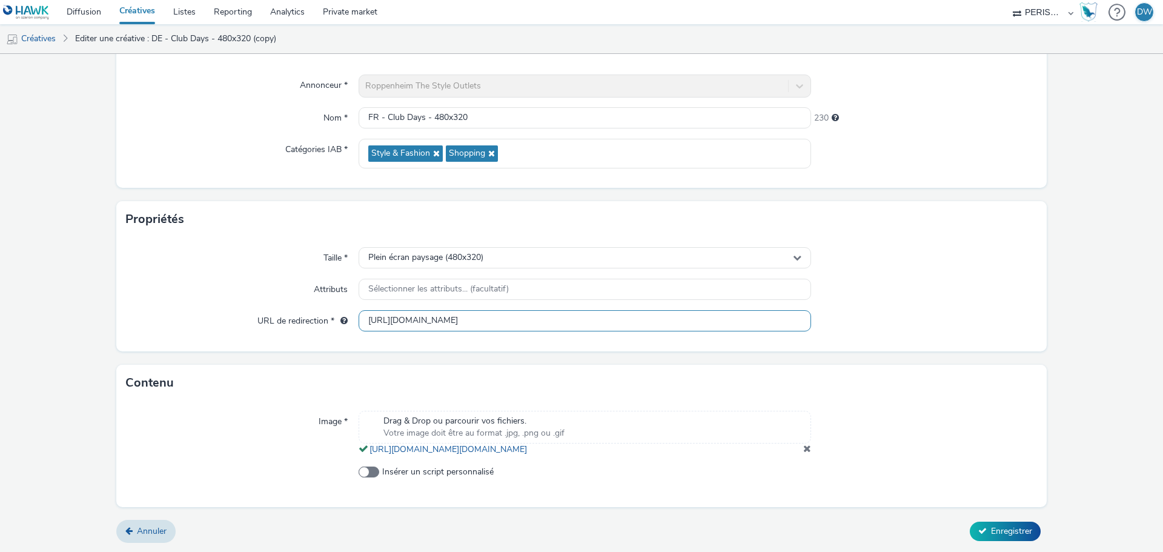
type input "https://promos.crm-nv.com/711/clubdaysfr_b?utm_source=programmatique&utm_medium…"
click at [925, 401] on div "Image * Drag & Drop ou parcourir vos fichiers. Votre image doit être au format …" at bounding box center [581, 453] width 931 height 105
click at [804, 444] on span at bounding box center [808, 449] width 8 height 10
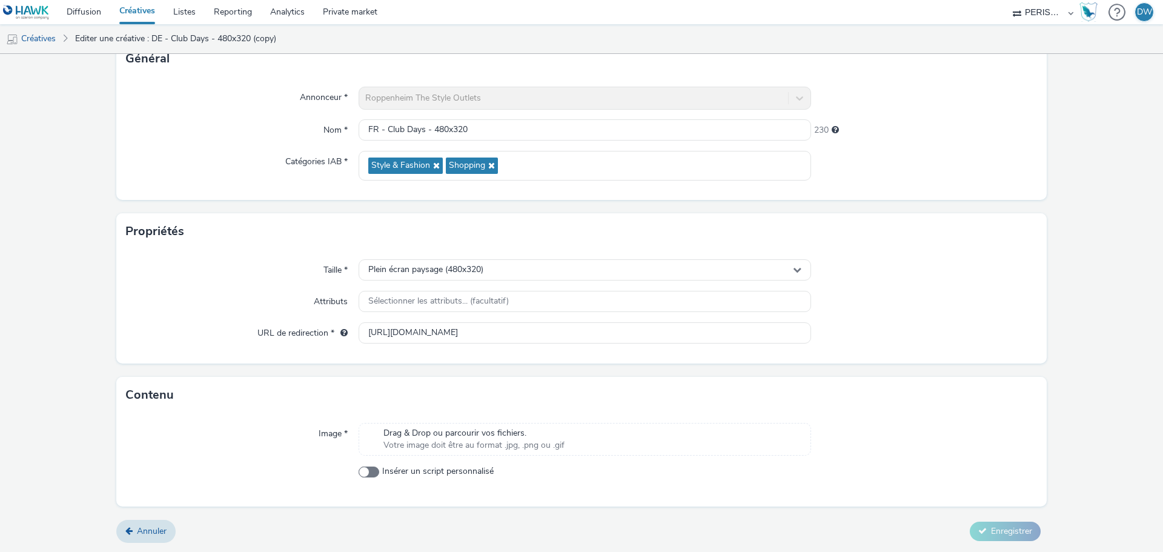
scroll to position [87, 0]
click at [570, 445] on div "Drag & Drop ou parcourir vos fichiers. Votre image doit être au format .jpg, .p…" at bounding box center [585, 439] width 453 height 33
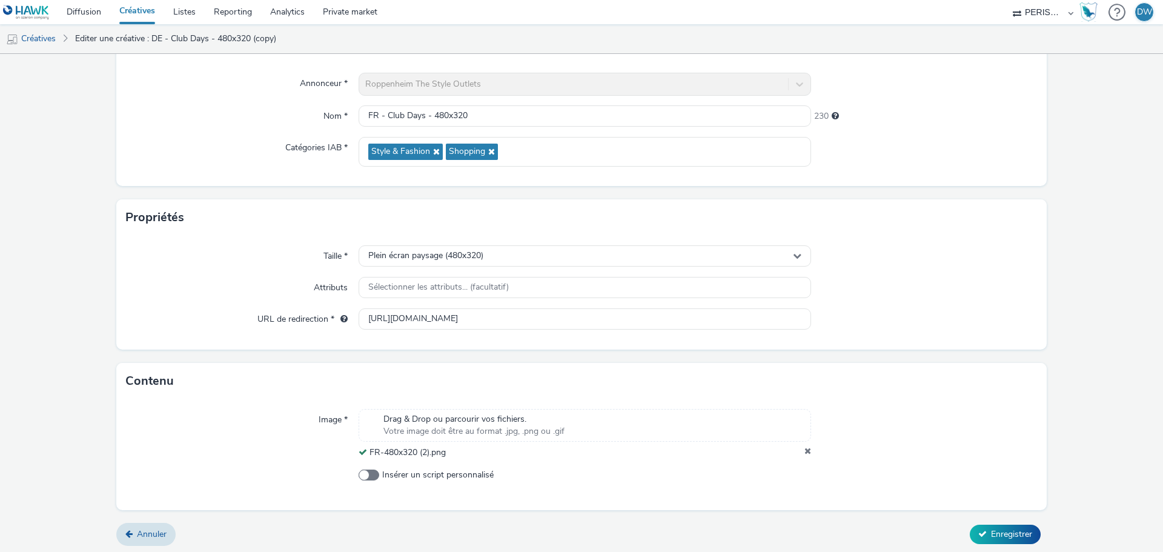
scroll to position [104, 0]
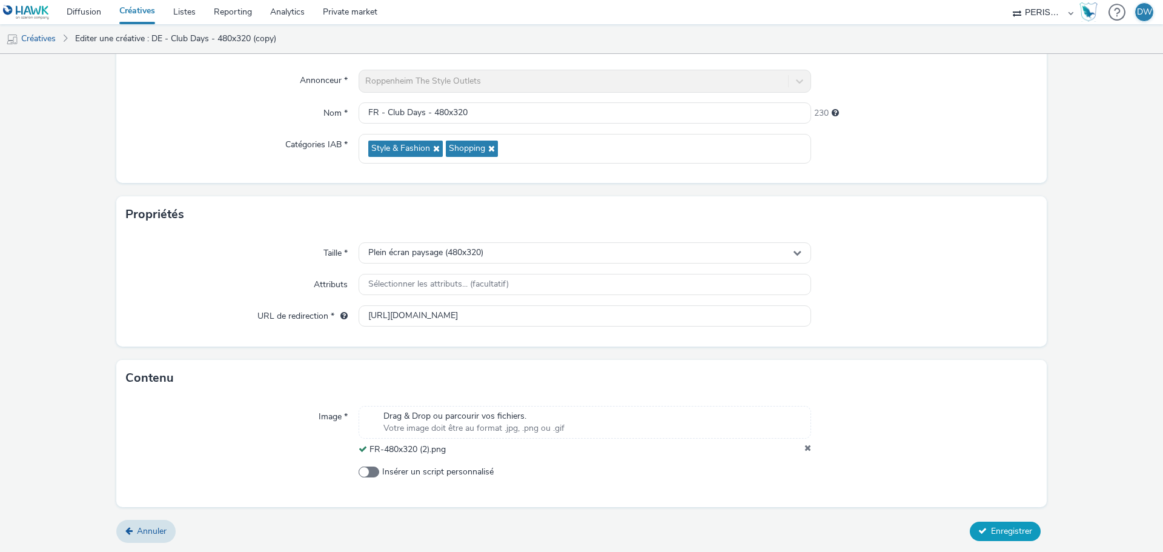
click at [1012, 531] on span "Enregistrer" at bounding box center [1011, 531] width 41 height 12
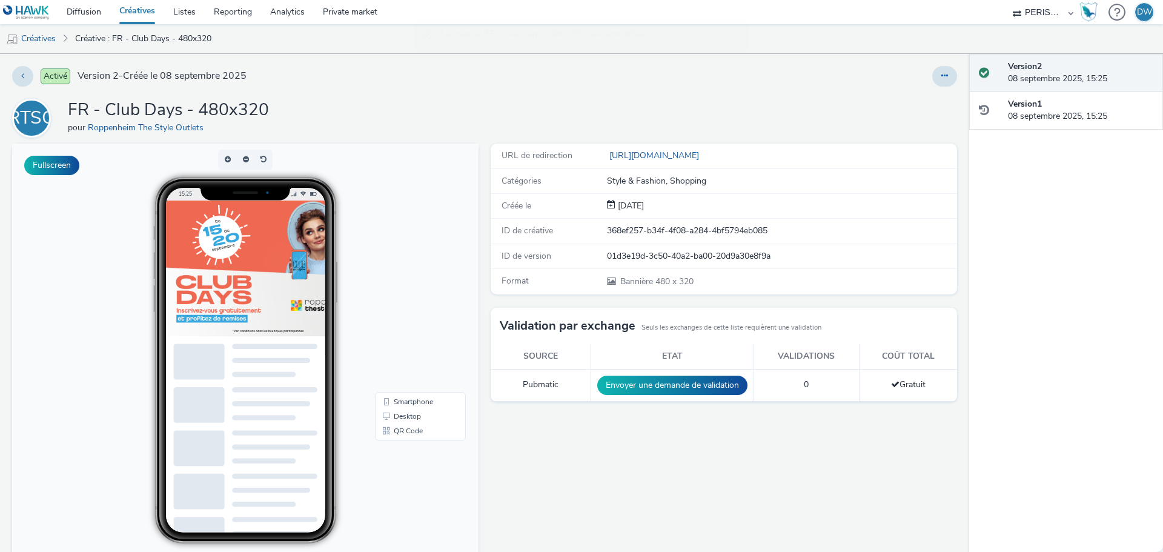
drag, startPoint x: 35, startPoint y: 41, endPoint x: 67, endPoint y: 44, distance: 31.7
click at [35, 41] on link "Créatives" at bounding box center [31, 38] width 62 height 29
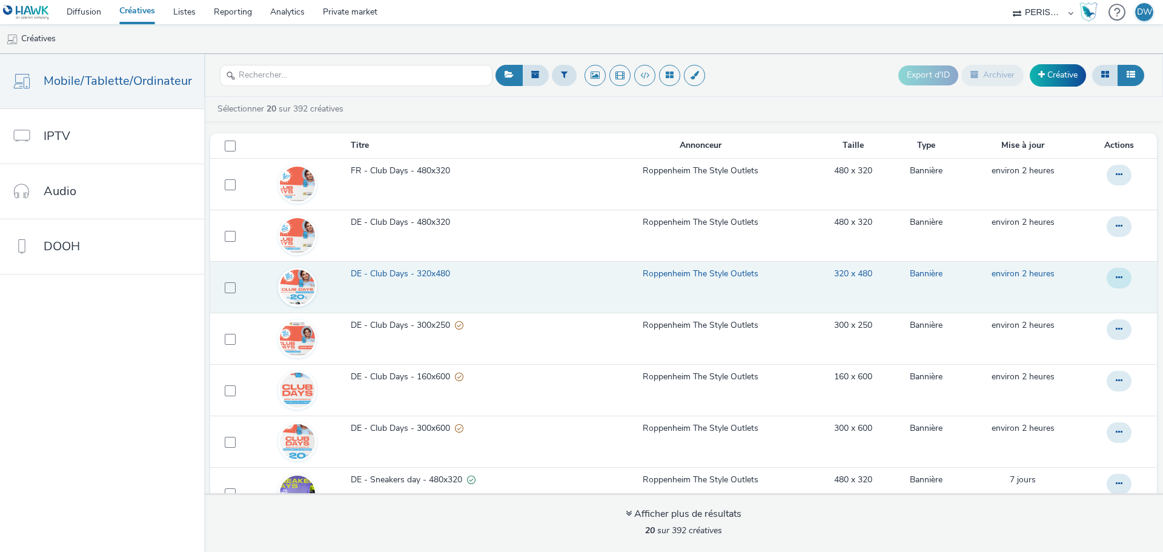
click at [1107, 276] on button at bounding box center [1119, 278] width 25 height 21
click at [1093, 330] on link "Dupliquer" at bounding box center [1086, 326] width 91 height 24
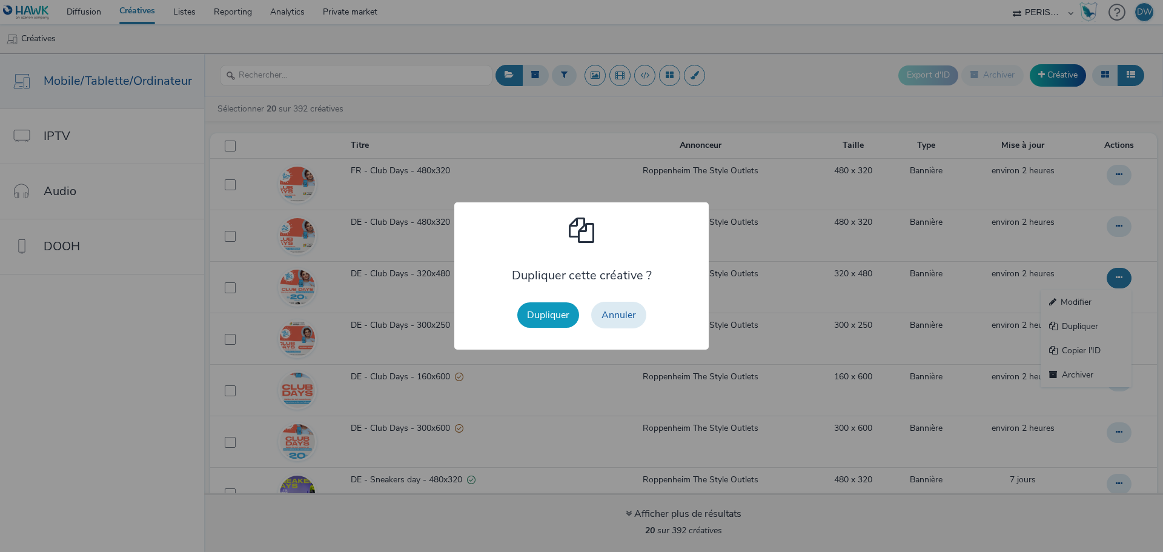
click at [555, 312] on button "Dupliquer" at bounding box center [548, 314] width 62 height 25
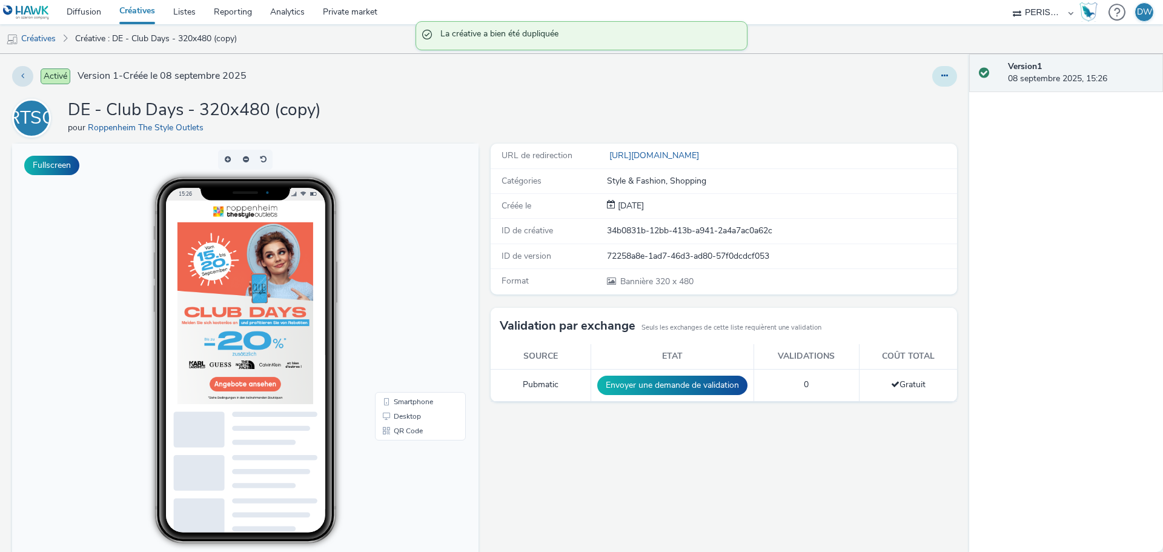
click at [942, 78] on icon at bounding box center [945, 76] width 7 height 8
click at [891, 99] on link "Modifier" at bounding box center [912, 100] width 91 height 24
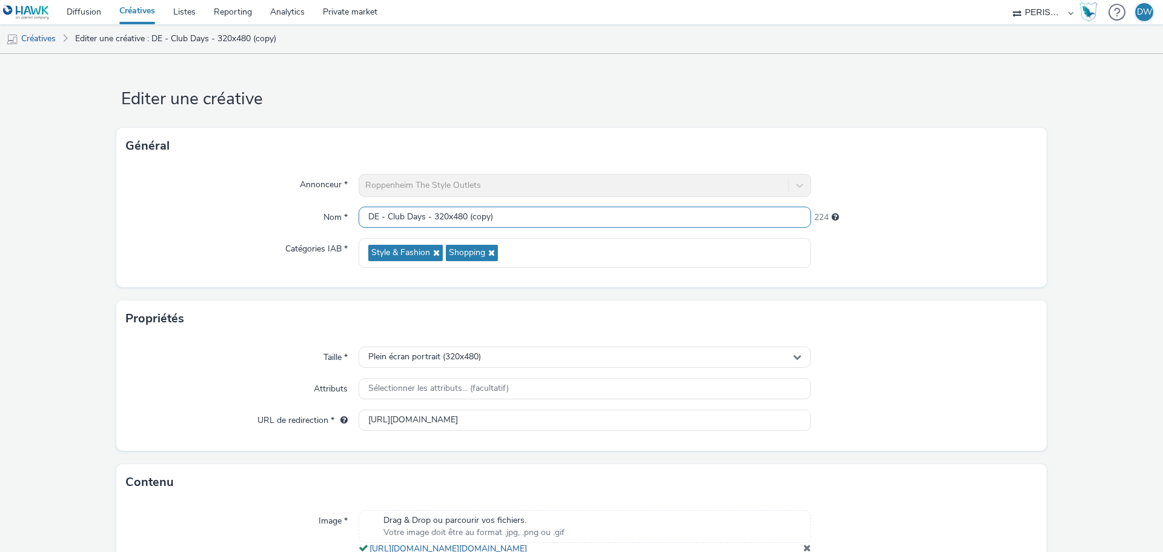
click at [368, 218] on input "DE - Club Days - 320x480 (copy)" at bounding box center [585, 217] width 453 height 21
drag, startPoint x: 468, startPoint y: 218, endPoint x: 714, endPoint y: 218, distance: 246.0
click at [708, 218] on input "FR - Club Days - 320x480 (copy)" at bounding box center [585, 217] width 453 height 21
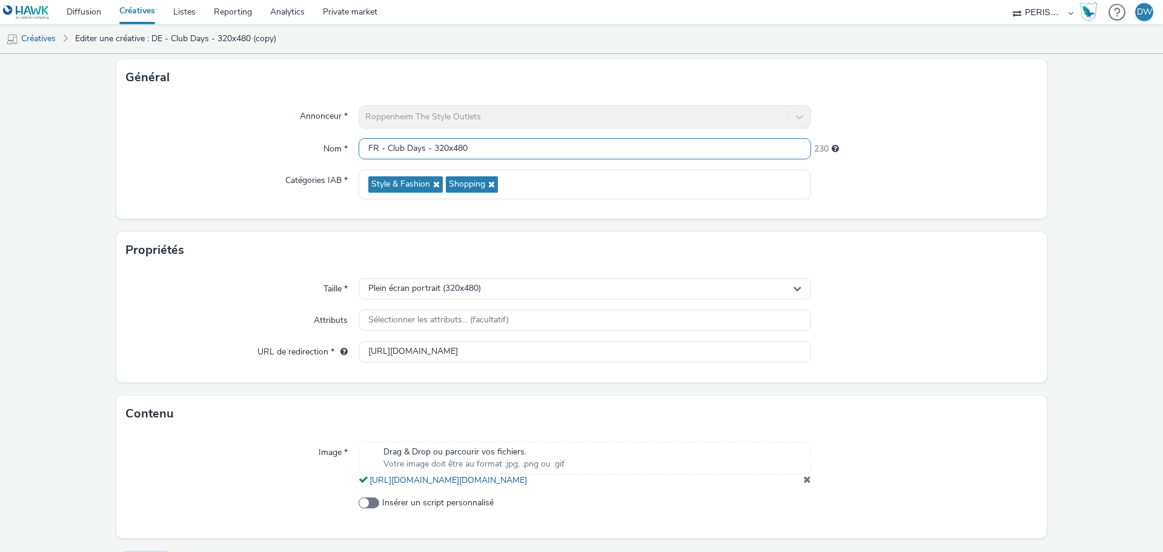
scroll to position [112, 0]
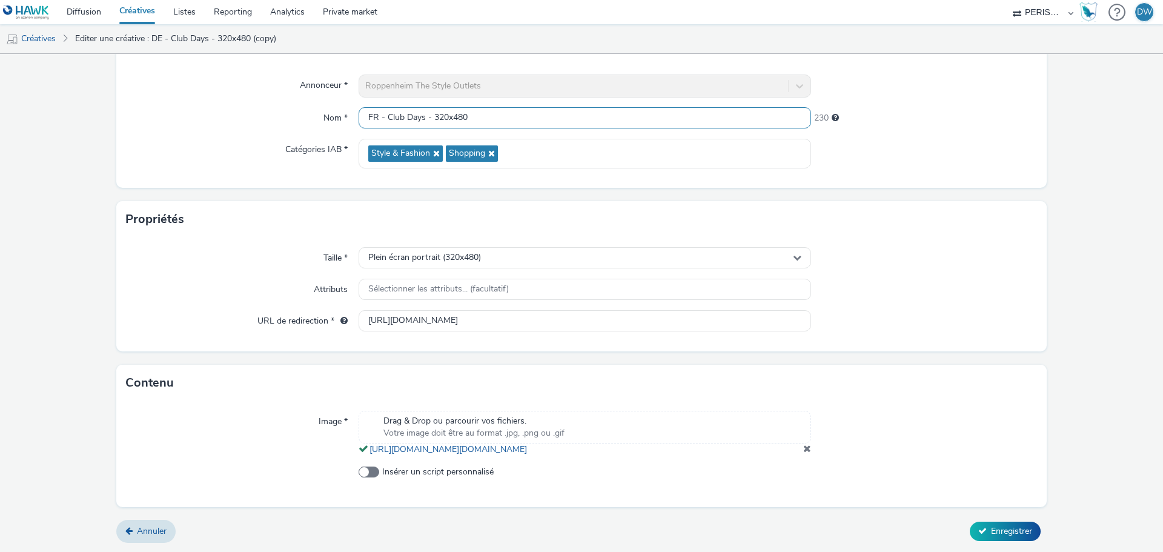
type input "FR - Club Days - 320x480"
click at [456, 310] on input "https://promos.crm-nv.com/712/clubdaysde_b?utm_source=programmatique&utm_medium…" at bounding box center [585, 320] width 453 height 21
paste input "1/clubdaysfr"
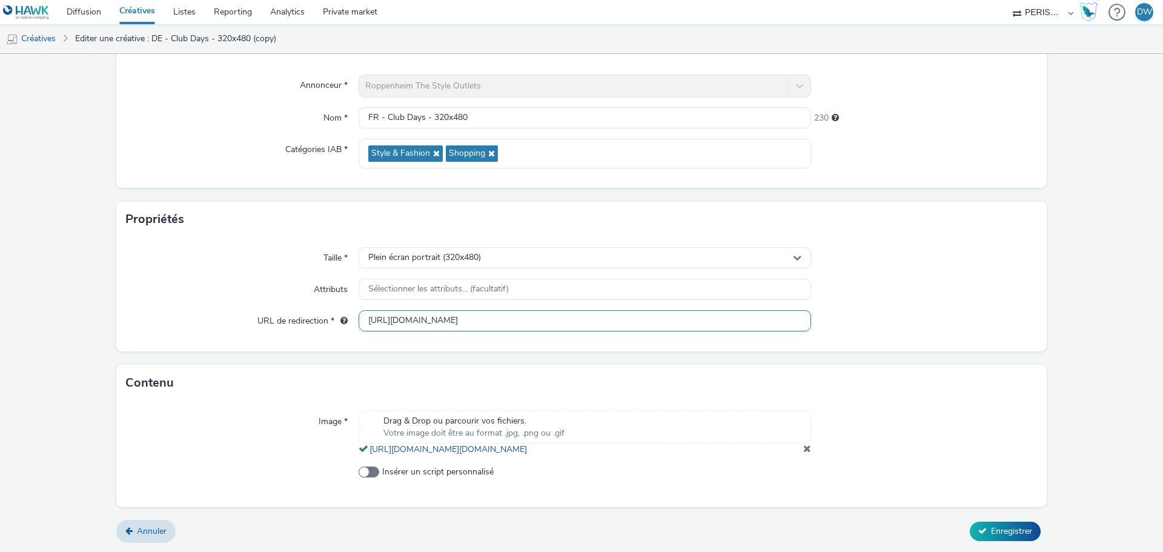
scroll to position [0, 135]
type input "https://promos.crm-nv.com/711/clubdaysfr_b?utm_source=programmatique&utm_medium…"
click at [884, 279] on div at bounding box center [924, 290] width 227 height 22
click at [804, 451] on span at bounding box center [808, 449] width 8 height 10
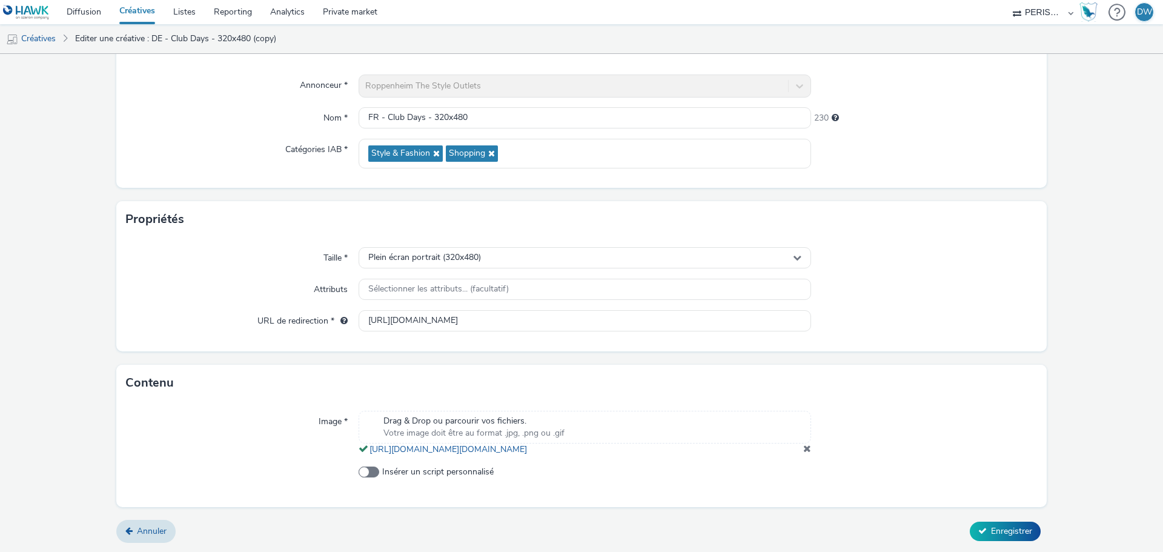
scroll to position [87, 0]
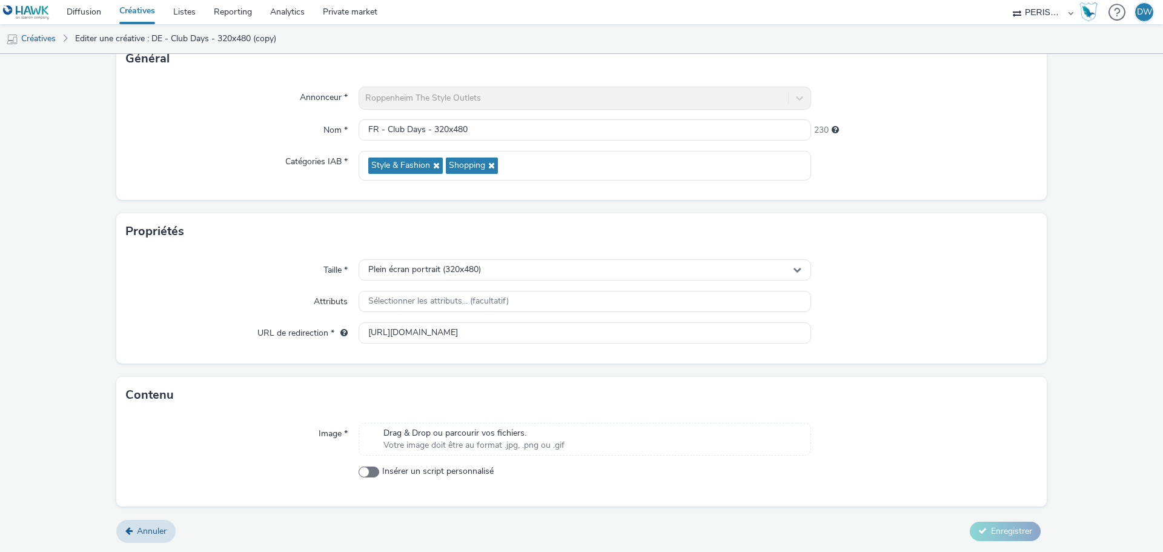
click at [585, 433] on div "Drag & Drop ou parcourir vos fichiers. Votre image doit être au format .jpg, .p…" at bounding box center [585, 439] width 453 height 33
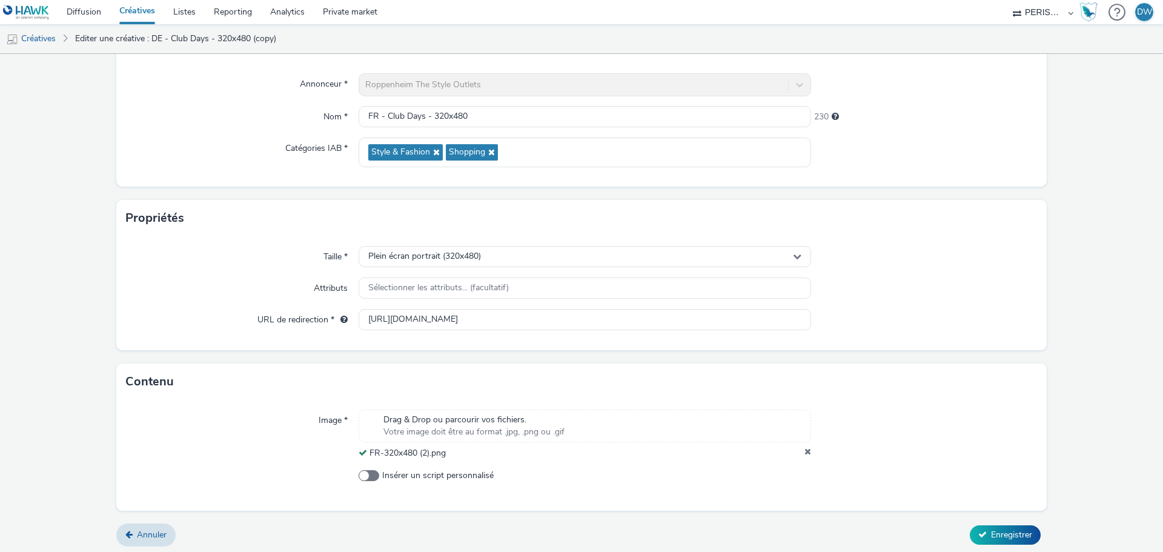
scroll to position [104, 0]
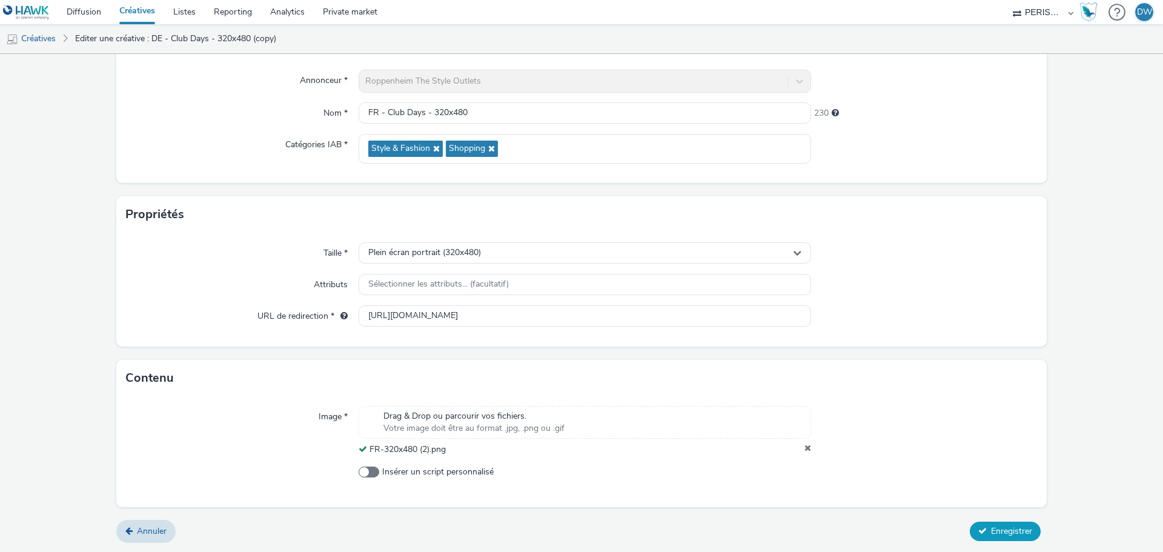
click at [1015, 527] on span "Enregistrer" at bounding box center [1011, 531] width 41 height 12
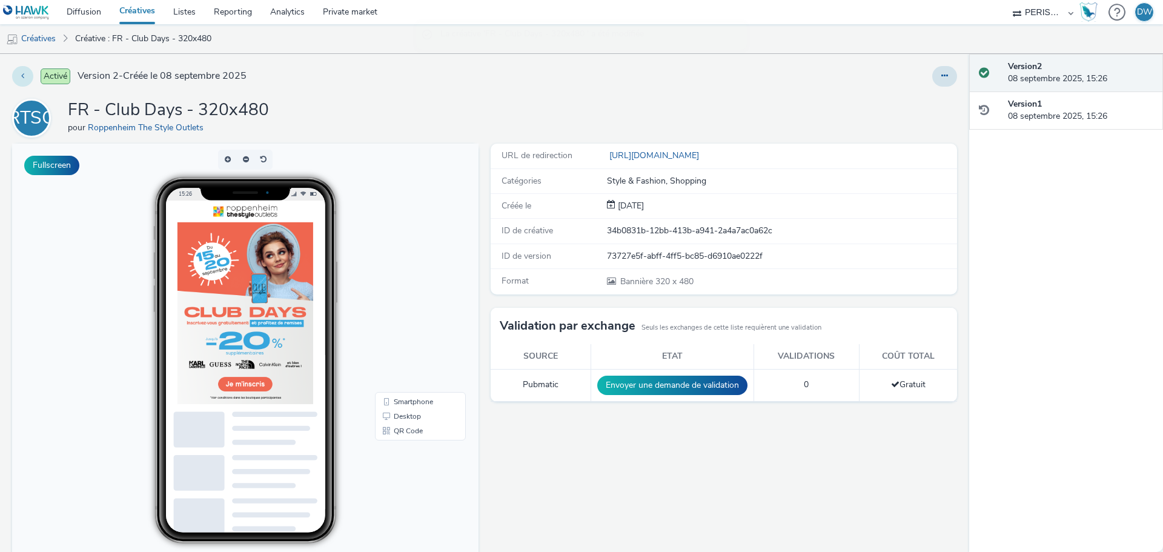
click at [30, 75] on button at bounding box center [22, 76] width 21 height 21
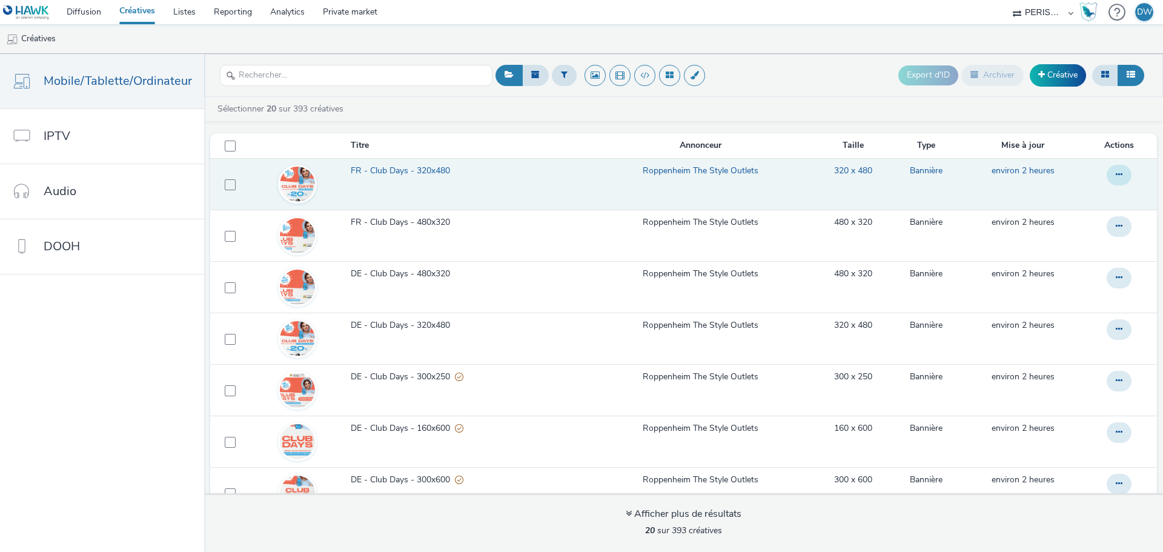
click at [1116, 175] on icon at bounding box center [1119, 174] width 7 height 8
click at [1059, 221] on link "Dupliquer" at bounding box center [1086, 223] width 91 height 24
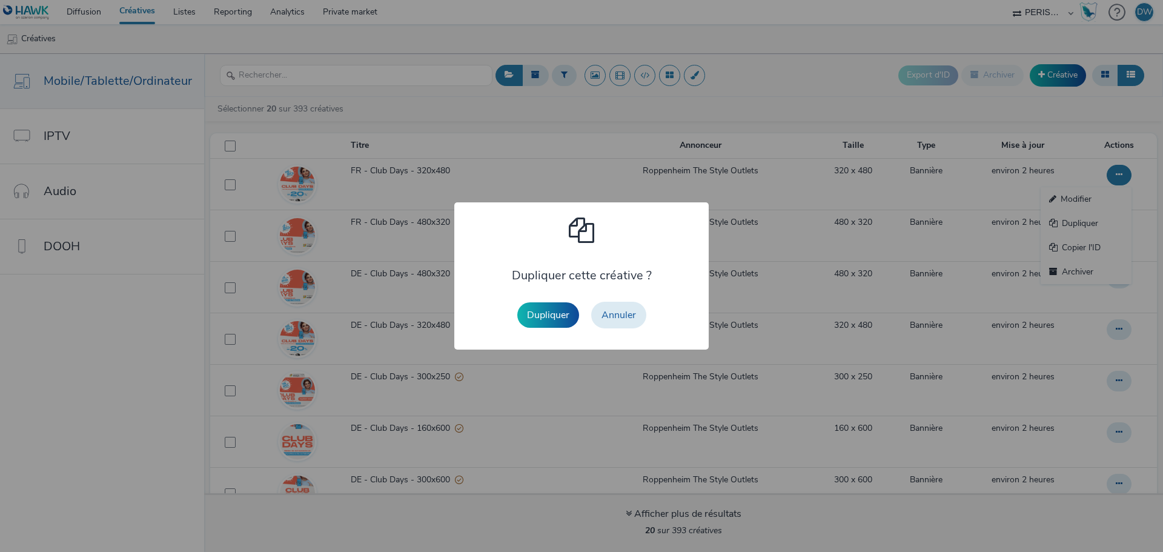
click at [553, 330] on div "Dupliquer Annuler" at bounding box center [581, 315] width 141 height 39
click at [548, 316] on button "Dupliquer" at bounding box center [548, 314] width 62 height 25
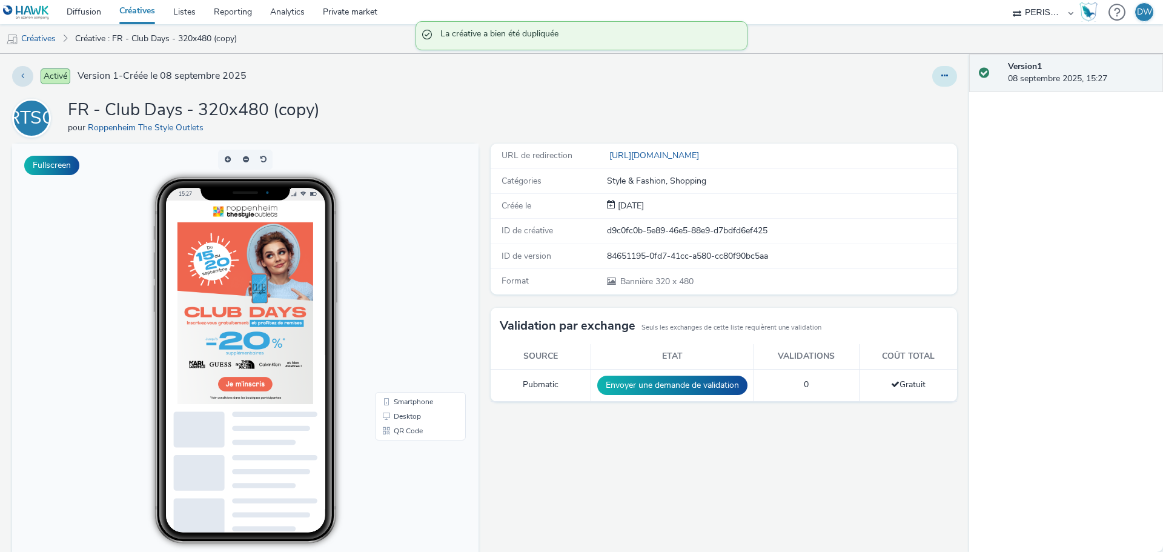
click at [942, 75] on icon at bounding box center [945, 76] width 7 height 8
click at [916, 107] on link "Modifier" at bounding box center [912, 100] width 91 height 24
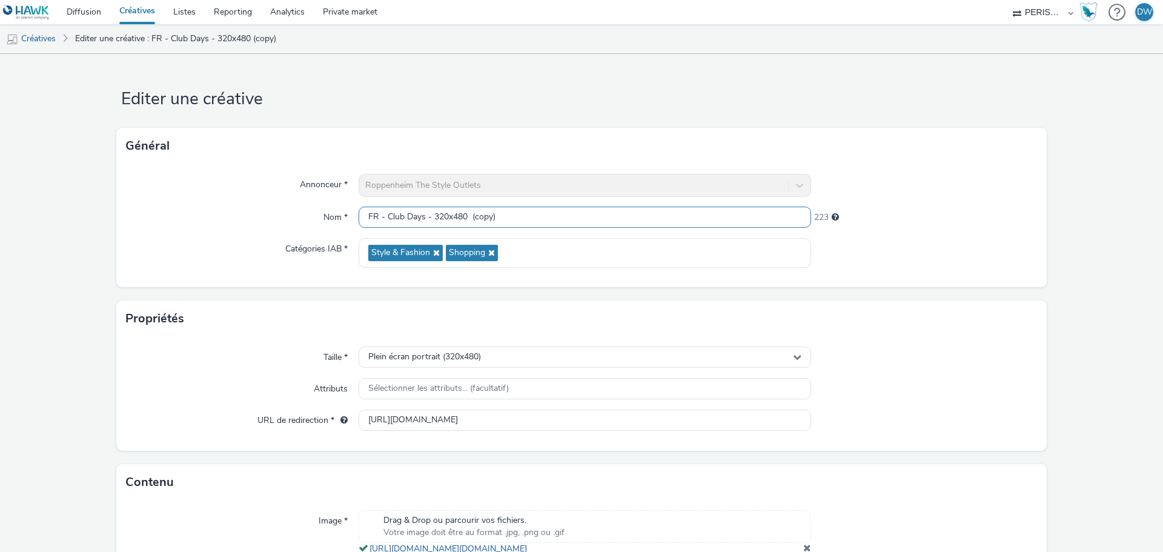
drag, startPoint x: 433, startPoint y: 217, endPoint x: 671, endPoint y: 227, distance: 238.3
click at [671, 227] on input "FR - Club Days - 320x480 (copy)" at bounding box center [585, 217] width 453 height 21
type input "FR - Club Days - 300x250"
click at [525, 353] on div "Plein écran portrait (320x480)" at bounding box center [585, 357] width 453 height 21
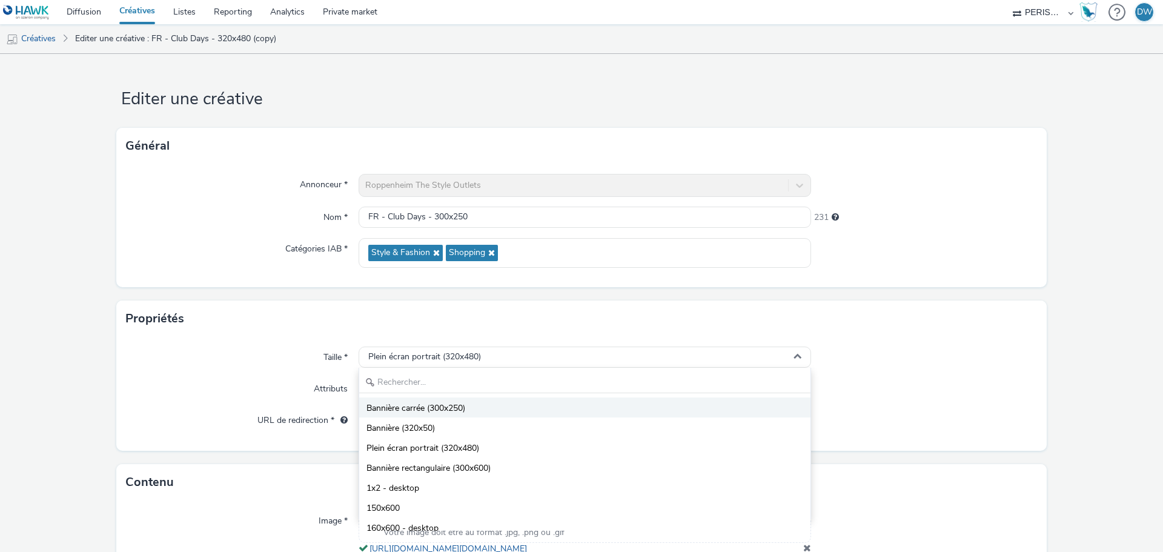
click at [462, 409] on span "Bannière carrée (300x250)" at bounding box center [416, 408] width 99 height 12
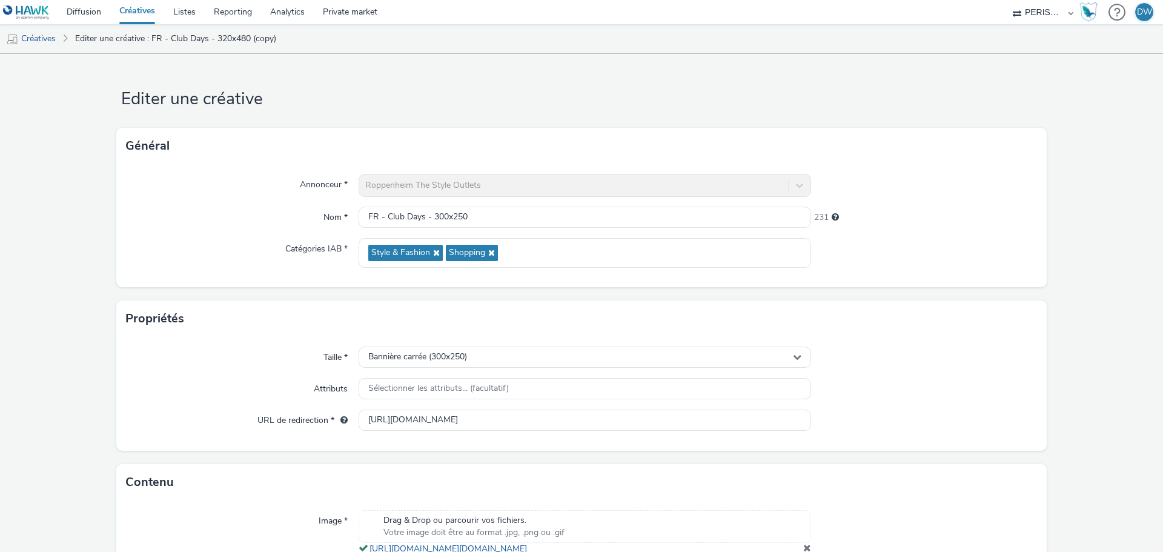
click at [1061, 337] on form "Editer une créative Général Annonceur * Roppenheim The Style Outlets Nom * FR -…" at bounding box center [581, 352] width 1163 height 597
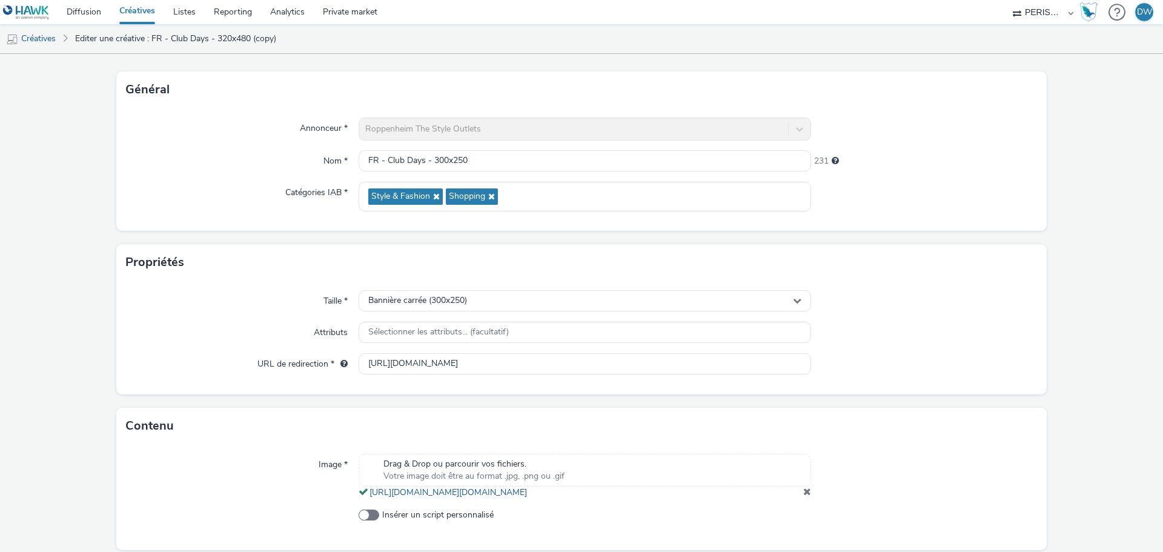
scroll to position [112, 0]
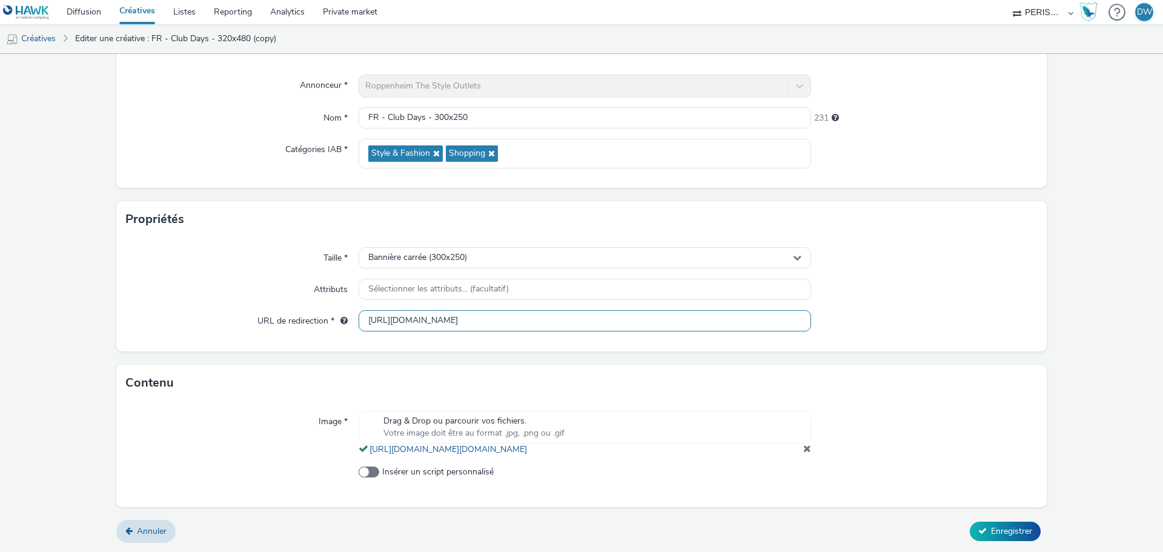
click at [476, 311] on input "https://promos.crm-nv.com/711/clubdaysfr_b?utm_source=programmatique&utm_medium…" at bounding box center [585, 320] width 453 height 21
paste input "00x25"
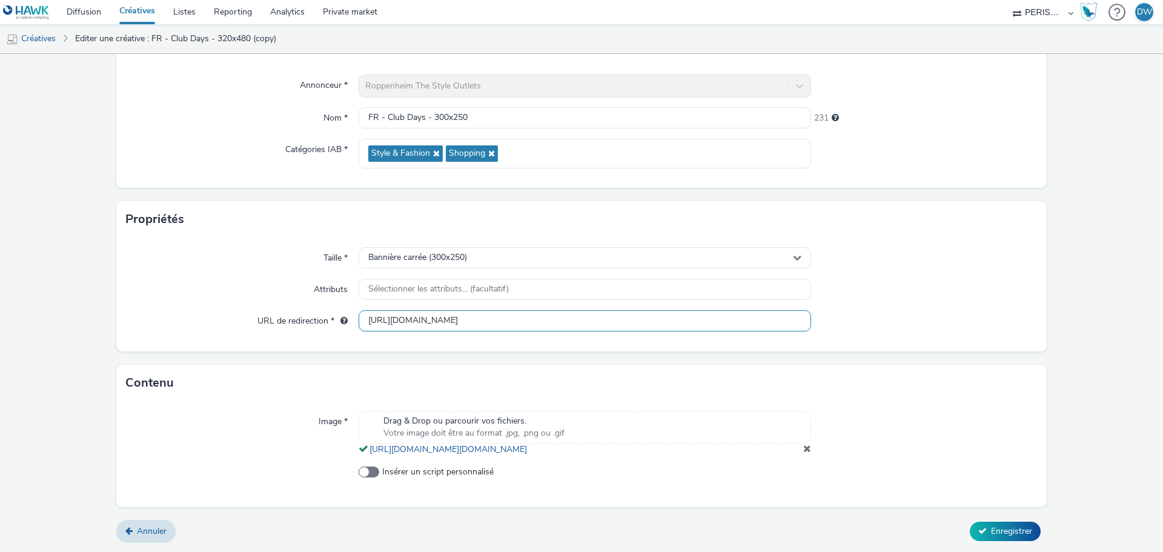
type input "https://promos.crm-nv.com/711/clubdaysfr_b?utm_source=programmatique&utm_medium…"
click at [1051, 356] on form "Editer une créative Général Annonceur * Roppenheim The Style Outlets Nom * FR -…" at bounding box center [581, 253] width 1163 height 597
click at [796, 445] on div "Drag & Drop ou parcourir vos fichiers. Votre image doit être au format .jpg, .p…" at bounding box center [585, 433] width 453 height 45
click at [796, 450] on div "Drag & Drop ou parcourir vos fichiers. Votre image doit être au format .jpg, .p…" at bounding box center [585, 433] width 453 height 45
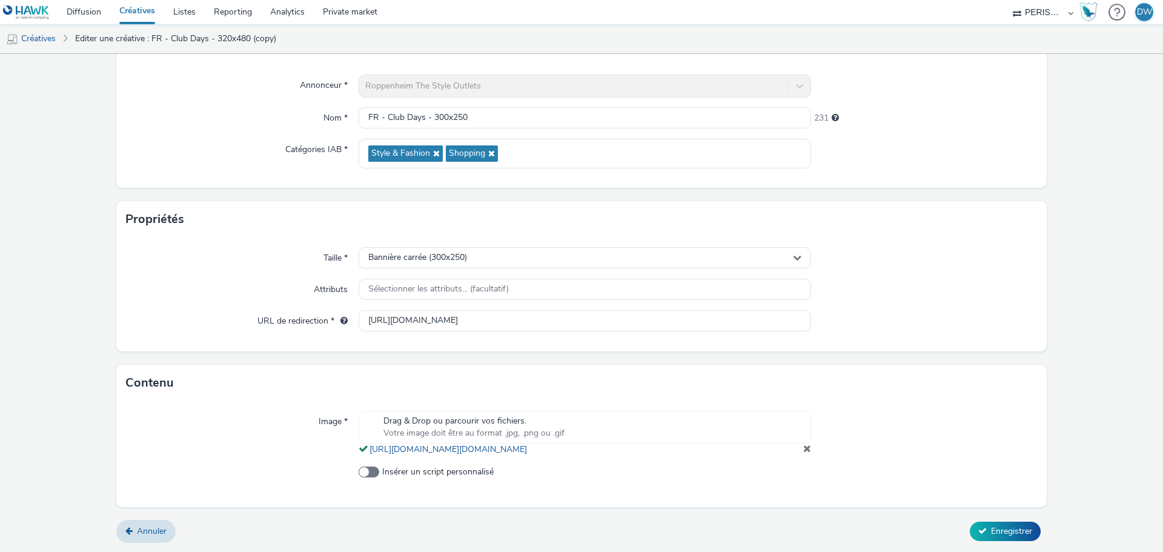
click at [804, 450] on span at bounding box center [808, 449] width 8 height 10
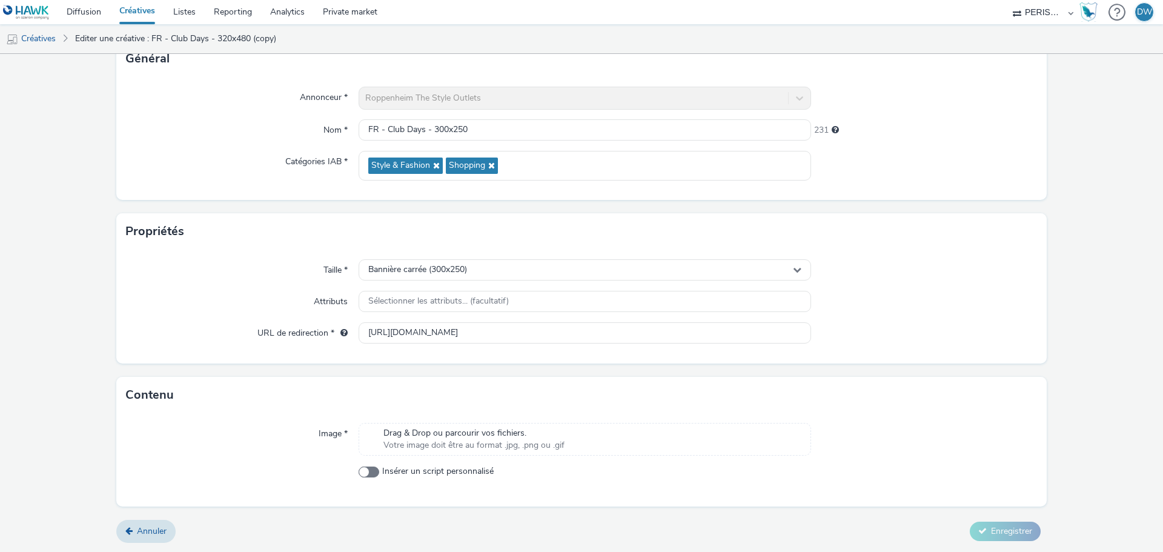
scroll to position [87, 0]
click at [540, 436] on span "Drag & Drop ou parcourir vos fichiers." at bounding box center [474, 433] width 181 height 12
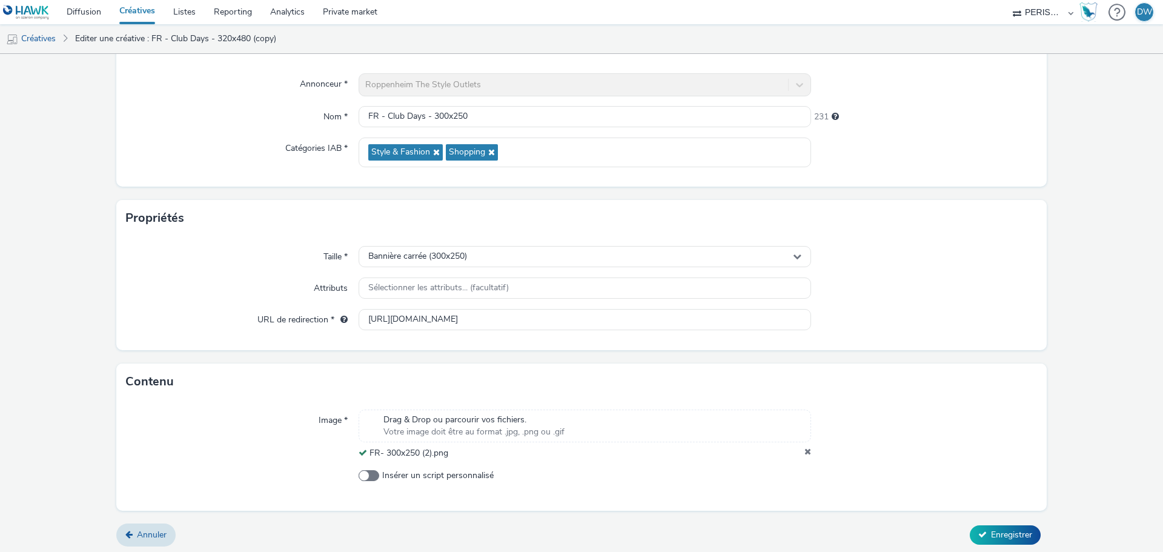
scroll to position [104, 0]
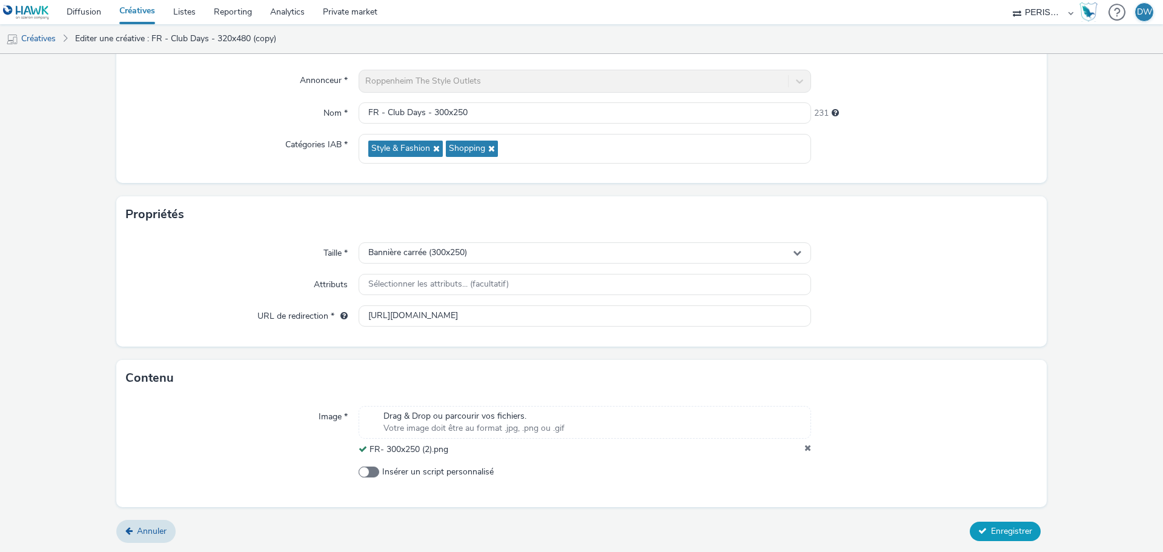
click at [1009, 522] on button "Enregistrer" at bounding box center [1005, 531] width 71 height 19
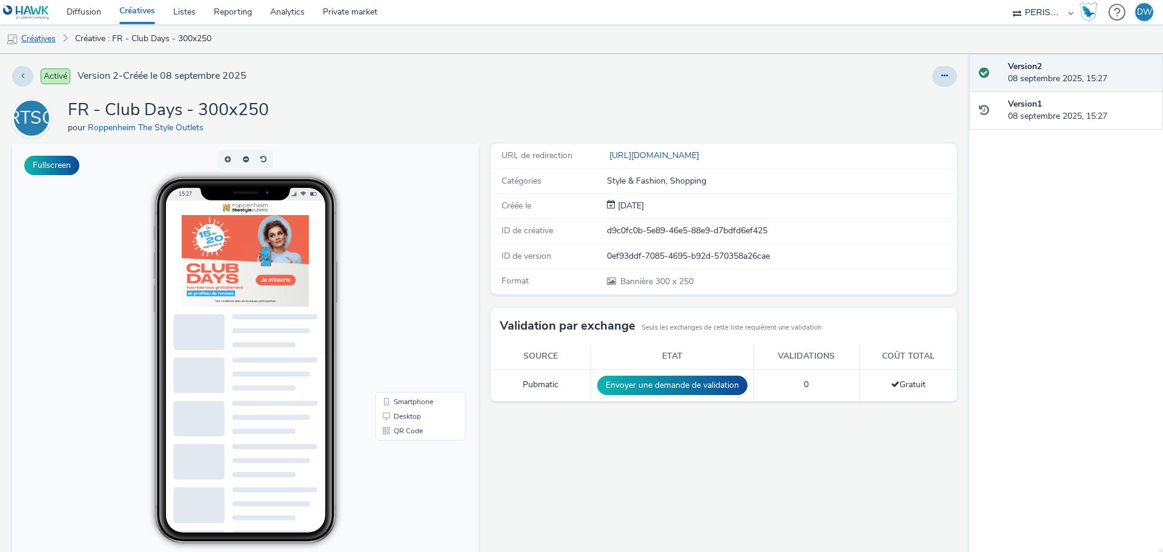
click at [55, 38] on link "Créatives" at bounding box center [31, 38] width 62 height 29
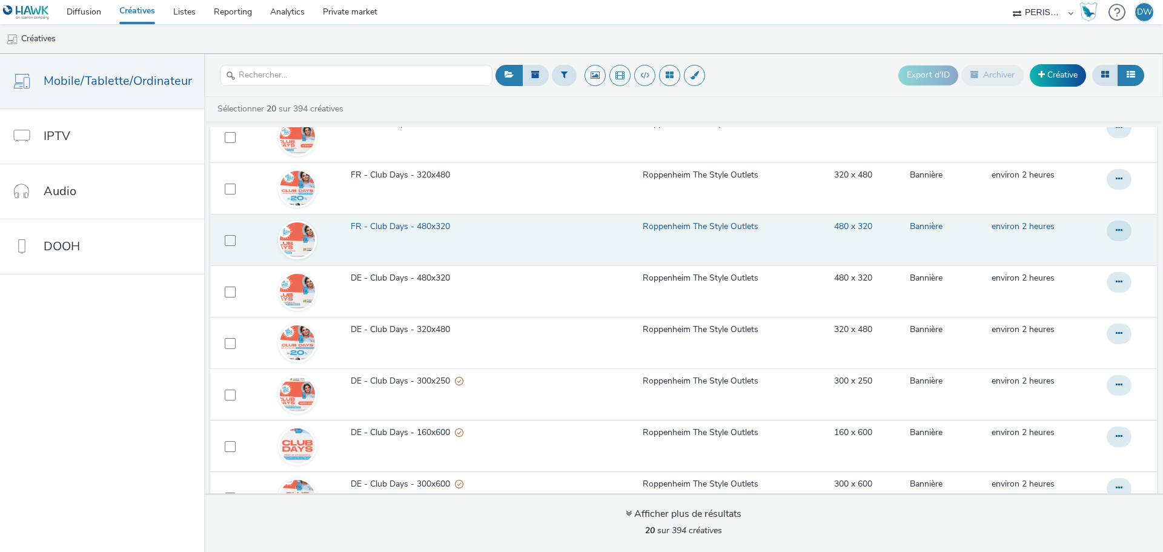
scroll to position [121, 0]
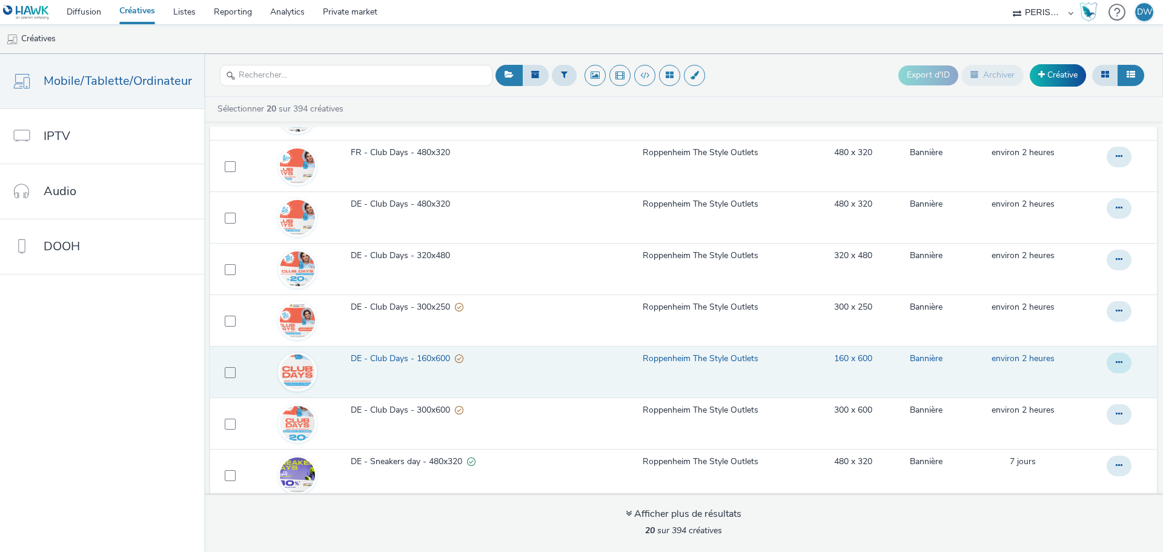
click at [1111, 365] on button at bounding box center [1119, 363] width 25 height 21
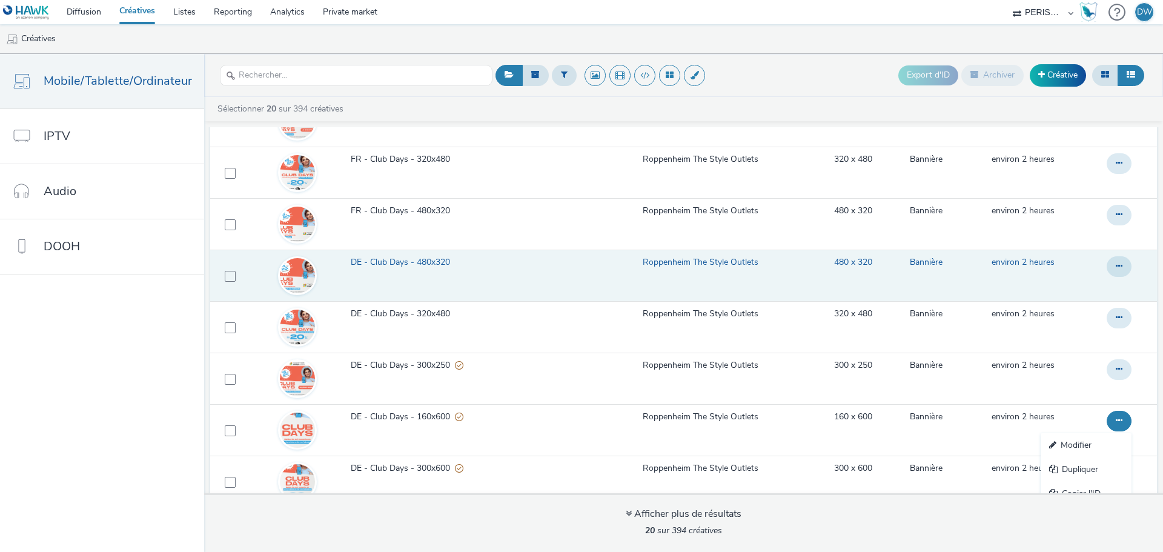
scroll to position [0, 0]
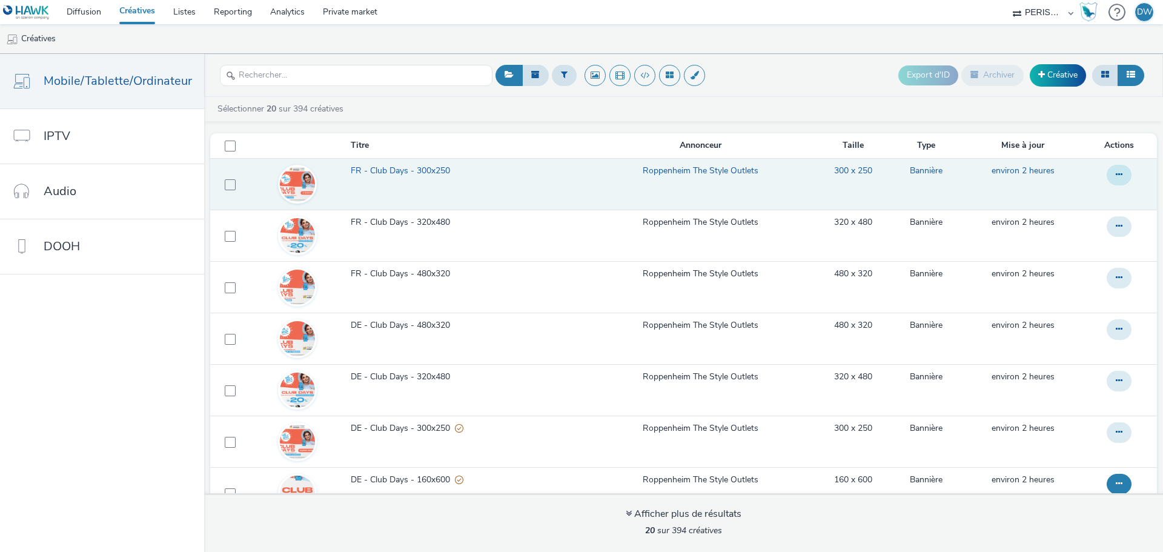
click at [1113, 177] on button at bounding box center [1119, 175] width 25 height 21
click at [1079, 218] on link "Dupliquer" at bounding box center [1086, 223] width 91 height 24
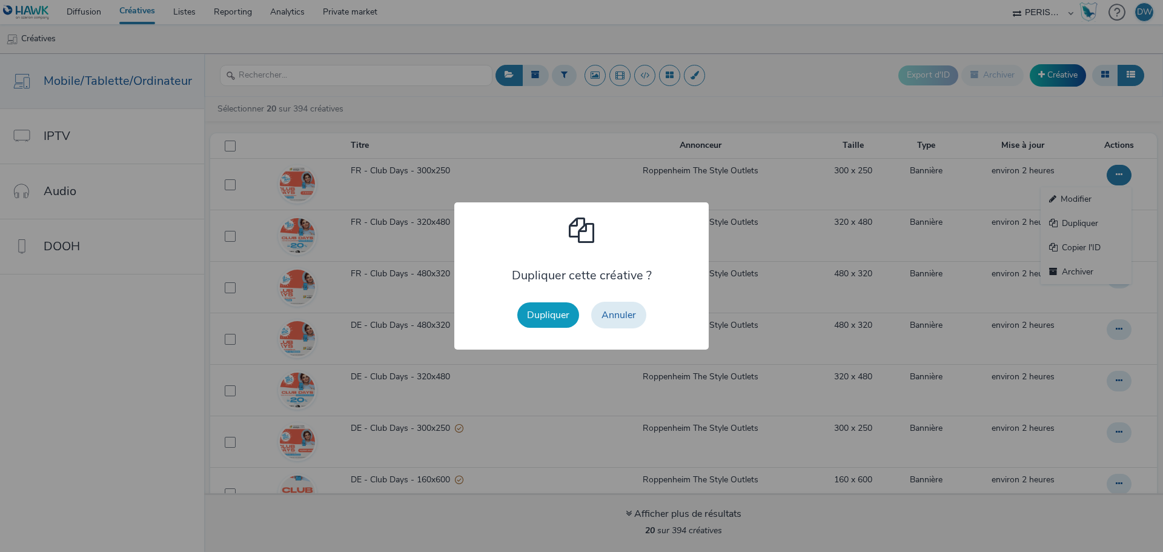
click at [548, 322] on button "Dupliquer" at bounding box center [548, 314] width 62 height 25
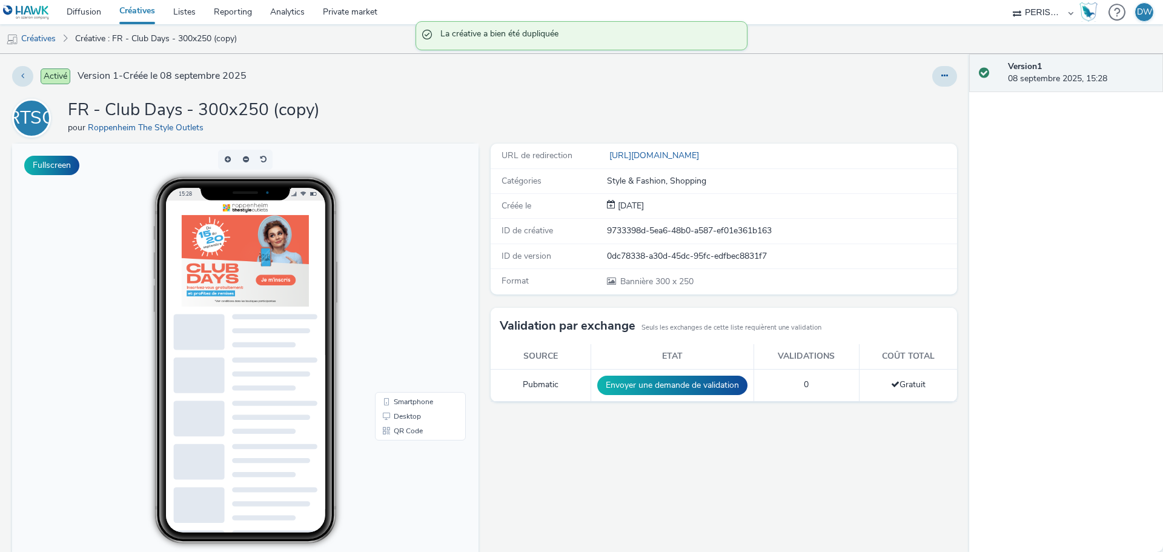
click at [954, 81] on div "Activé Version 1 - Créée le 08 septembre 2025 RTSO FR - Club Days - 300x250 (co…" at bounding box center [485, 303] width 970 height 498
click at [943, 78] on button at bounding box center [945, 76] width 25 height 21
click at [896, 101] on link "Modifier" at bounding box center [912, 100] width 91 height 24
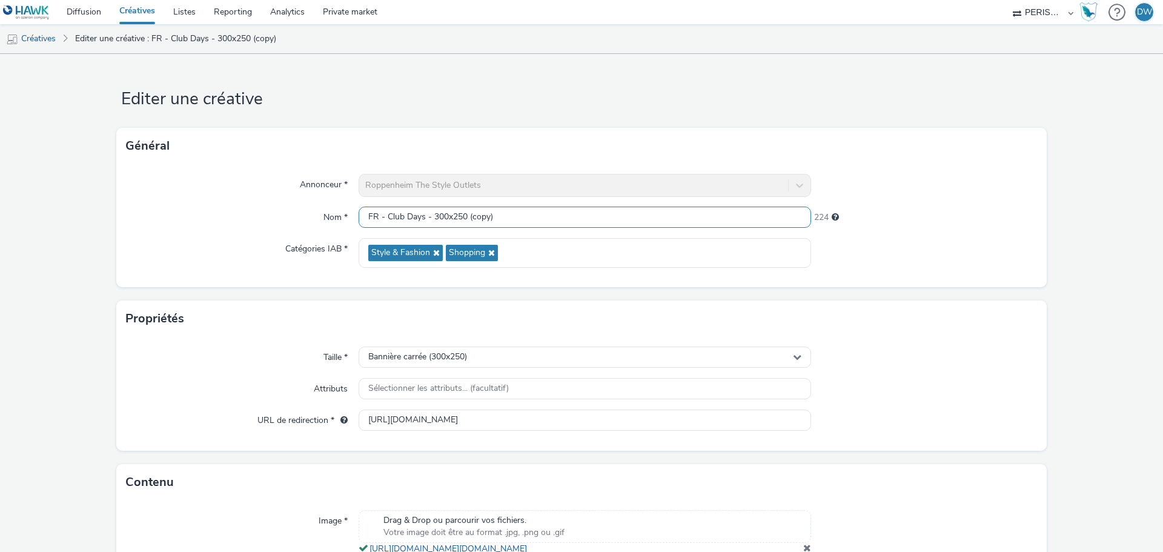
drag, startPoint x: 434, startPoint y: 215, endPoint x: 627, endPoint y: 236, distance: 193.9
click at [621, 236] on div "Annonceur * Roppenheim The Style Outlets Nom * FR - Club Days - 300x250 (copy) …" at bounding box center [581, 225] width 931 height 123
type input "FR - Club Days - 160x600"
click at [534, 362] on div "Bannière carrée (300x250)" at bounding box center [585, 357] width 453 height 21
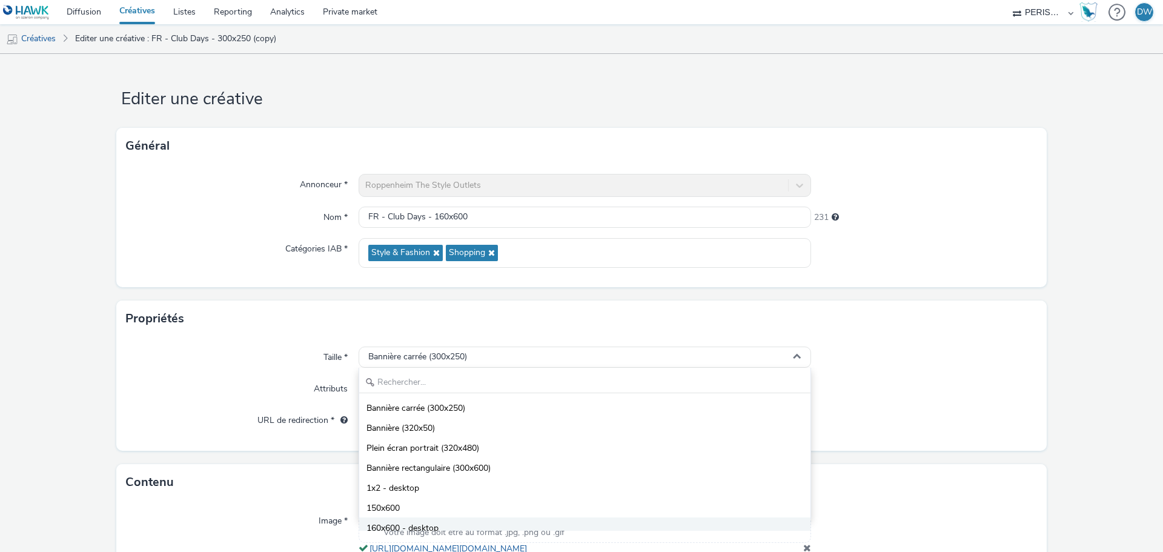
click at [409, 527] on span "160x600 - desktop" at bounding box center [403, 528] width 72 height 12
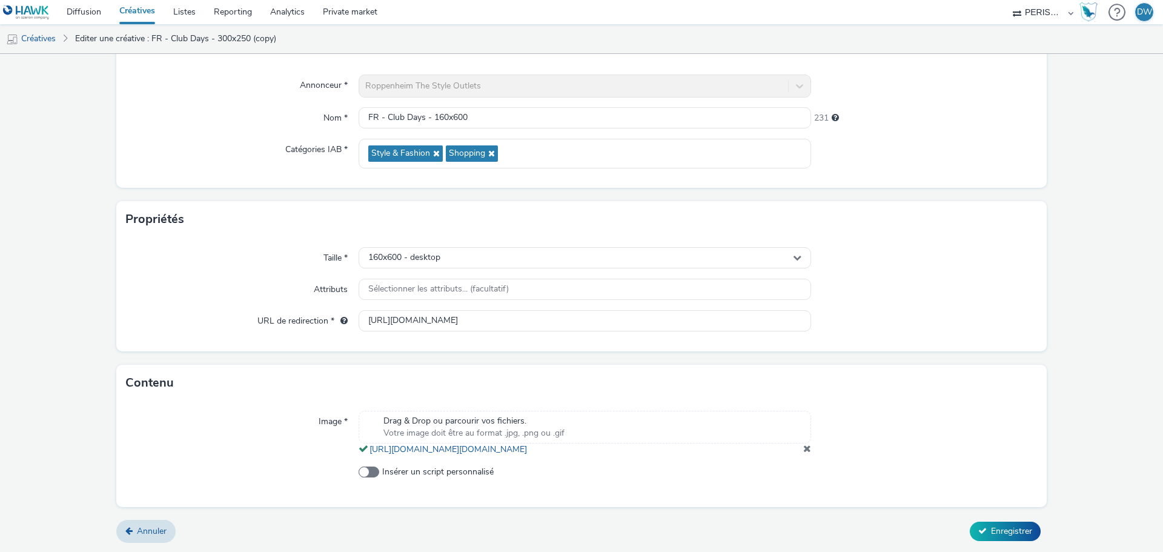
scroll to position [112, 0]
click at [424, 310] on input "https://promos.crm-nv.com/711/clubdaysfr_b?utm_source=programmatique&utm_medium…" at bounding box center [585, 320] width 453 height 21
paste input "160x60"
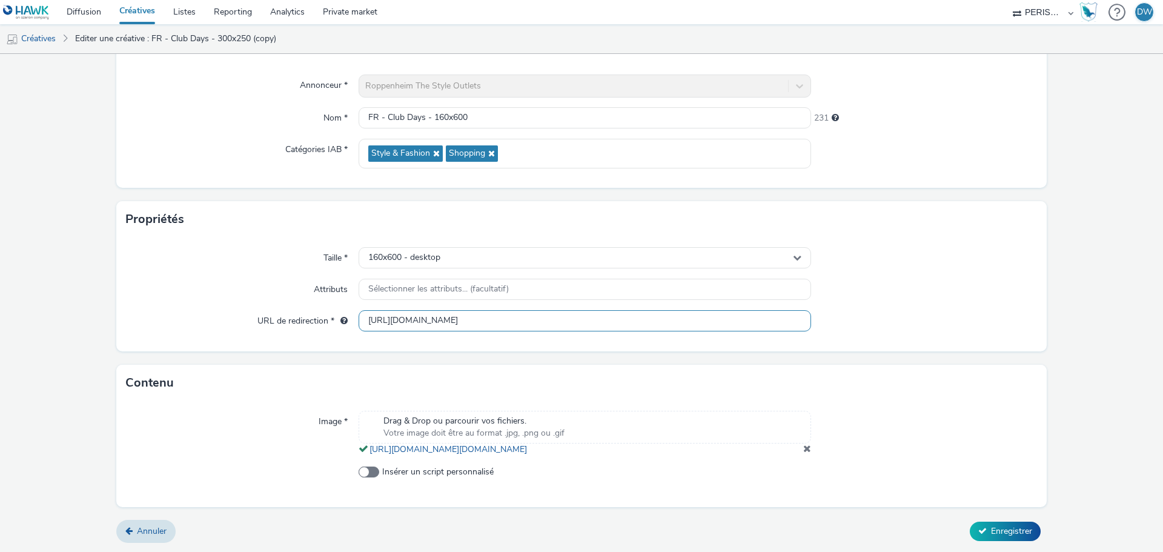
scroll to position [0, 135]
type input "https://promos.crm-nv.com/711/clubdaysfr_b?utm_source=programmatique&utm_medium…"
click at [932, 330] on div "Taille * 160x600 - desktop Attributs Sélectionner les attributs... (facultatif)…" at bounding box center [581, 295] width 931 height 114
click at [804, 444] on span at bounding box center [808, 449] width 8 height 10
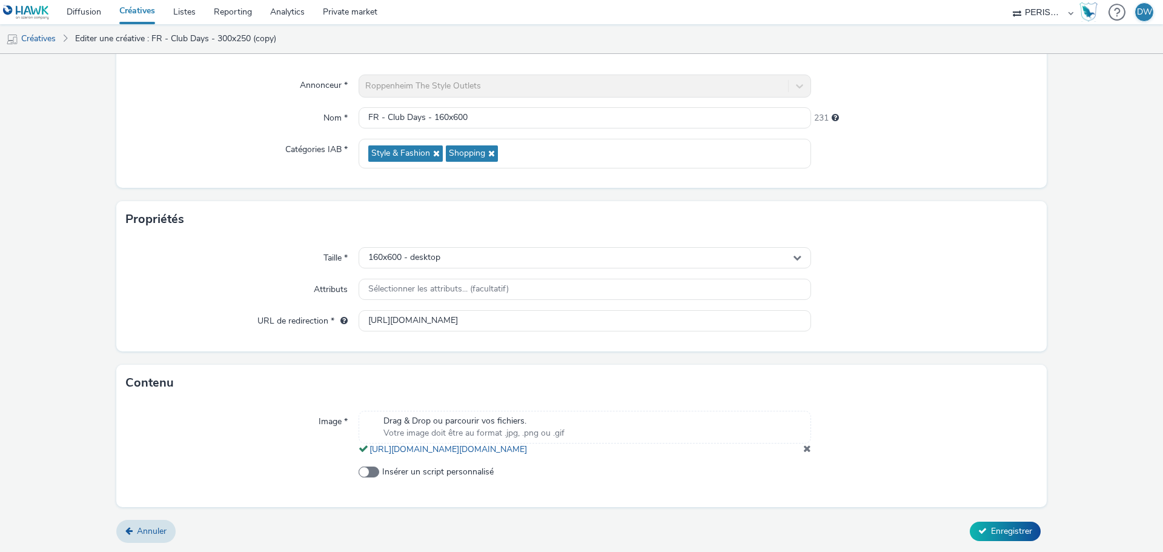
scroll to position [87, 0]
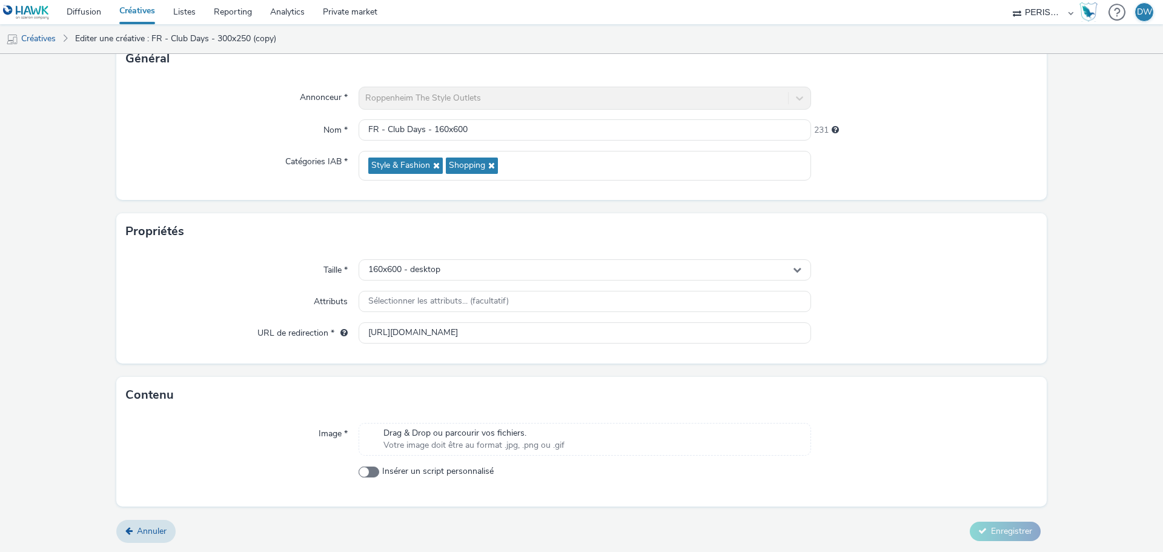
click at [542, 428] on span "Drag & Drop ou parcourir vos fichiers." at bounding box center [474, 433] width 181 height 12
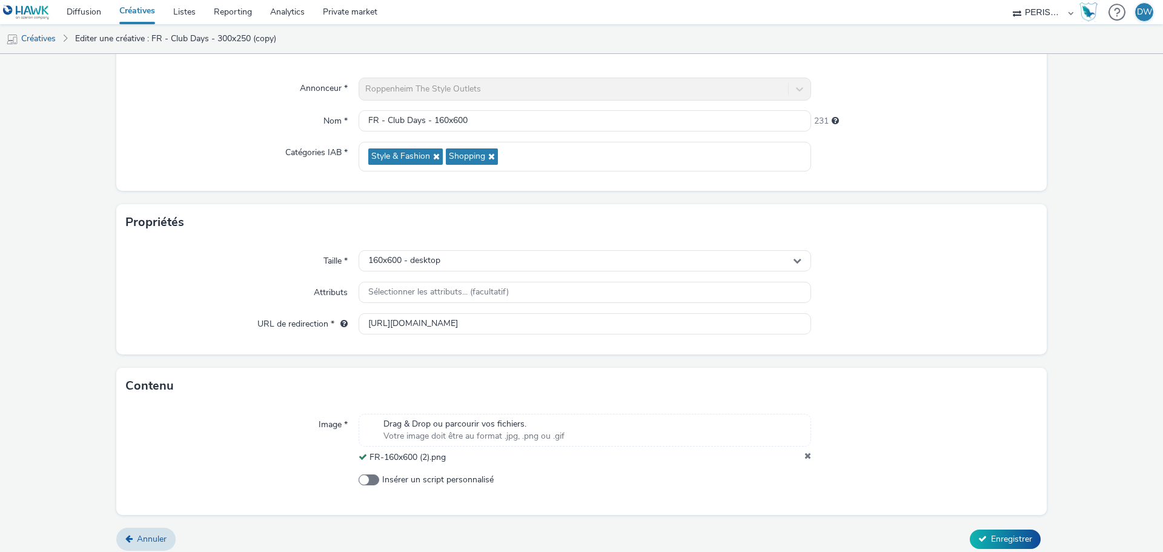
scroll to position [104, 0]
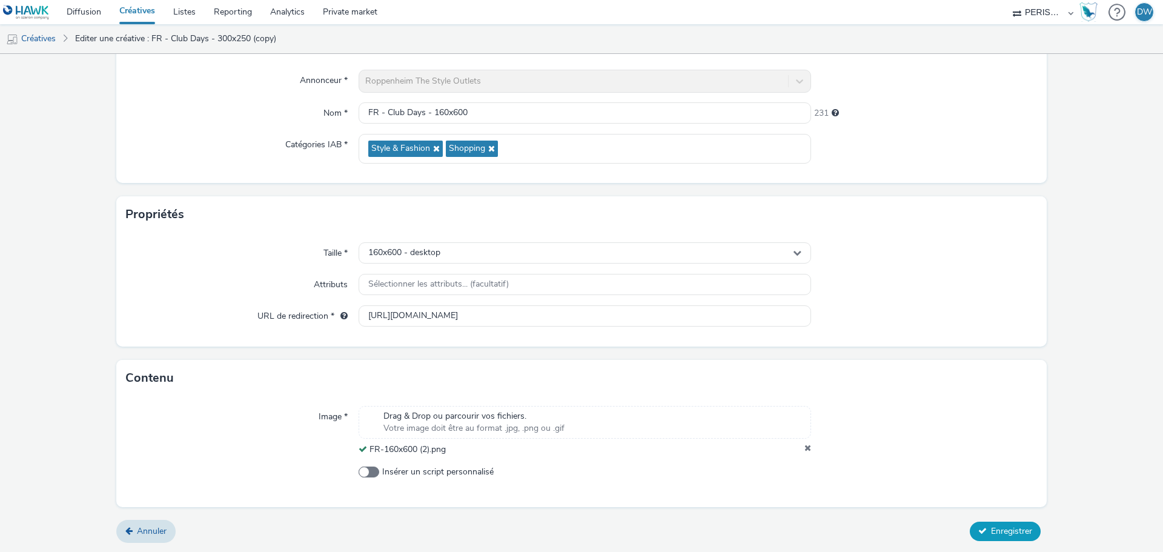
click at [991, 525] on span "Enregistrer" at bounding box center [1011, 531] width 41 height 12
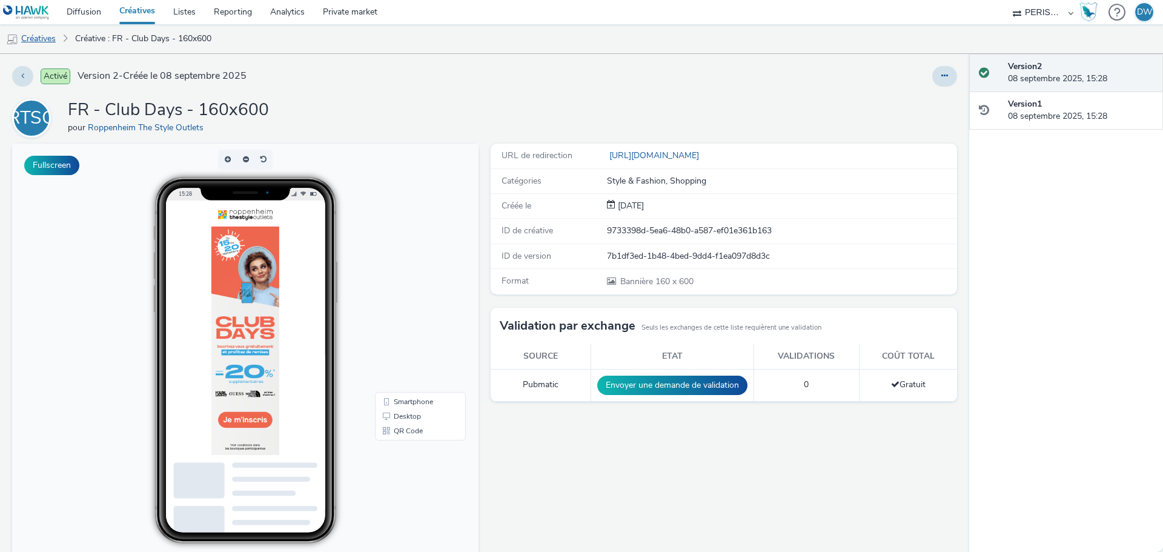
click at [32, 33] on link "Créatives" at bounding box center [31, 38] width 62 height 29
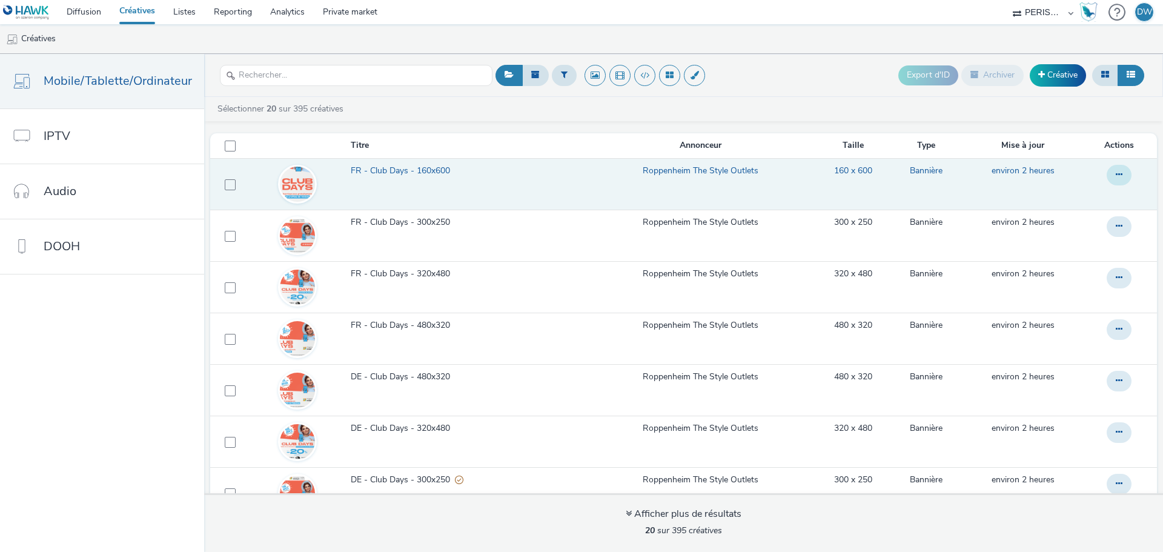
click at [1107, 174] on button at bounding box center [1119, 175] width 25 height 21
click at [1067, 222] on link "Dupliquer" at bounding box center [1086, 223] width 91 height 24
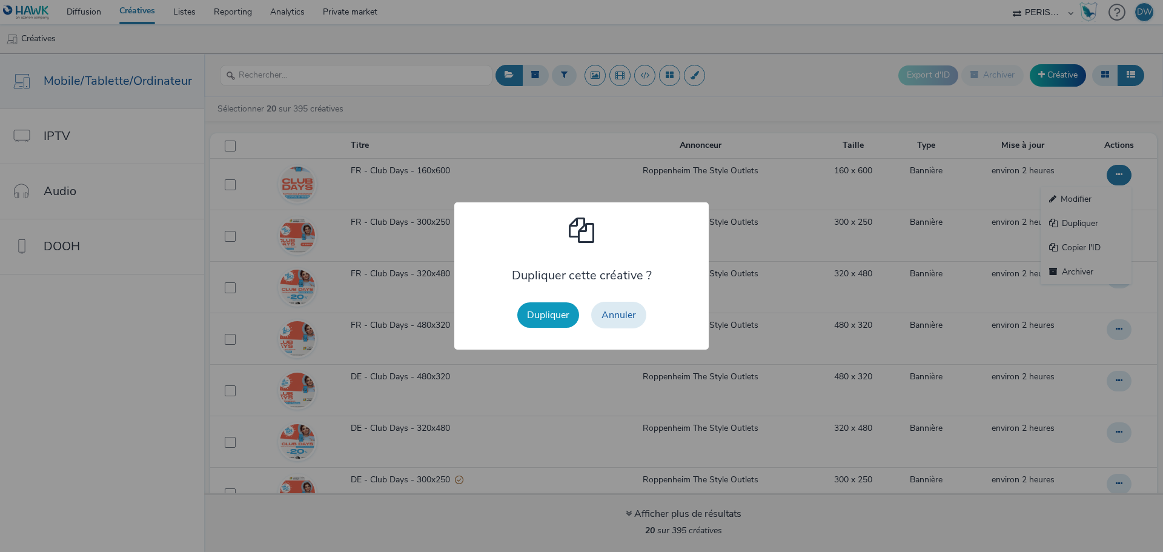
click at [525, 316] on button "Dupliquer" at bounding box center [548, 314] width 62 height 25
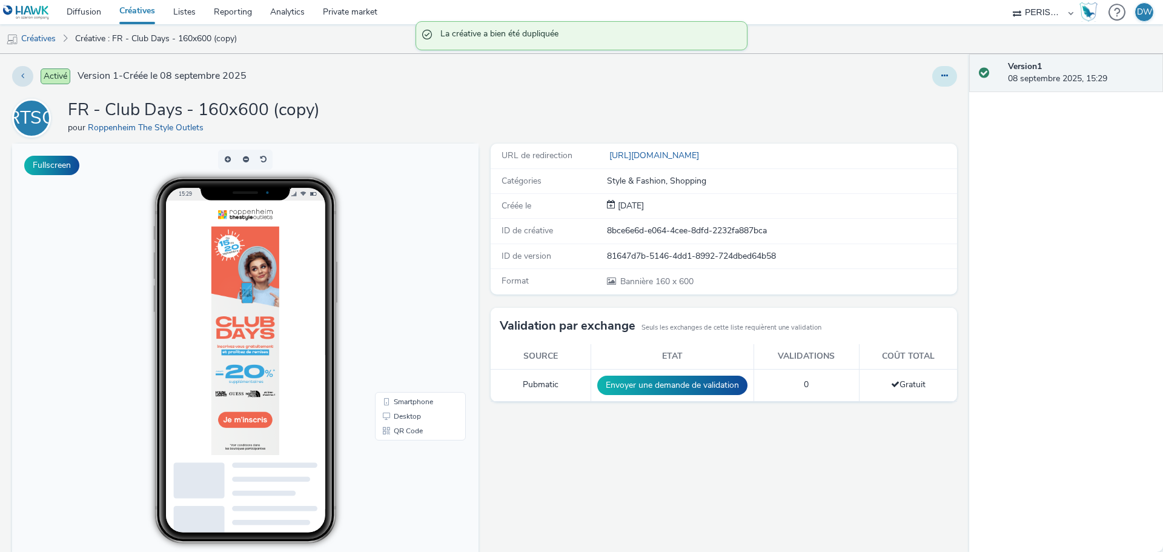
click at [942, 75] on icon at bounding box center [945, 76] width 7 height 8
click at [900, 98] on link "Modifier" at bounding box center [912, 100] width 91 height 24
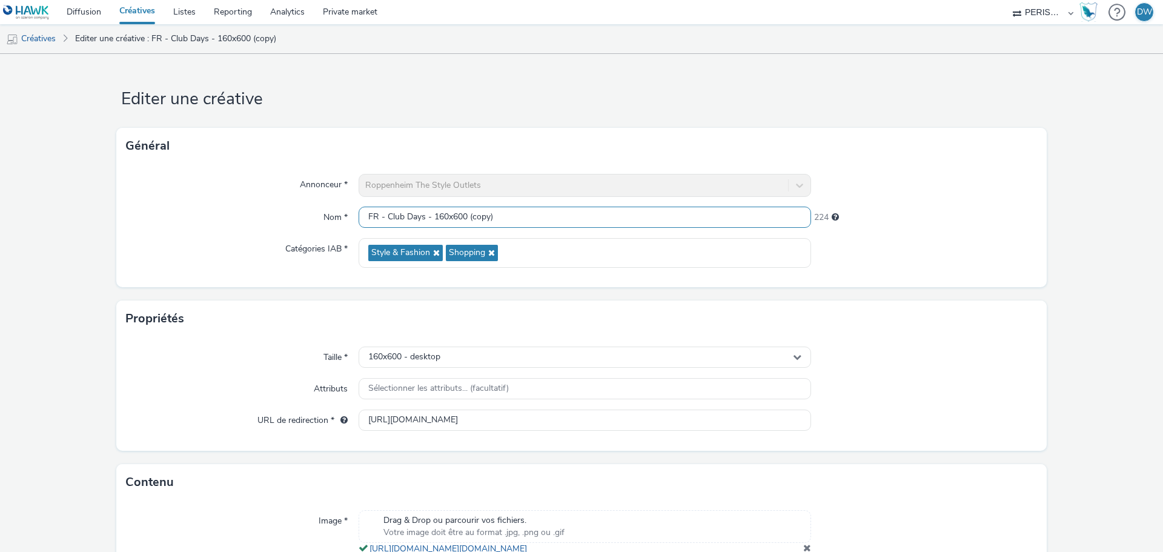
click at [437, 217] on input "FR - Club Days - 160x600 (copy)" at bounding box center [585, 217] width 453 height 21
type input "FR - Club Days - 300x600"
click at [454, 359] on div "160x600 - desktop" at bounding box center [585, 357] width 453 height 21
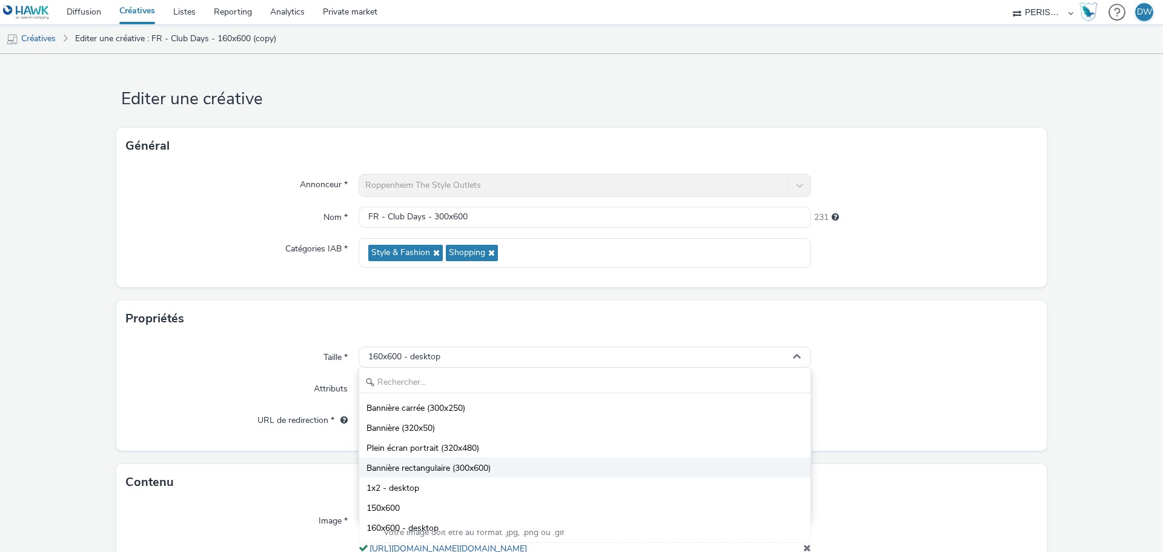
click at [471, 468] on span "Bannière rectangulaire (300x600)" at bounding box center [429, 468] width 124 height 12
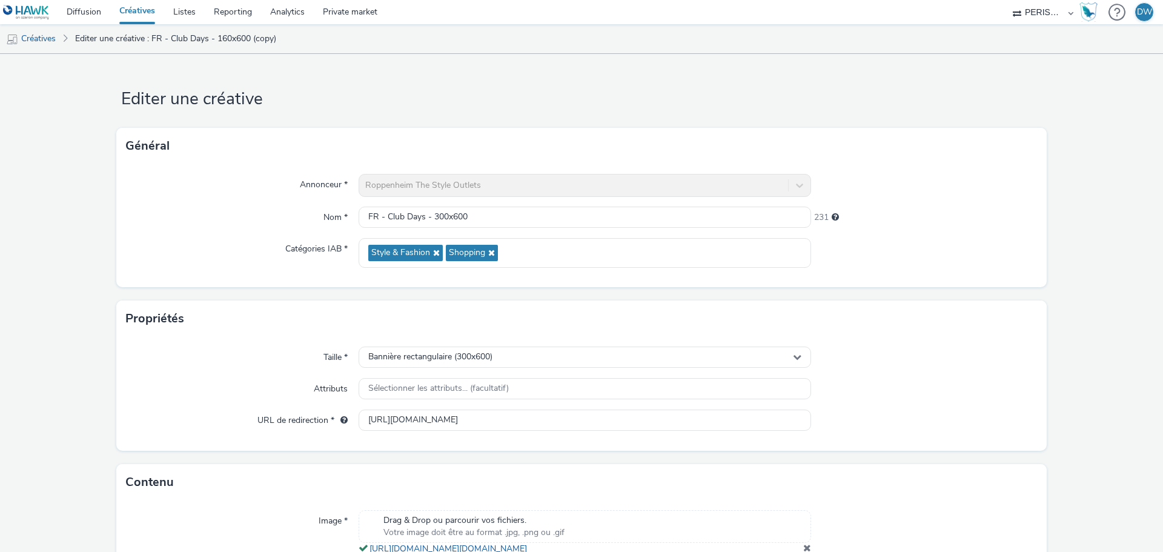
click at [974, 442] on div "Taille * Bannière rectangulaire (300x600) Attributs Sélectionner les attributs.…" at bounding box center [581, 394] width 931 height 114
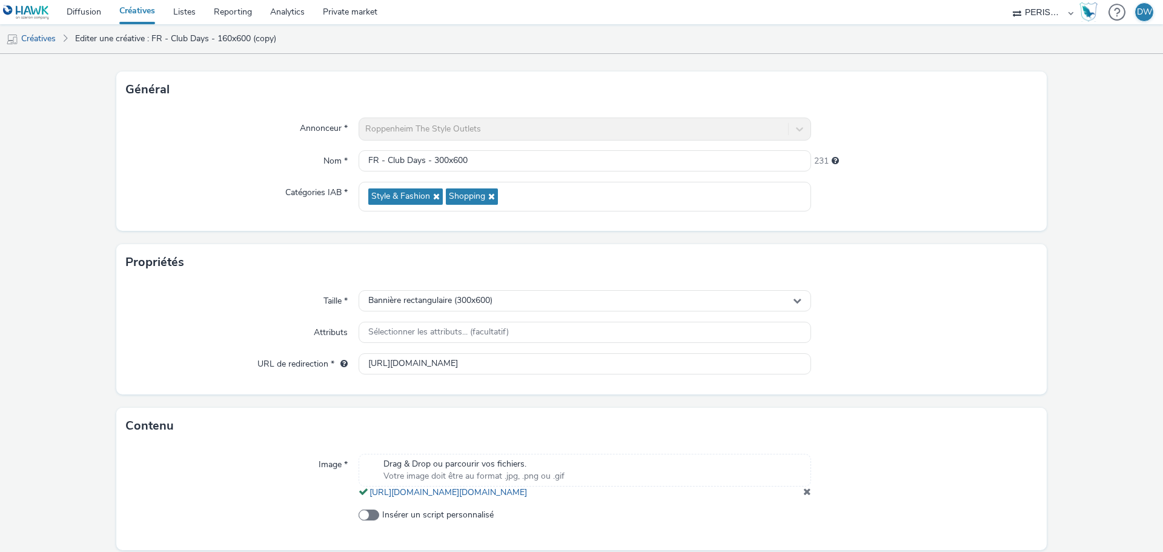
scroll to position [112, 0]
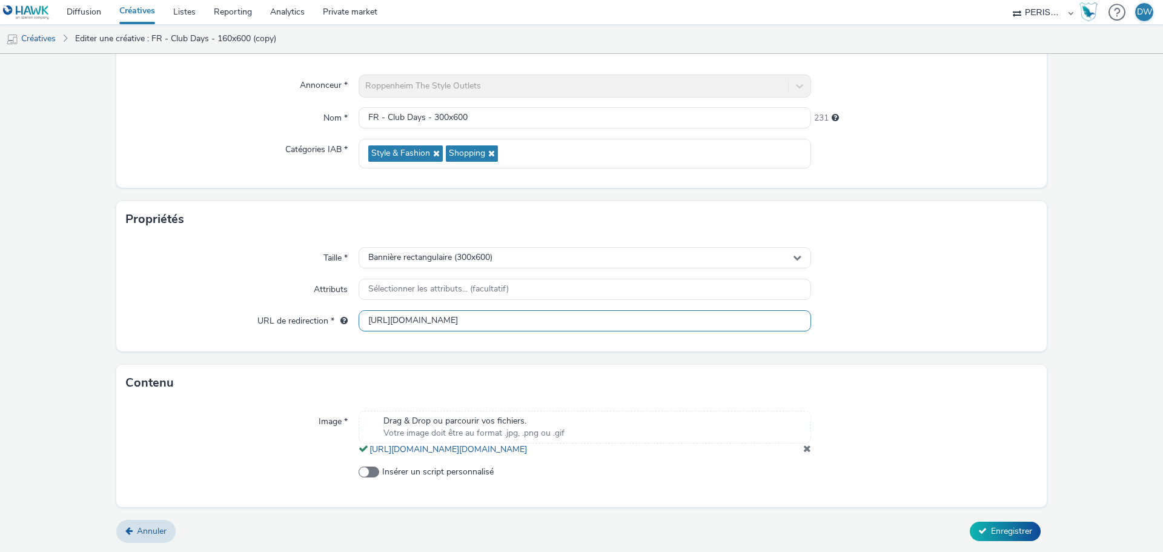
click at [650, 310] on input "https://promos.crm-nv.com/711/clubdaysfr_b?utm_source=programmatique&utm_medium…" at bounding box center [585, 320] width 453 height 21
paste input "30"
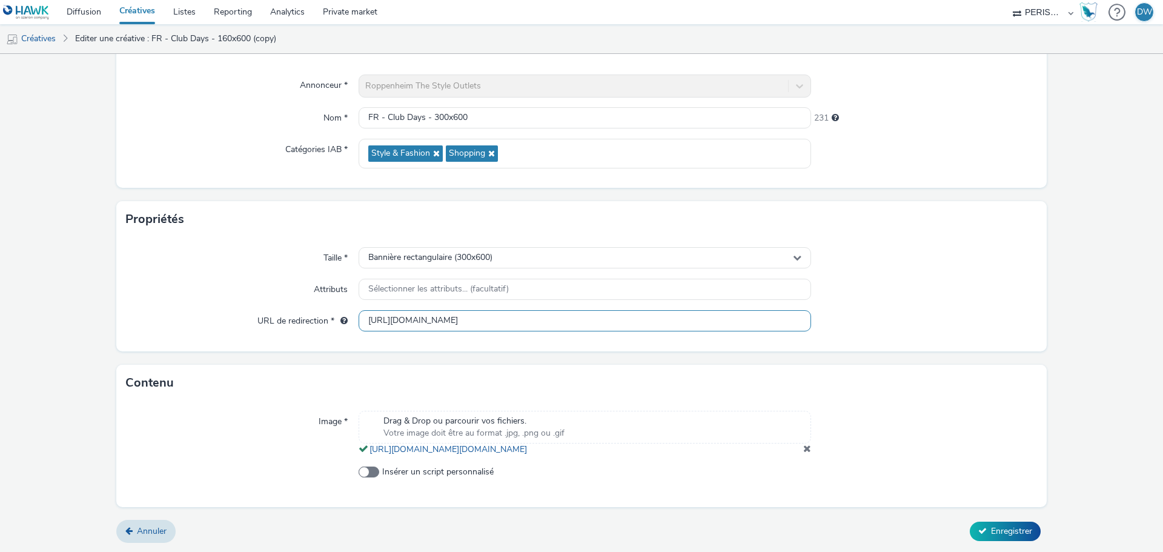
type input "https://promos.crm-nv.com/711/clubdaysfr_b?utm_source=programmatique&utm_medium…"
click at [1073, 294] on form "Editer une créative Général Annonceur * Roppenheim The Style Outlets Nom * FR -…" at bounding box center [581, 253] width 1163 height 597
click at [804, 448] on span at bounding box center [808, 449] width 8 height 10
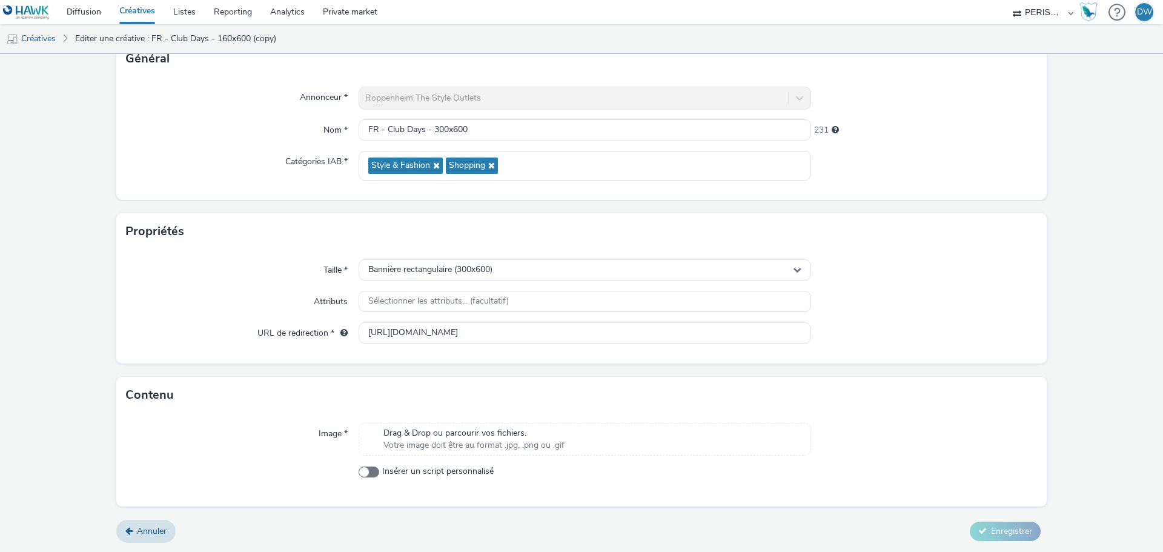
scroll to position [87, 0]
click at [543, 442] on span "Votre image doit être au format .jpg, .png ou .gif" at bounding box center [474, 445] width 181 height 12
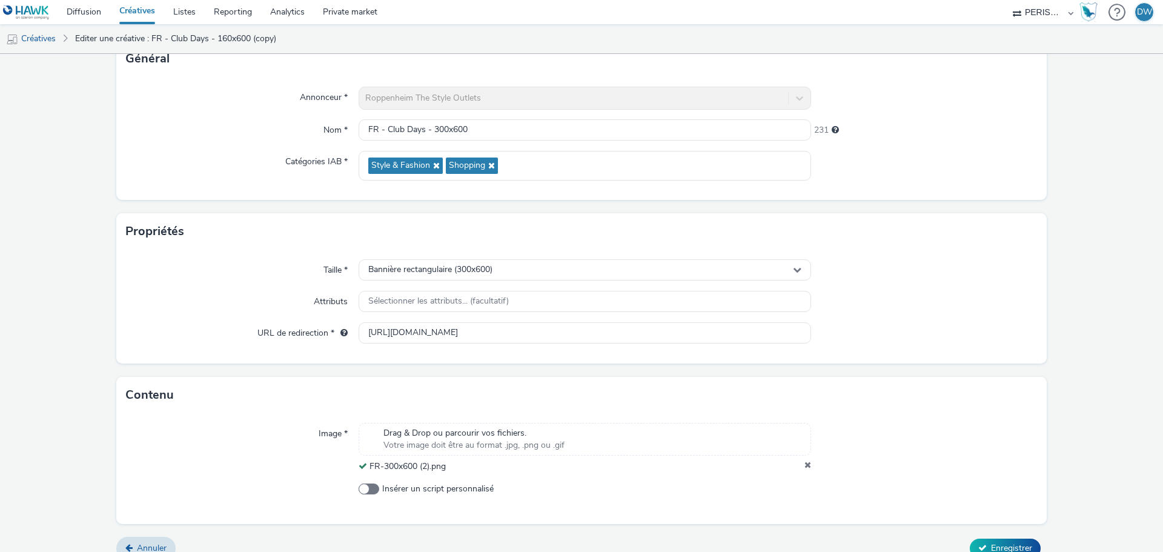
scroll to position [104, 0]
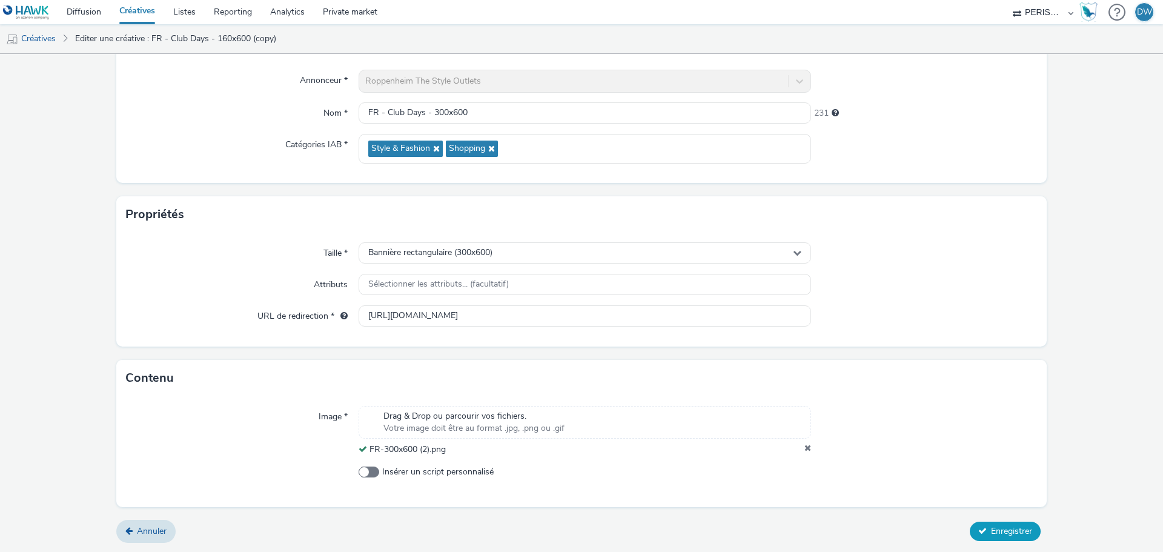
click at [1012, 539] on button "Enregistrer" at bounding box center [1005, 531] width 71 height 19
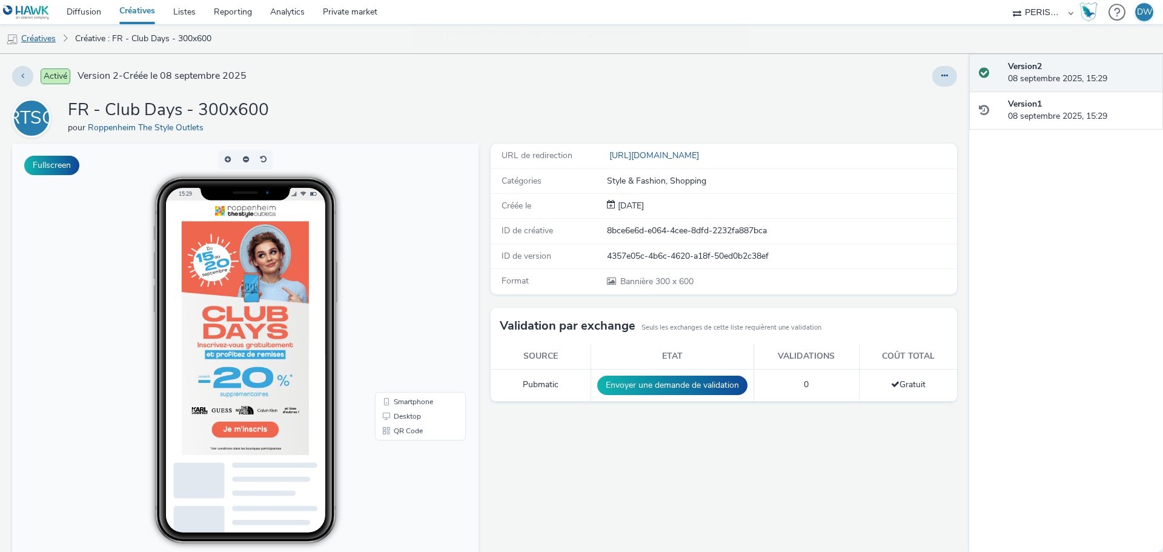
click at [43, 42] on link "Créatives" at bounding box center [31, 38] width 62 height 29
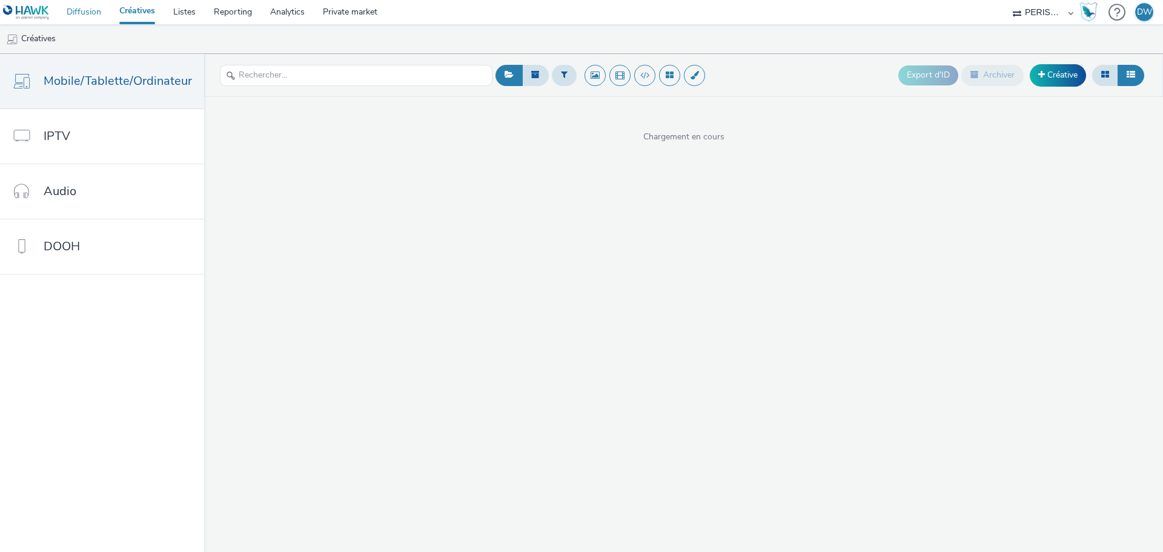
click at [94, 8] on link "Diffusion" at bounding box center [84, 12] width 53 height 24
